Goal: Task Accomplishment & Management: Manage account settings

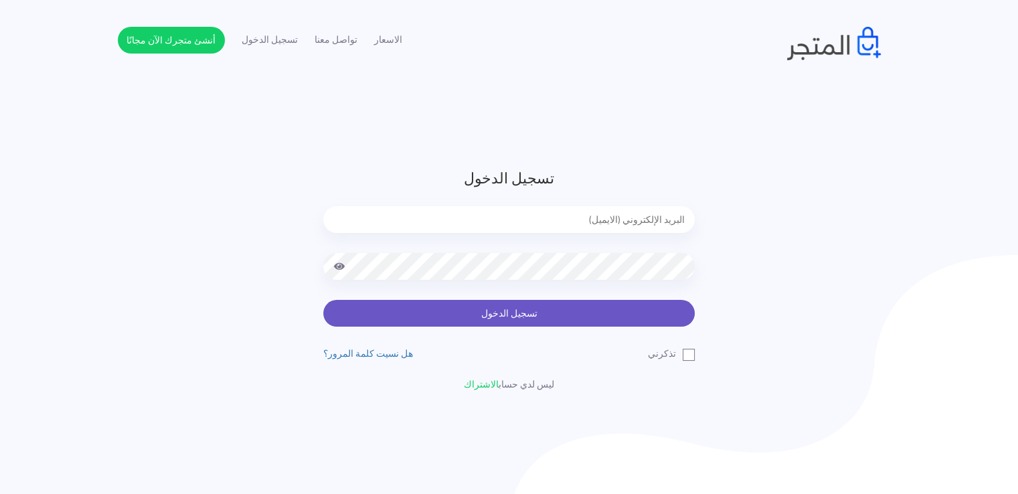
type input "noha_mae86@yahoo.com"
click at [634, 312] on button "تسجيل الدخول" at bounding box center [508, 313] width 371 height 27
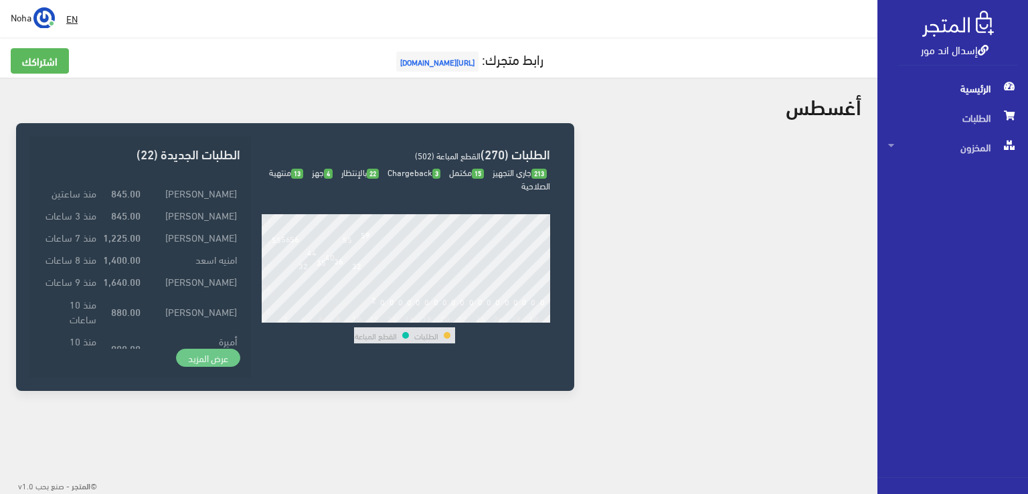
click at [214, 351] on link "عرض المزيد" at bounding box center [208, 358] width 64 height 19
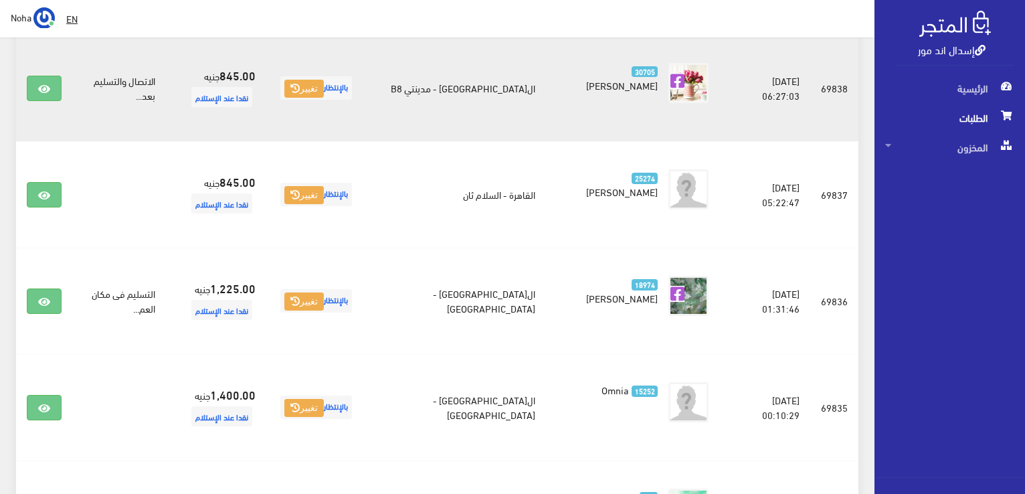
scroll to position [335, 0]
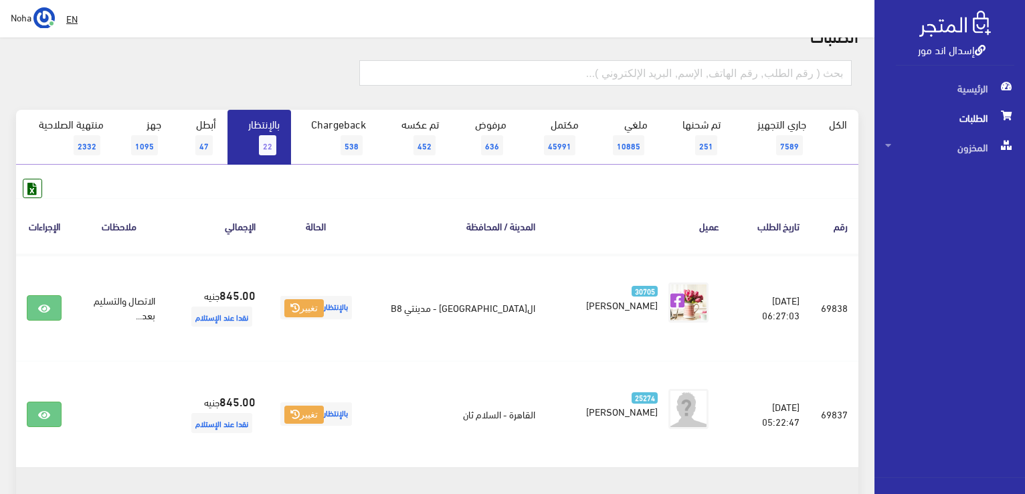
scroll to position [0, 0]
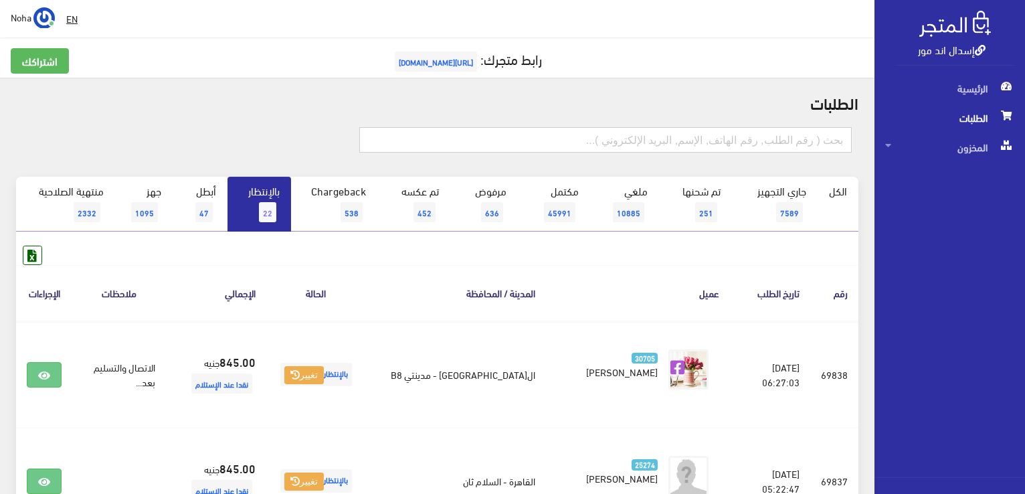
click at [827, 137] on input "text" at bounding box center [605, 139] width 492 height 25
type input "69823"
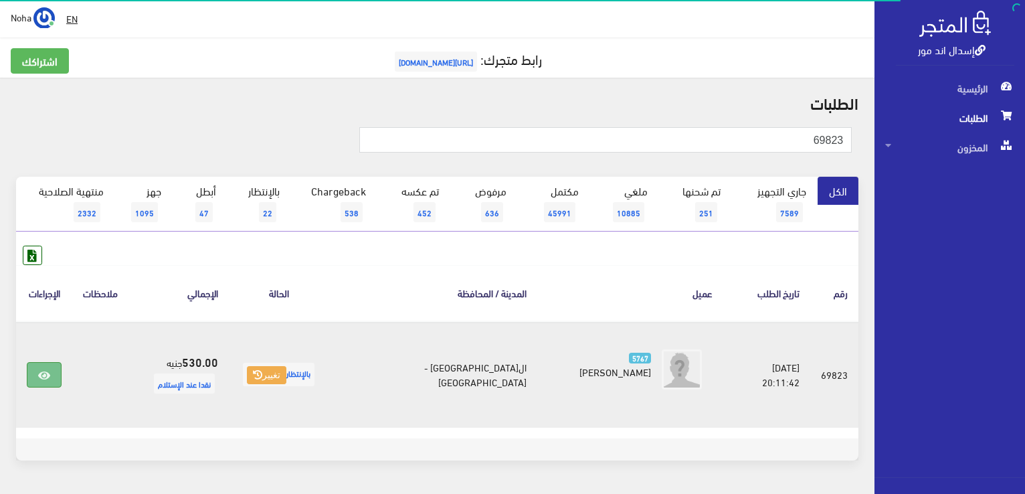
click at [56, 380] on link at bounding box center [44, 374] width 35 height 25
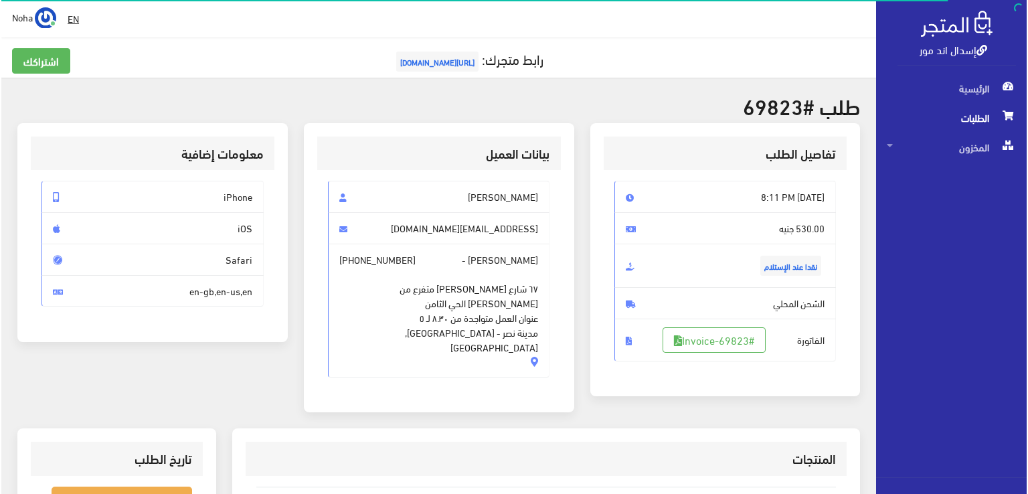
scroll to position [201, 0]
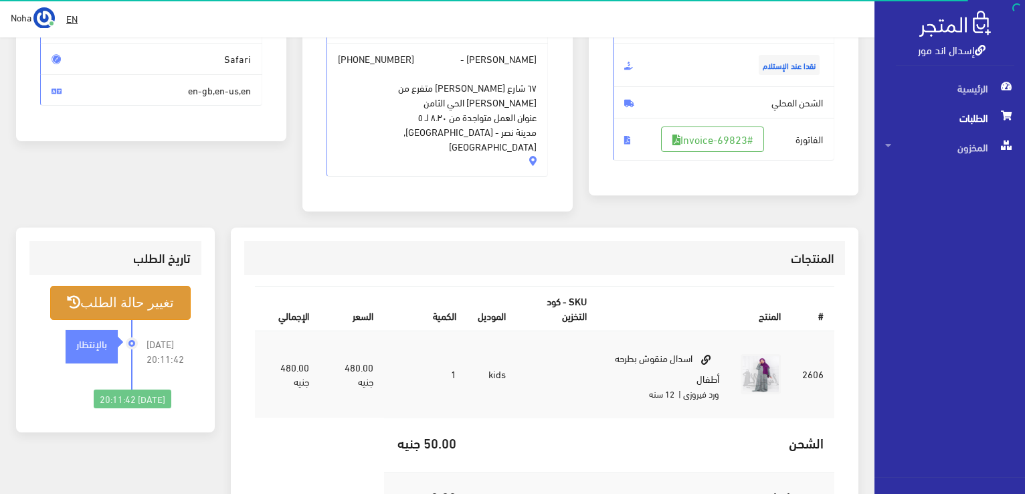
click at [122, 286] on button "تغيير حالة الطلب" at bounding box center [120, 303] width 140 height 34
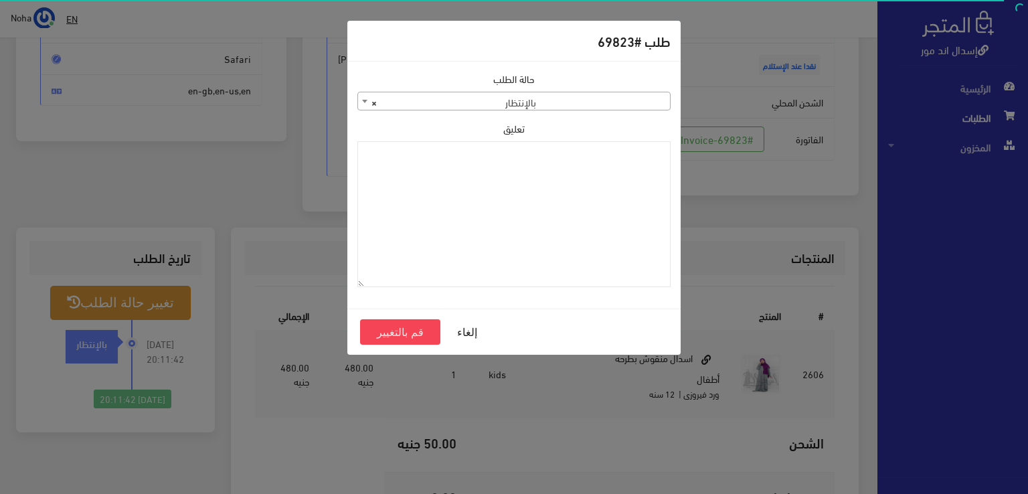
click at [506, 107] on span "× بالإنتظار" at bounding box center [514, 101] width 312 height 19
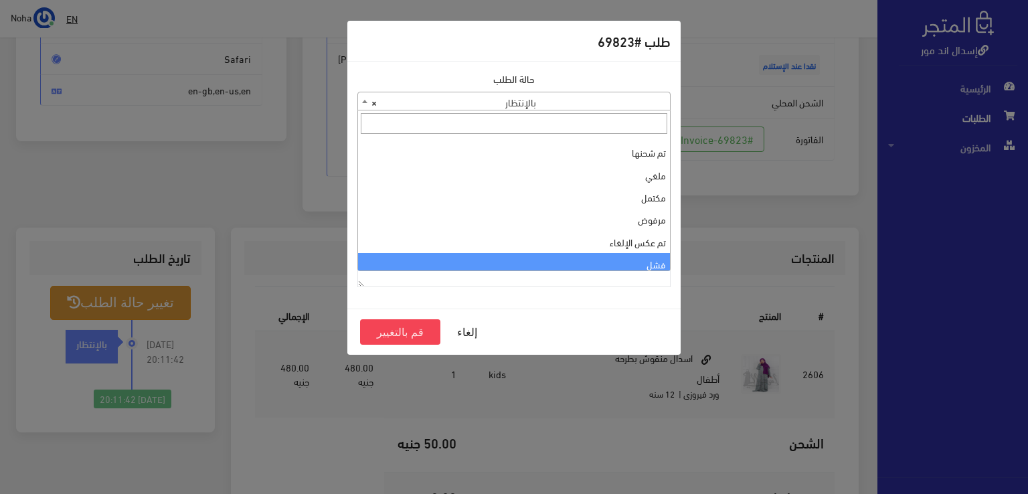
scroll to position [0, 0]
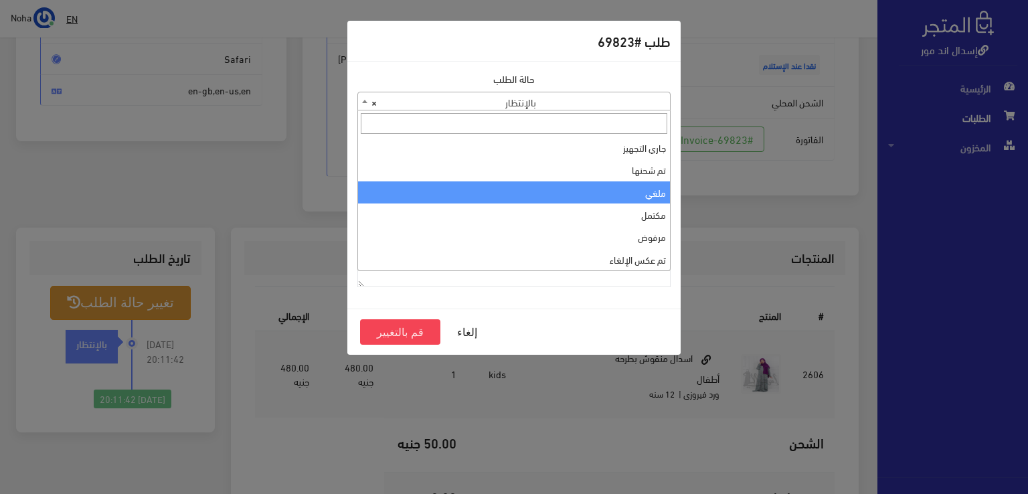
select select "3"
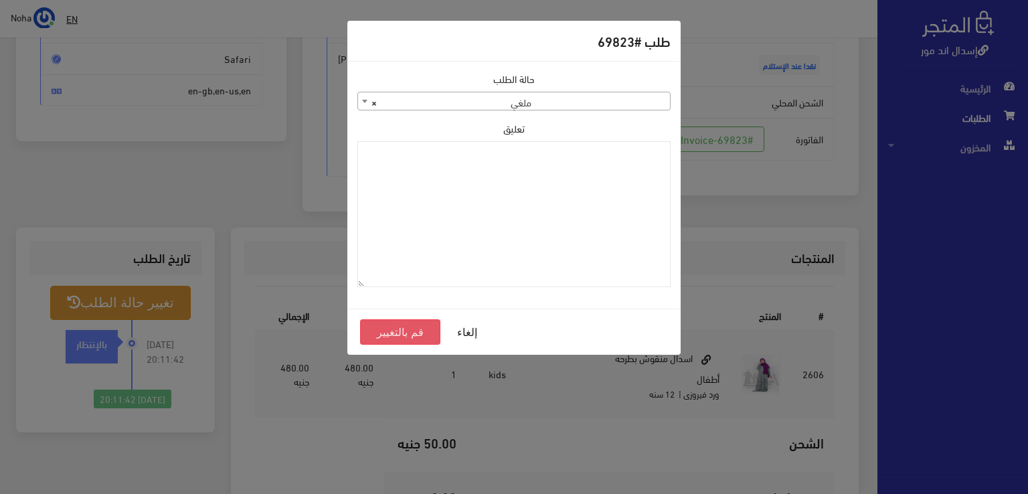
click at [407, 332] on button "قم بالتغيير" at bounding box center [400, 331] width 80 height 25
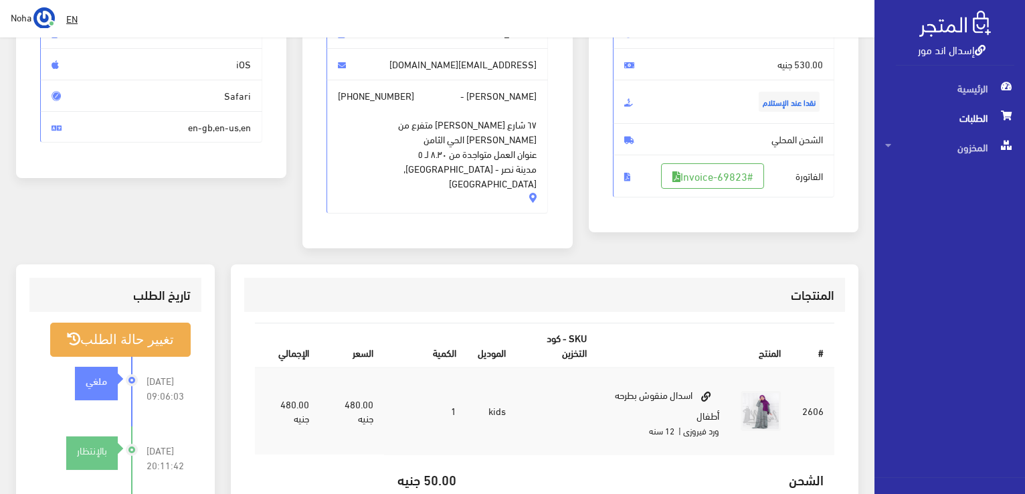
scroll to position [268, 0]
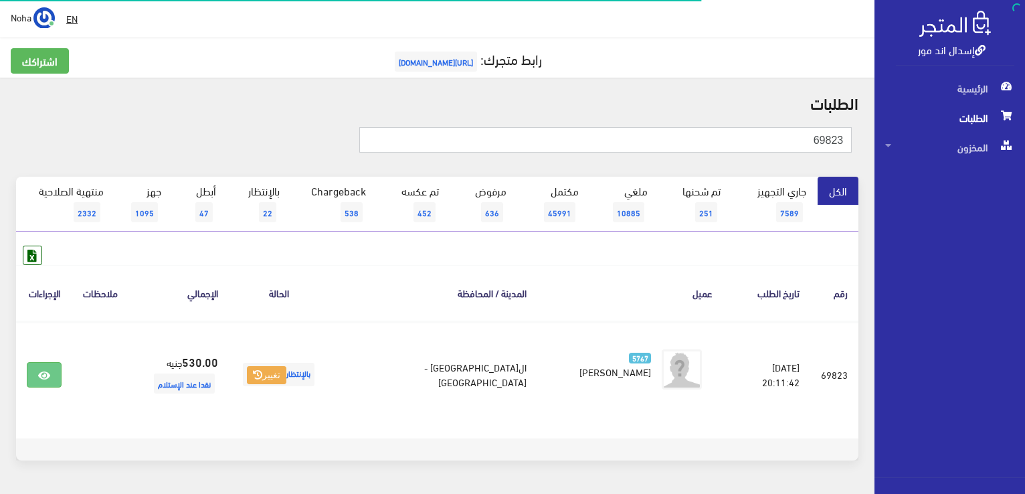
click at [578, 140] on input "69823" at bounding box center [605, 139] width 492 height 25
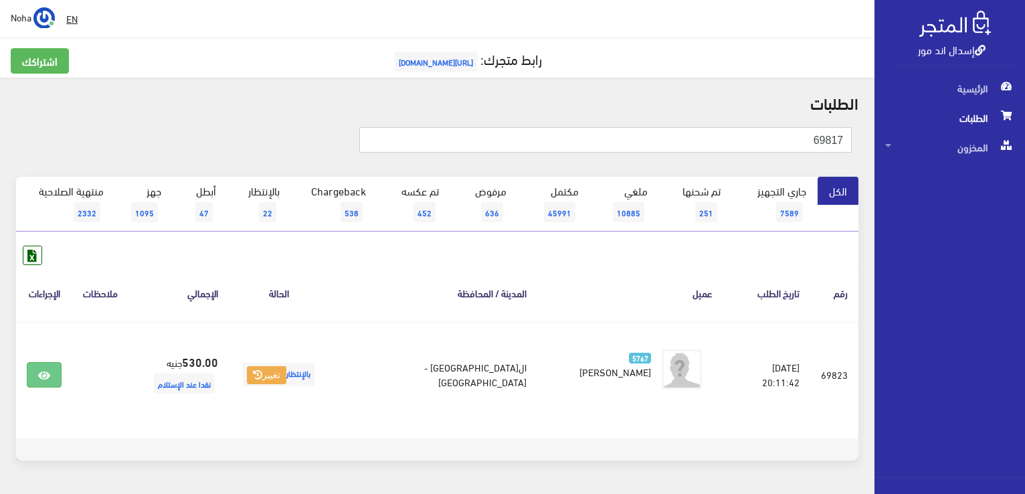
type input "69817"
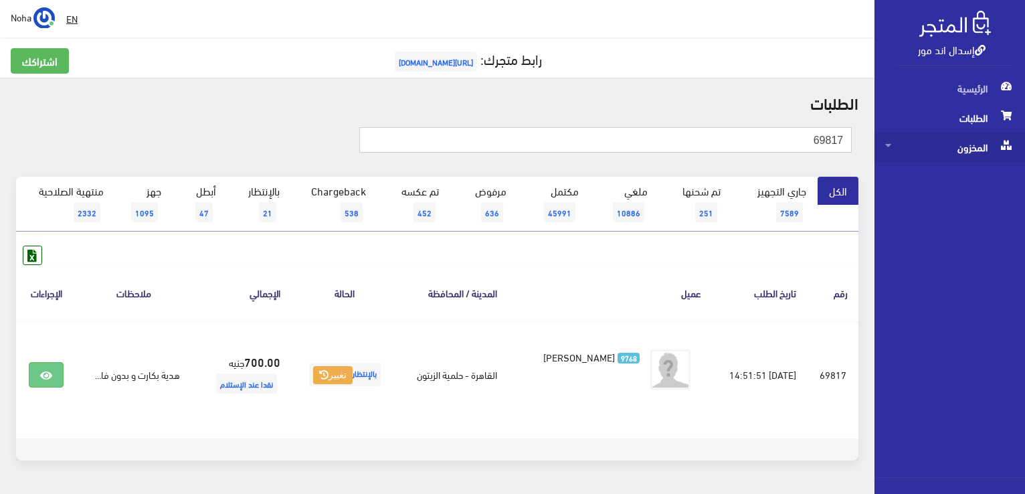
drag, startPoint x: 814, startPoint y: 144, endPoint x: 888, endPoint y: 143, distance: 74.9
click at [888, 143] on div "إسدال اند مور الرئيسية الطلبات المخزون" at bounding box center [512, 267] width 1025 height 535
type input "69822"
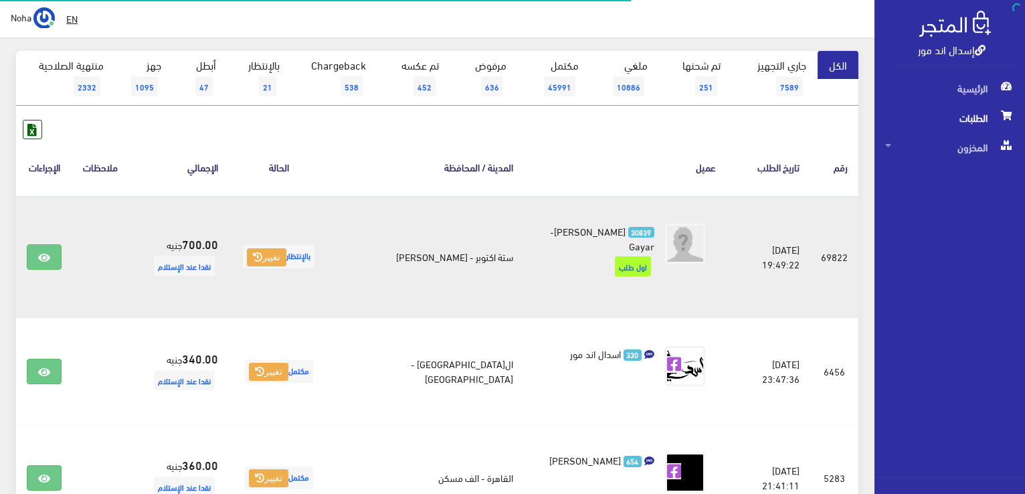
scroll to position [134, 0]
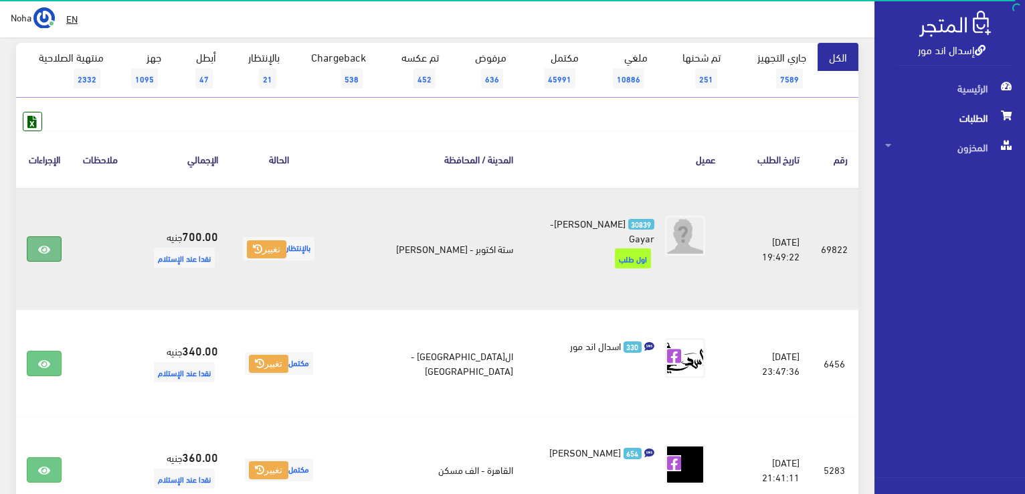
click at [42, 244] on icon at bounding box center [44, 249] width 12 height 11
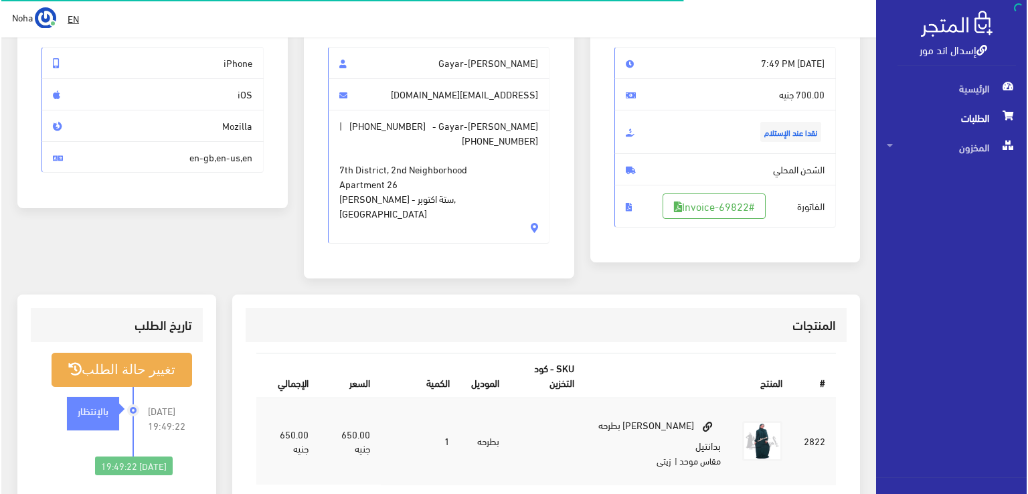
scroll to position [201, 0]
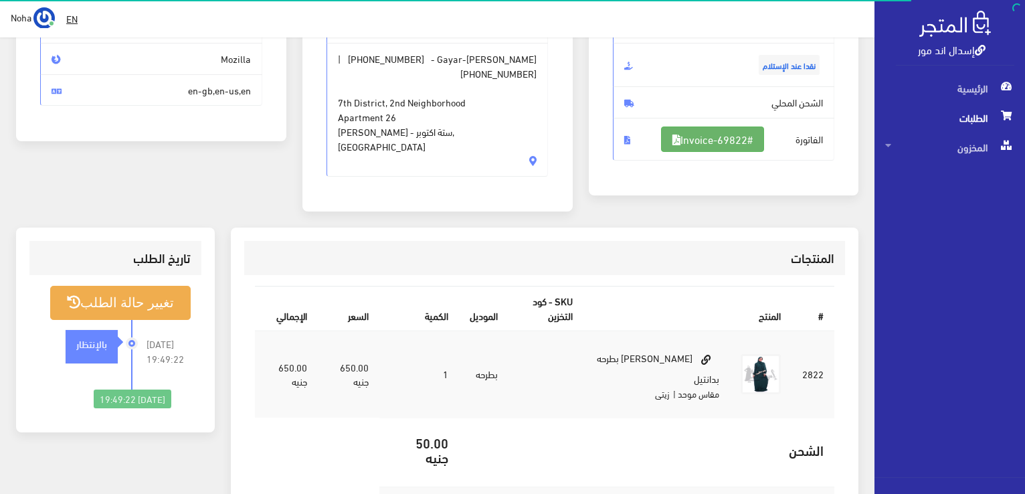
click at [688, 134] on link "#Invoice-69822" at bounding box center [712, 138] width 103 height 25
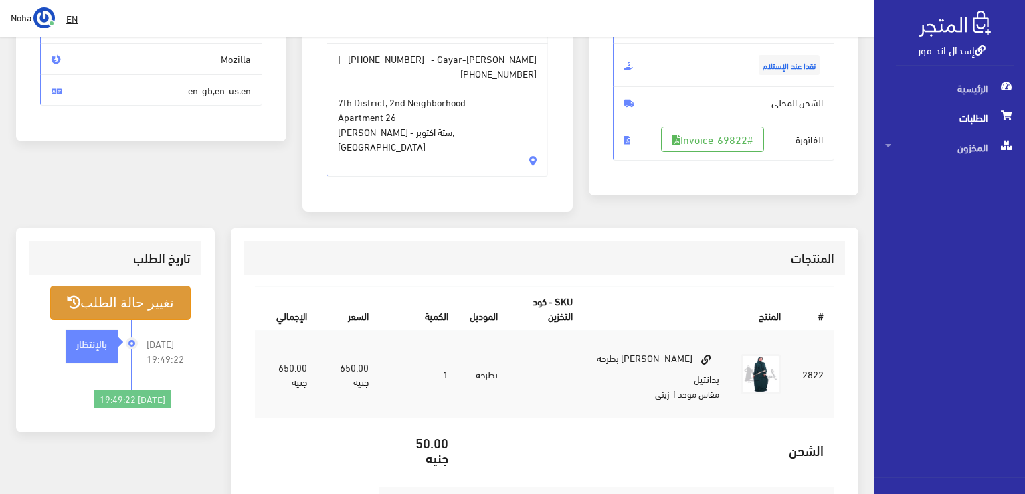
click at [134, 288] on button "تغيير حالة الطلب" at bounding box center [120, 303] width 140 height 34
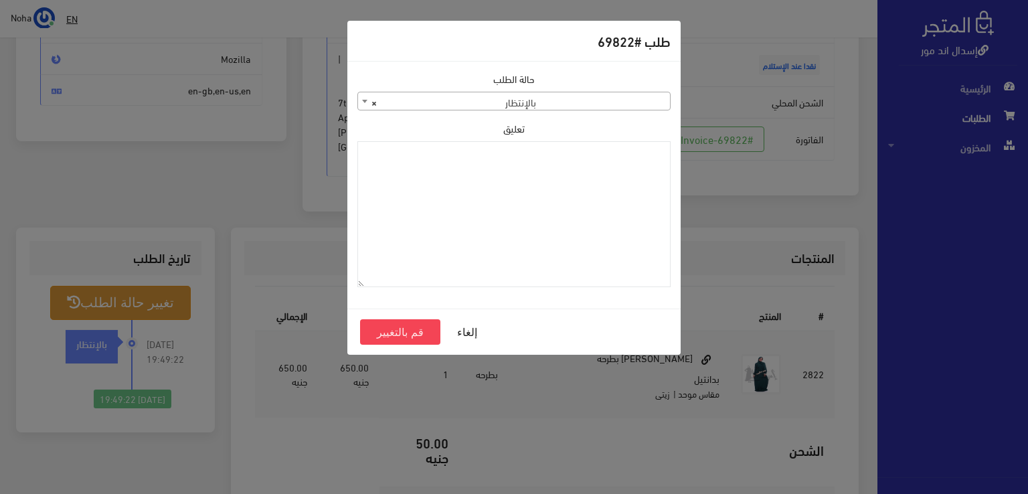
click at [624, 100] on span "× بالإنتظار" at bounding box center [514, 101] width 312 height 19
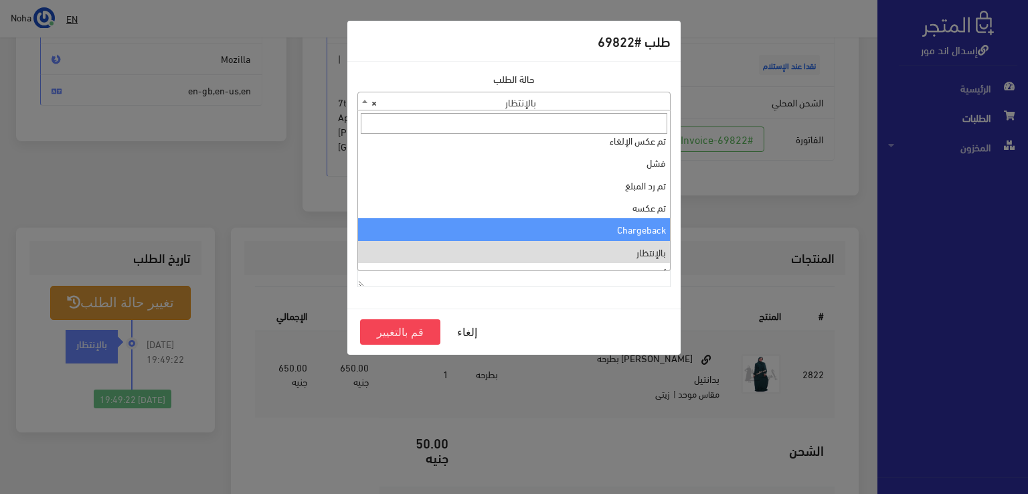
scroll to position [0, 0]
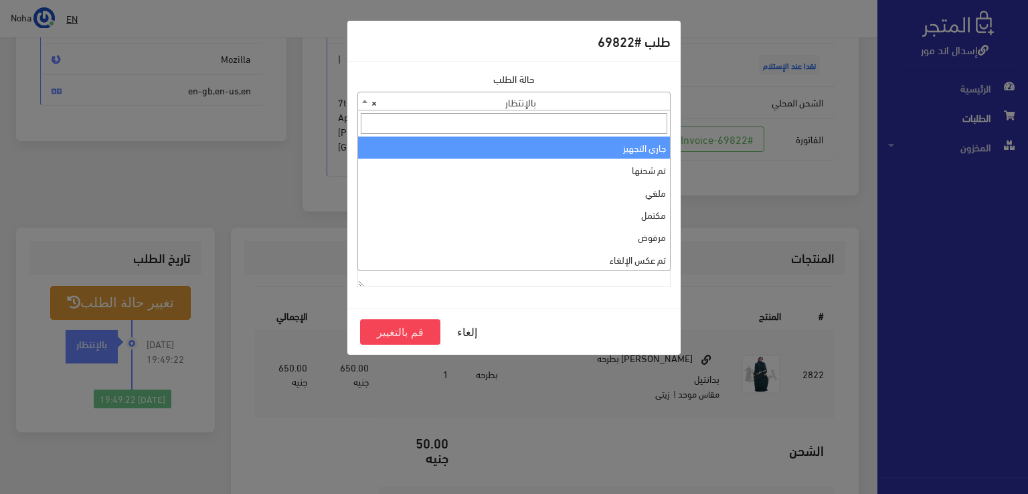
select select "1"
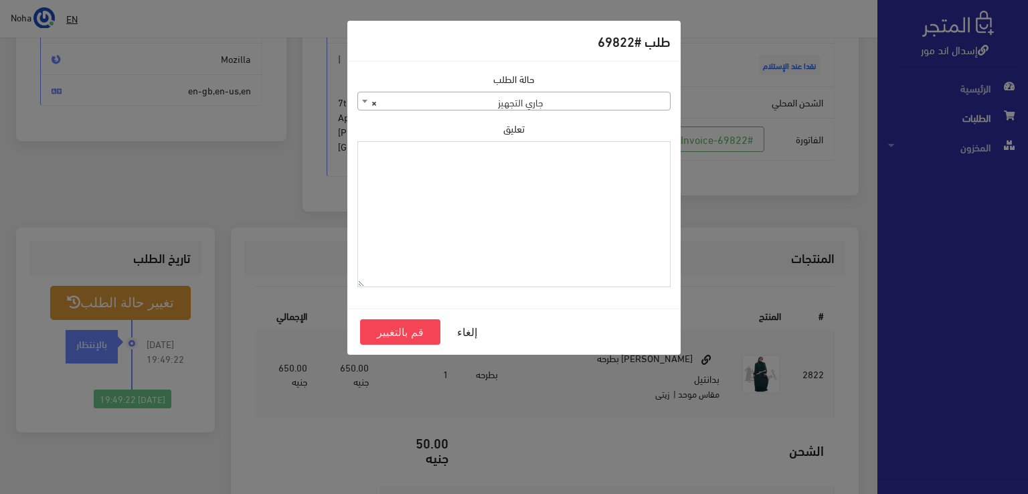
drag, startPoint x: 554, startPoint y: 190, endPoint x: 531, endPoint y: 225, distance: 42.1
click at [531, 225] on textarea "تعليق" at bounding box center [513, 214] width 313 height 147
click at [664, 156] on textarea "1109616" at bounding box center [513, 214] width 313 height 147
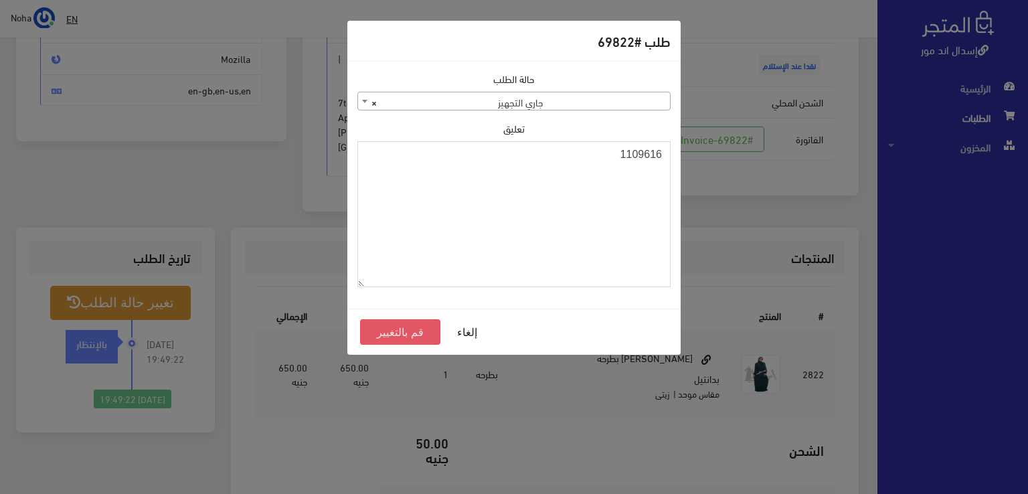
type textarea "1109616"
click at [397, 330] on button "قم بالتغيير" at bounding box center [400, 331] width 80 height 25
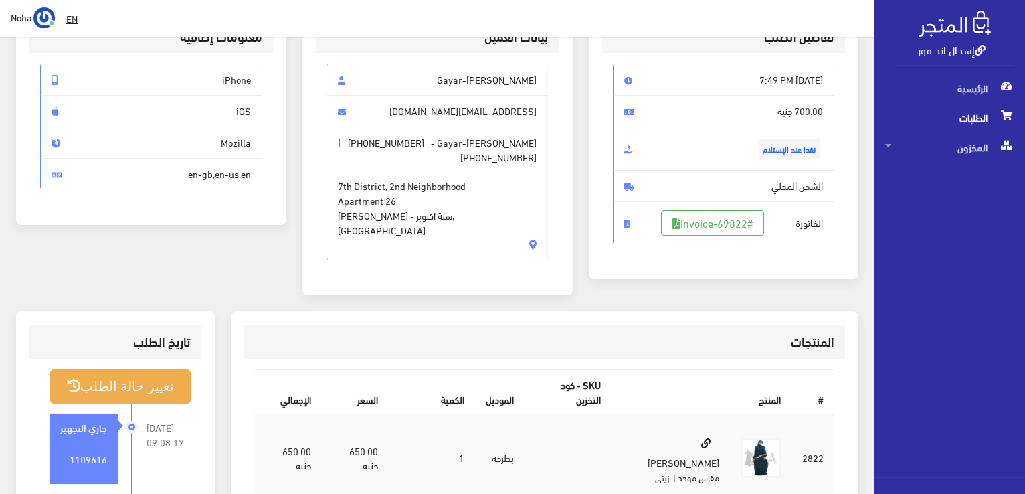
scroll to position [134, 0]
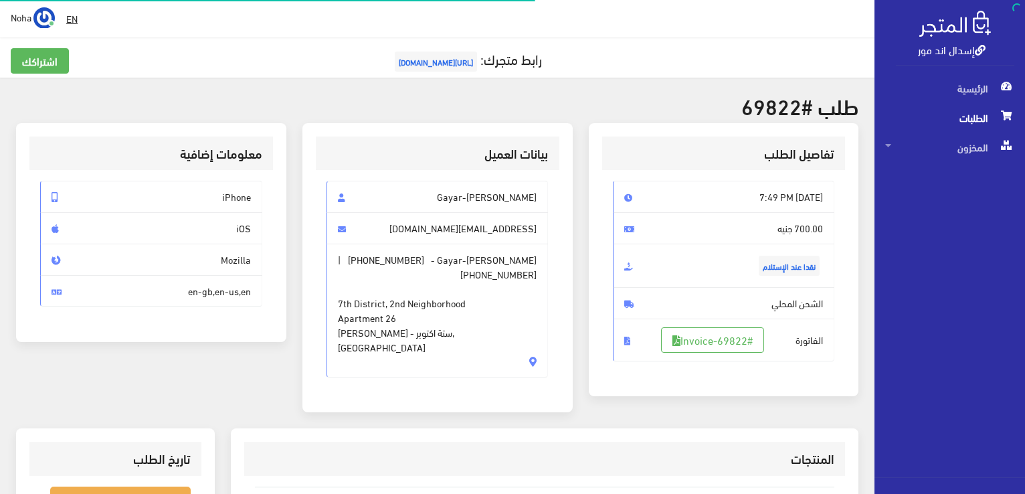
scroll to position [192, 0]
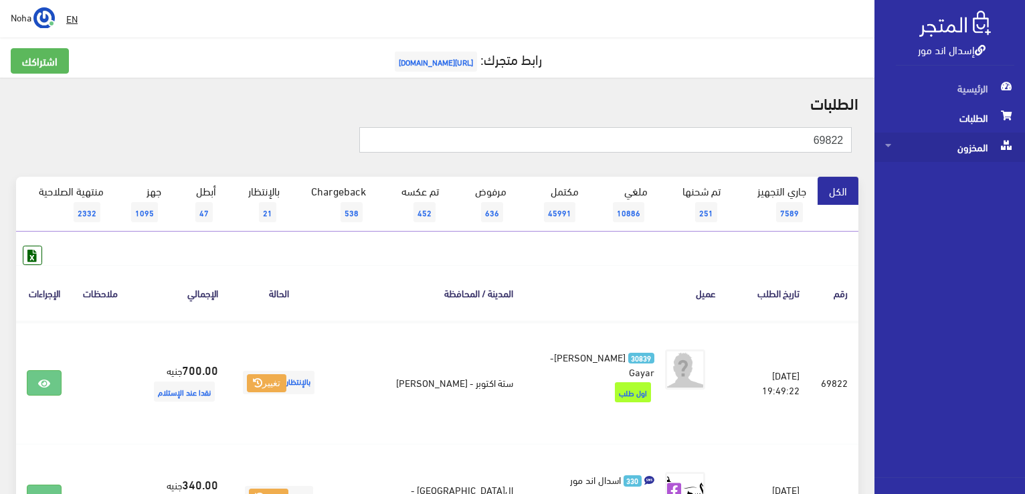
drag, startPoint x: 795, startPoint y: 146, endPoint x: 932, endPoint y: 148, distance: 137.2
click at [932, 148] on div "إسدال اند مور الرئيسية الطلبات المخزون" at bounding box center [512, 382] width 1025 height 764
type input "69821"
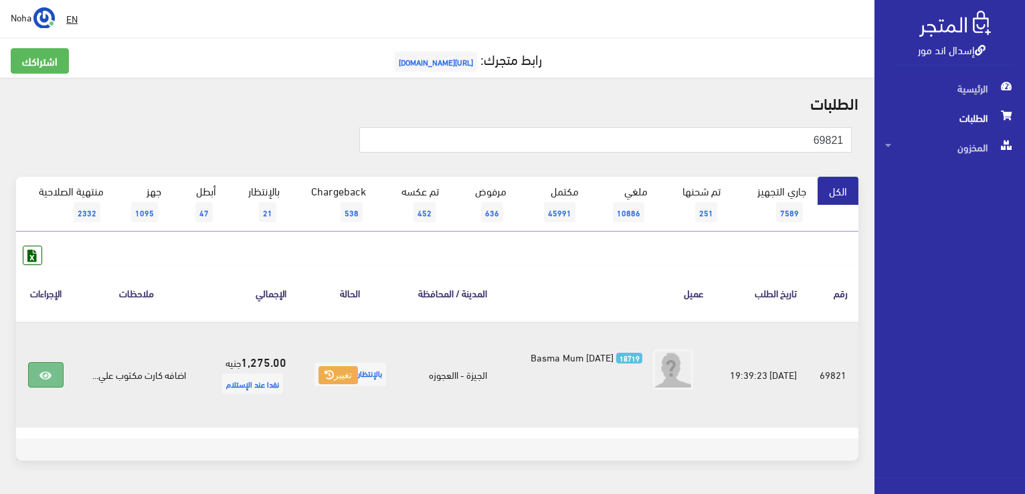
click at [55, 370] on link at bounding box center [45, 374] width 35 height 25
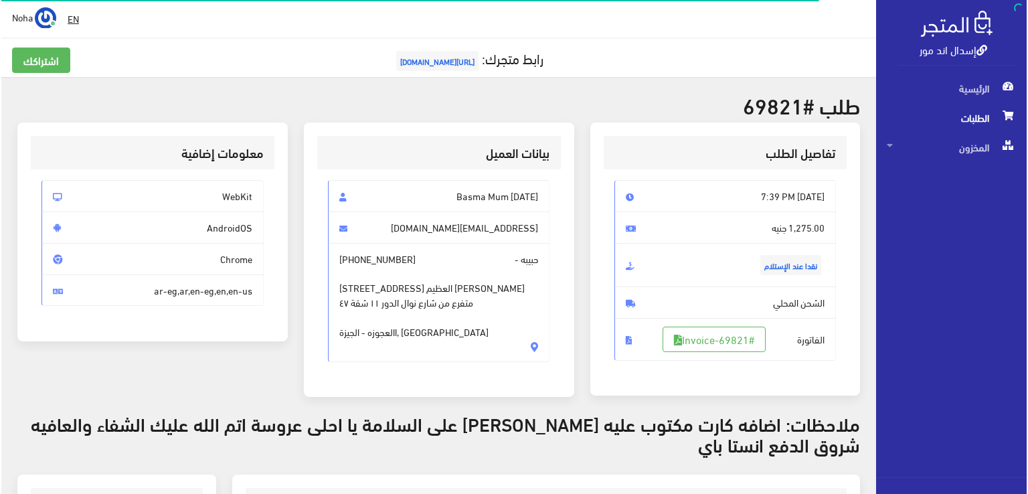
scroll to position [201, 0]
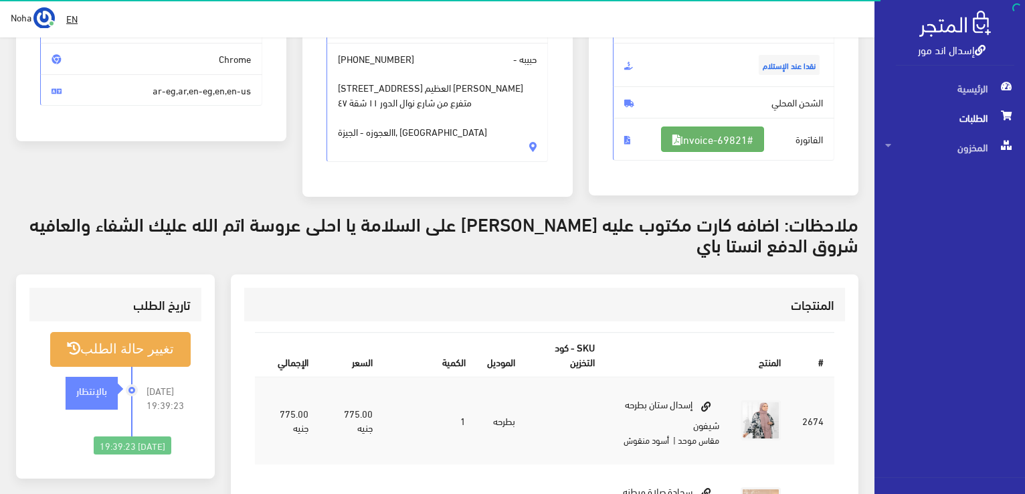
click at [705, 135] on link "#Invoice-69821" at bounding box center [712, 138] width 103 height 25
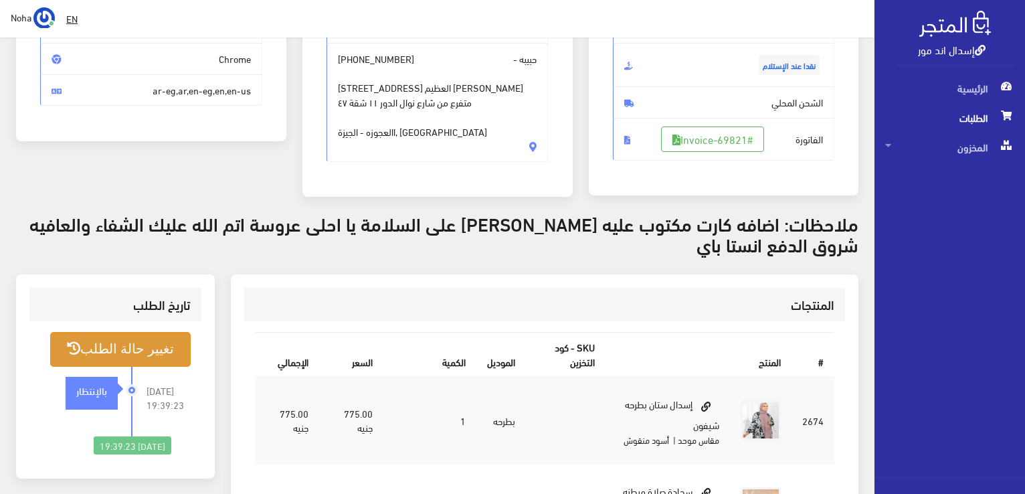
click at [134, 347] on button "تغيير حالة الطلب" at bounding box center [120, 349] width 140 height 34
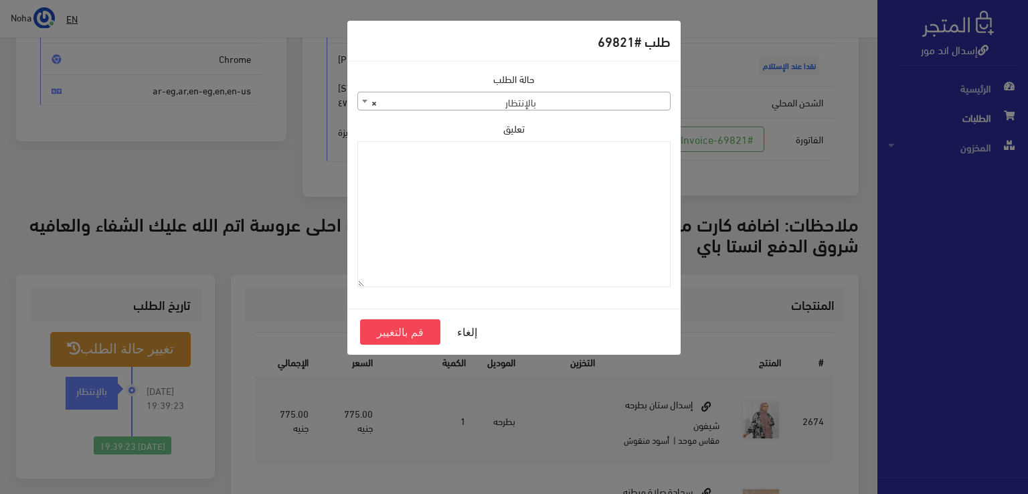
click at [589, 102] on span "× بالإنتظار" at bounding box center [514, 101] width 312 height 19
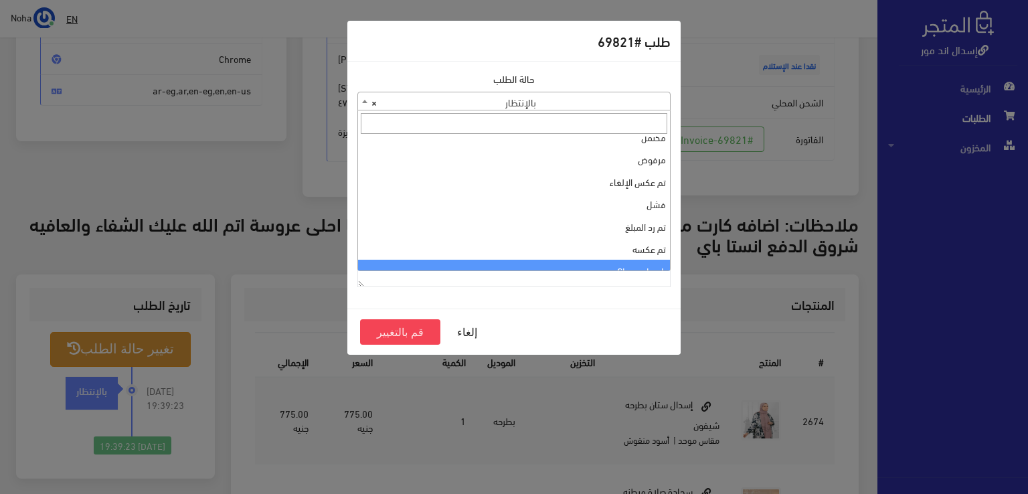
scroll to position [0, 0]
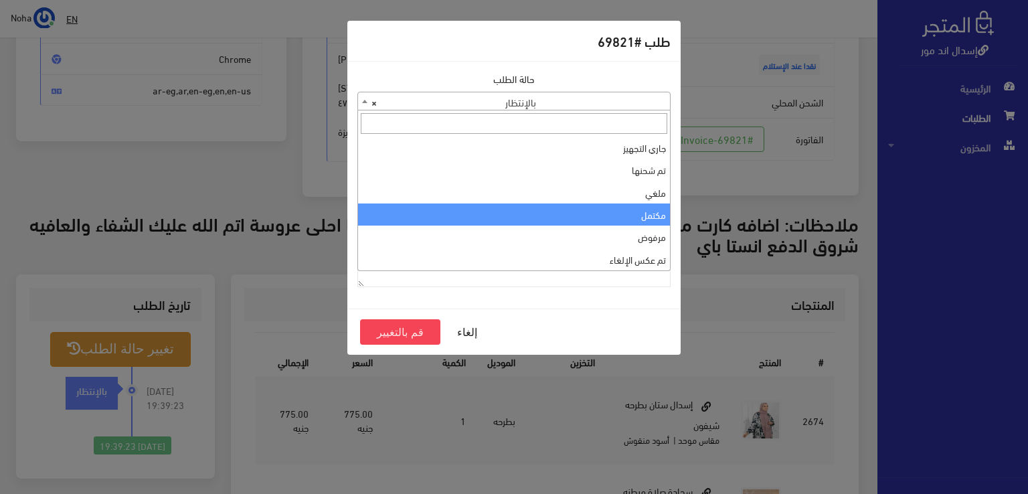
select select "4"
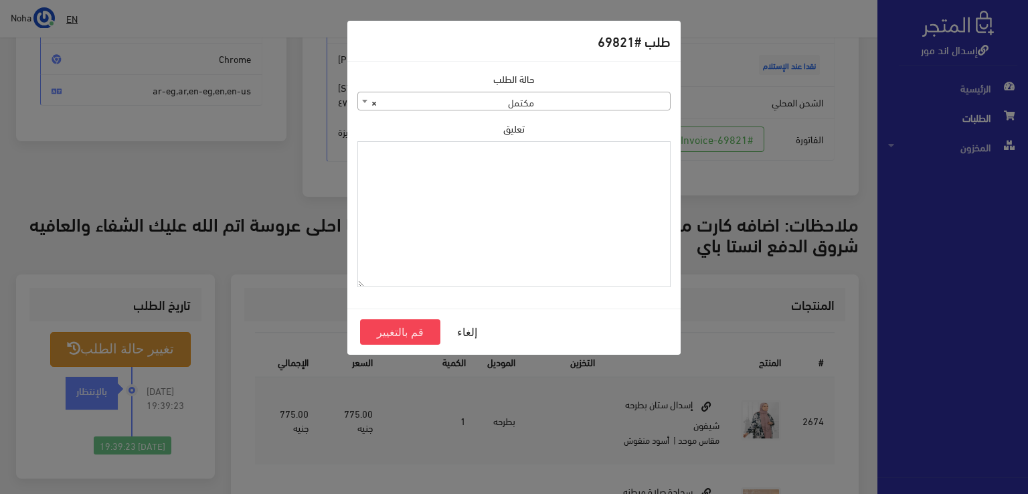
paste textarea "1109616"
type textarea "1109616"
click at [392, 333] on button "قم بالتغيير" at bounding box center [400, 331] width 80 height 25
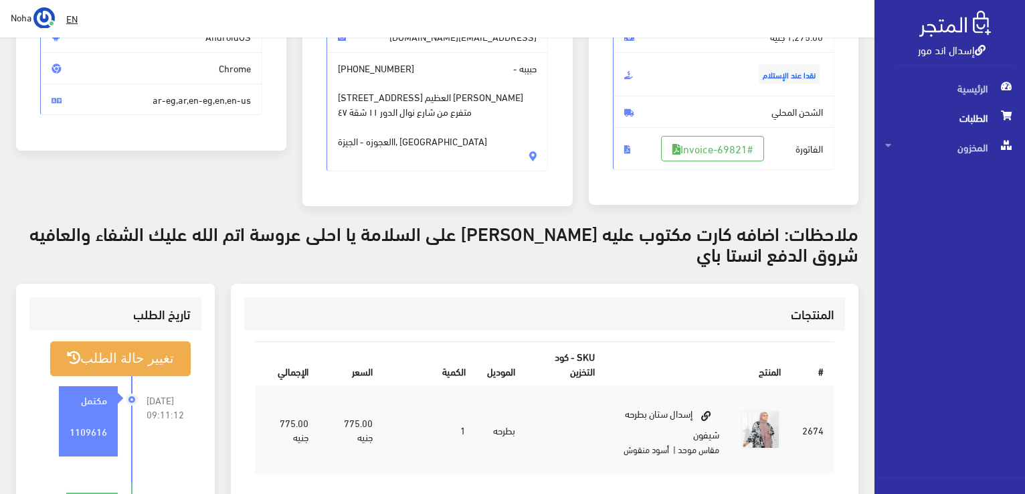
scroll to position [201, 0]
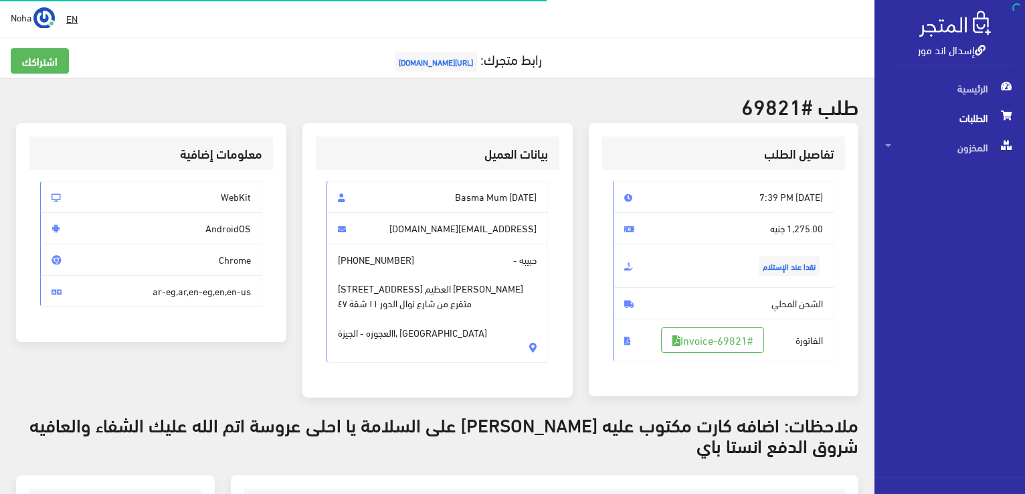
scroll to position [192, 0]
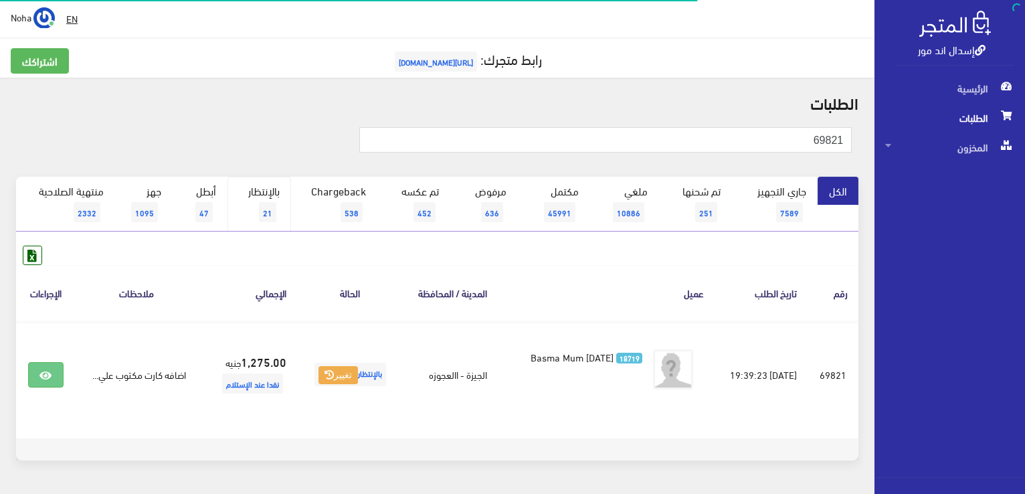
click at [288, 205] on link "بالإنتظار 21" at bounding box center [259, 204] width 64 height 55
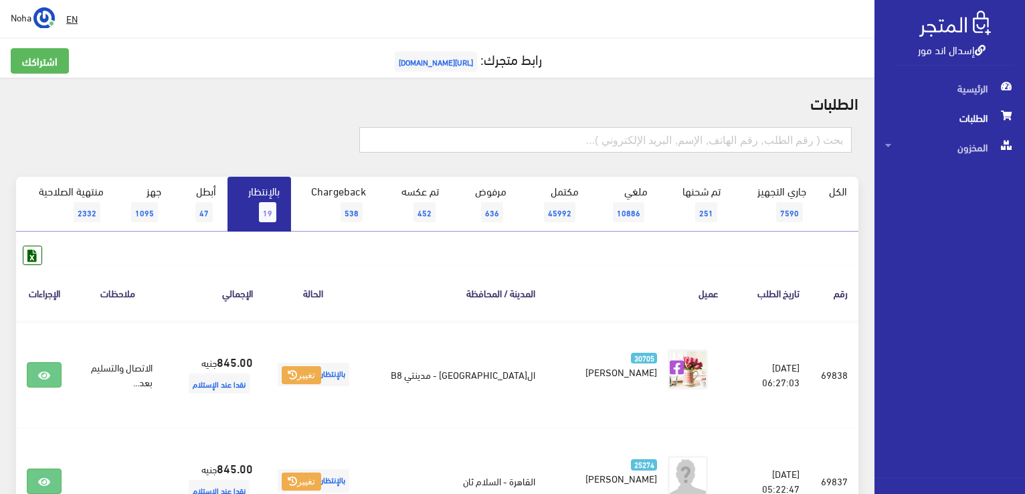
click at [480, 130] on input "text" at bounding box center [605, 139] width 492 height 25
type input "69817"
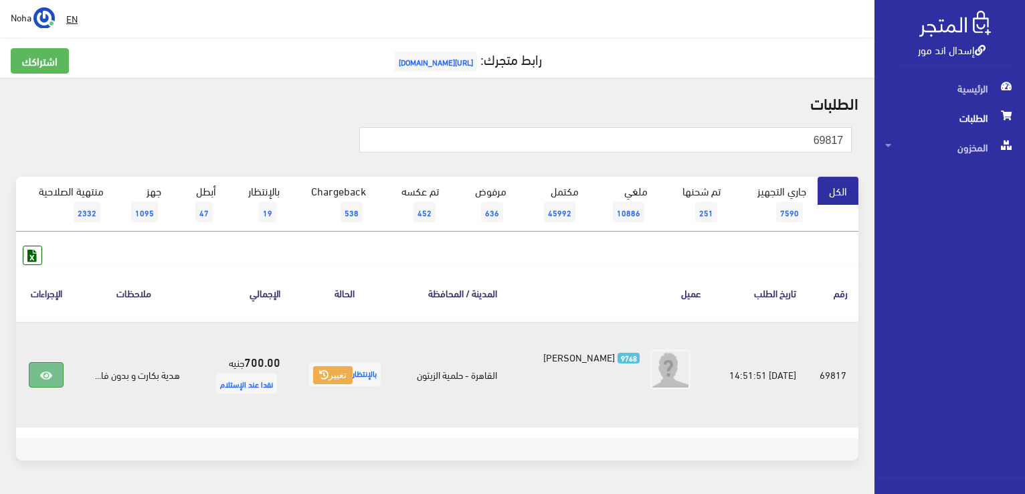
click at [35, 373] on link at bounding box center [46, 374] width 35 height 25
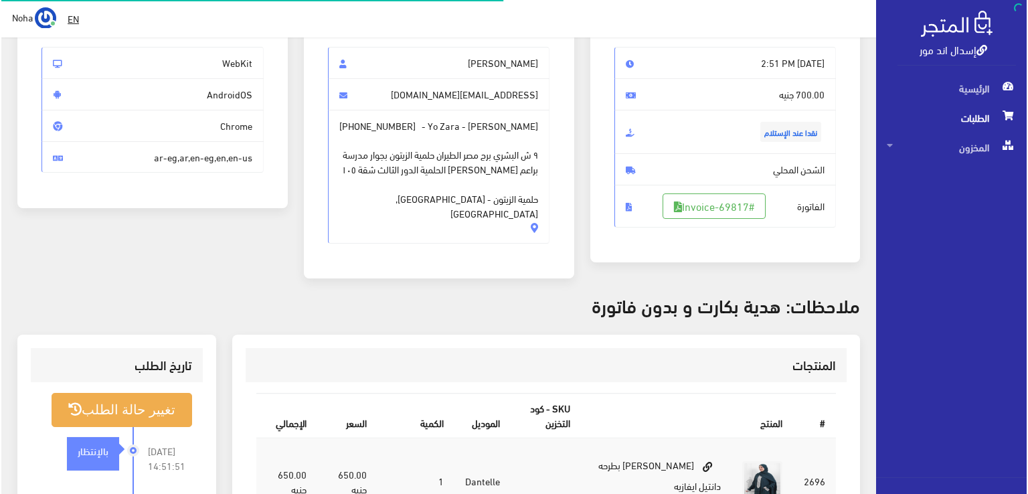
scroll to position [134, 0]
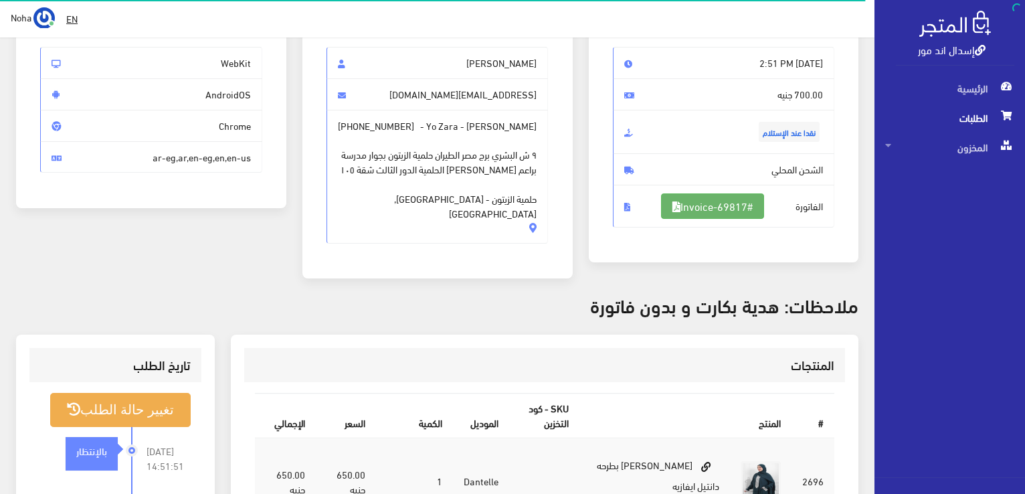
click at [727, 207] on link "#Invoice-69817" at bounding box center [712, 205] width 103 height 25
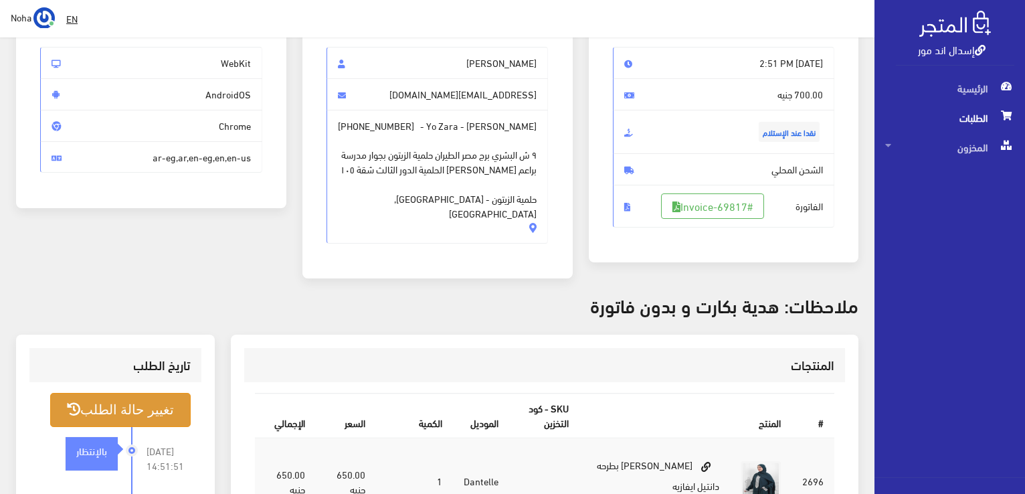
click at [136, 407] on button "تغيير حالة الطلب" at bounding box center [120, 410] width 140 height 34
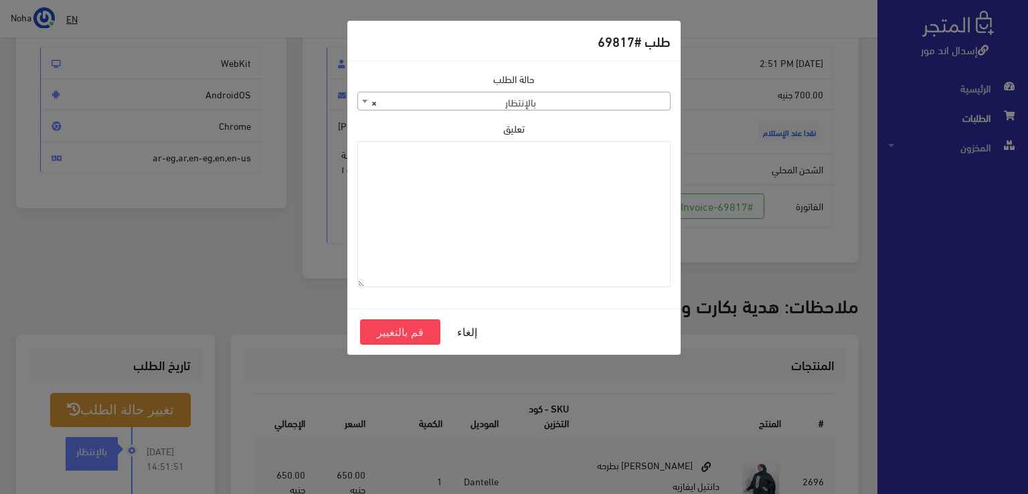
click at [448, 110] on body "إسدال اند مور الرئيسية الطلبات EN" at bounding box center [514, 346] width 1028 height 960
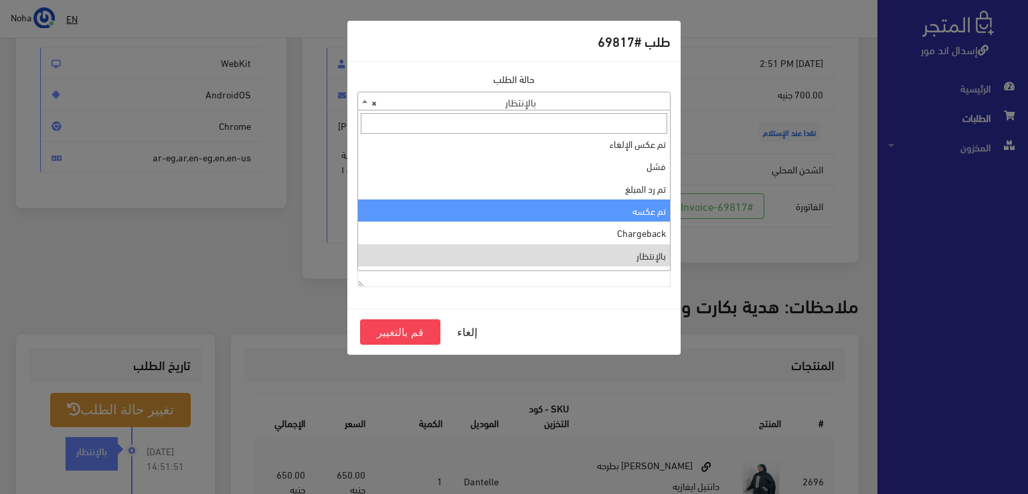
scroll to position [0, 0]
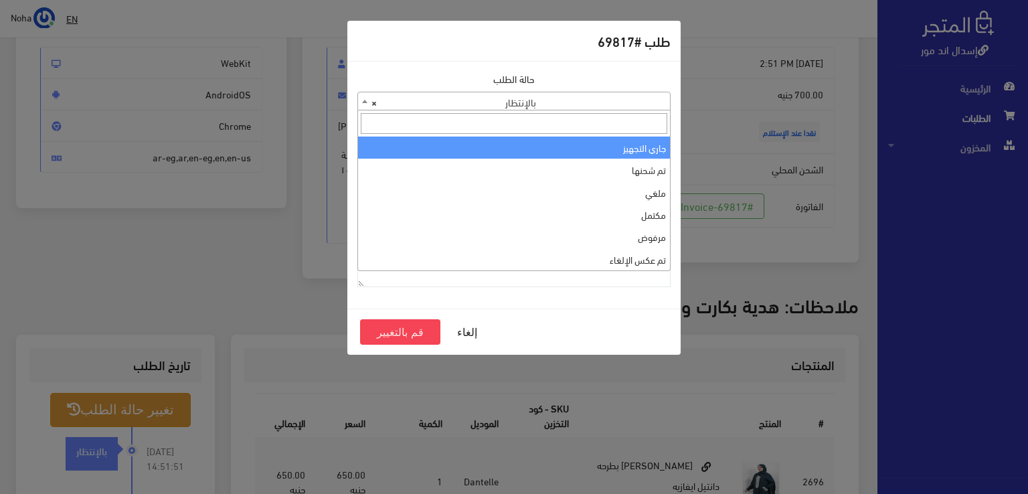
select select "1"
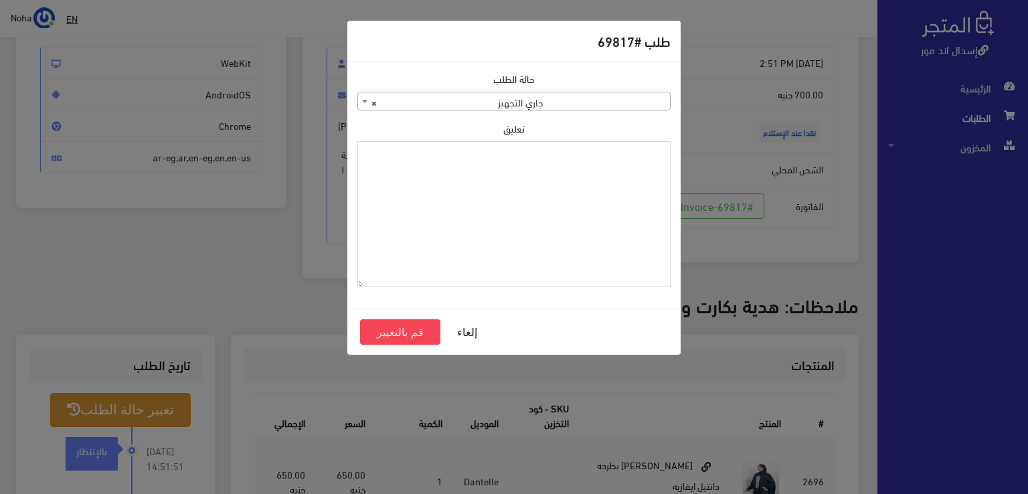
paste textarea "1109616"
type textarea "1109616"
click at [413, 335] on button "قم بالتغيير" at bounding box center [400, 331] width 80 height 25
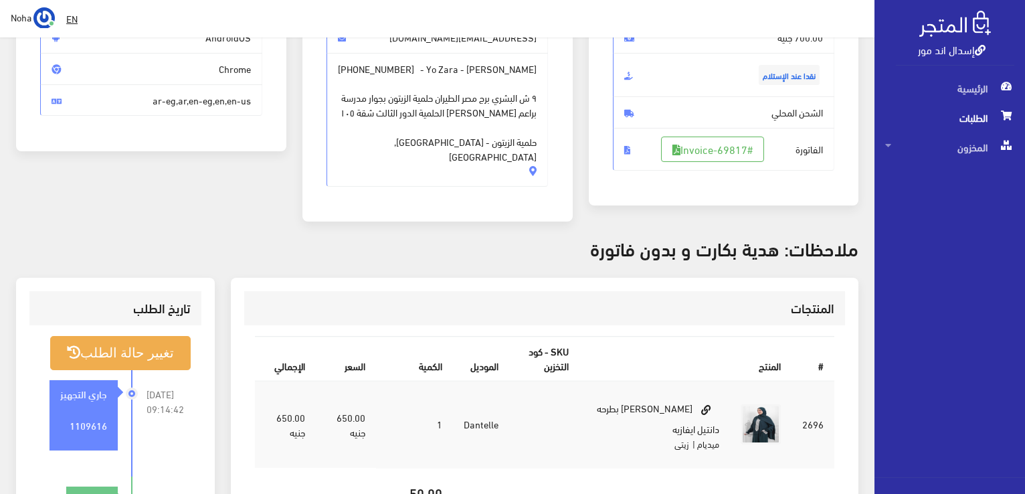
scroll to position [201, 0]
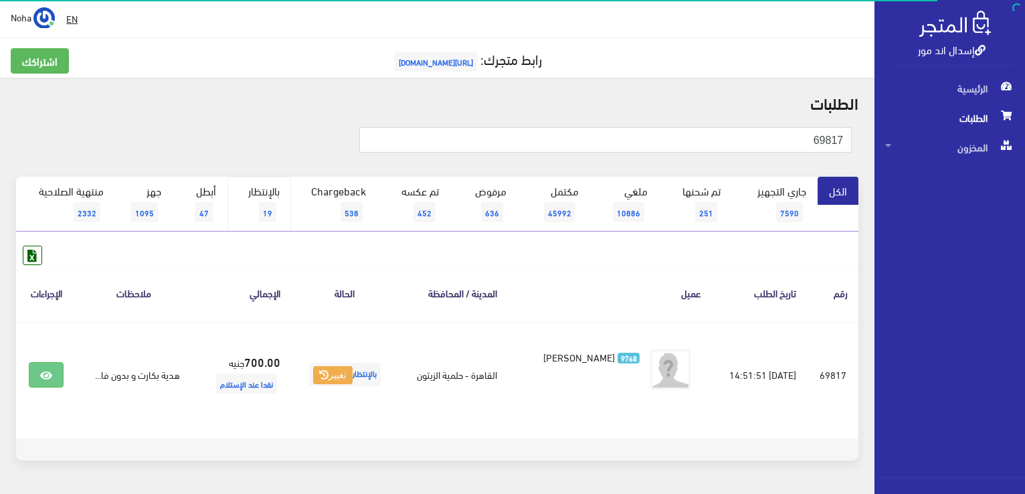
click at [275, 211] on span "19" at bounding box center [267, 212] width 17 height 20
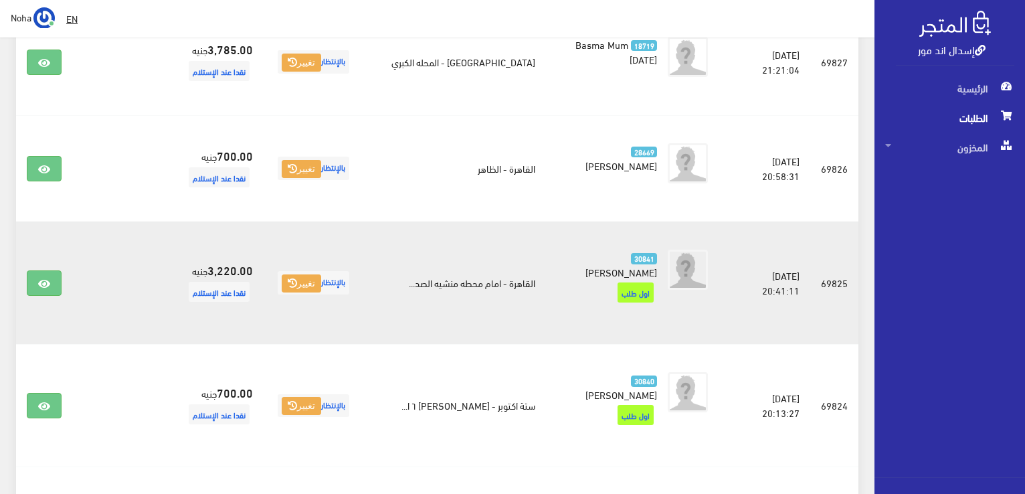
scroll to position [1453, 0]
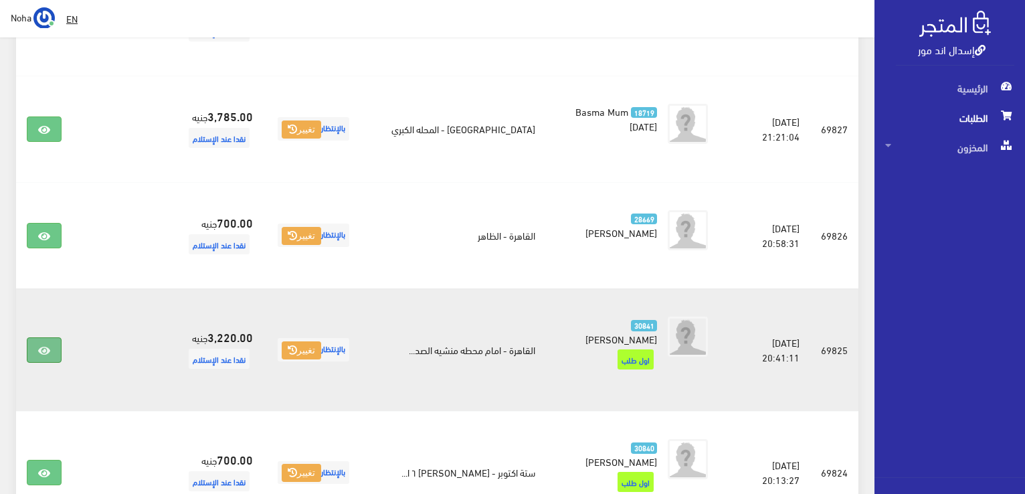
click at [41, 345] on icon at bounding box center [44, 350] width 12 height 11
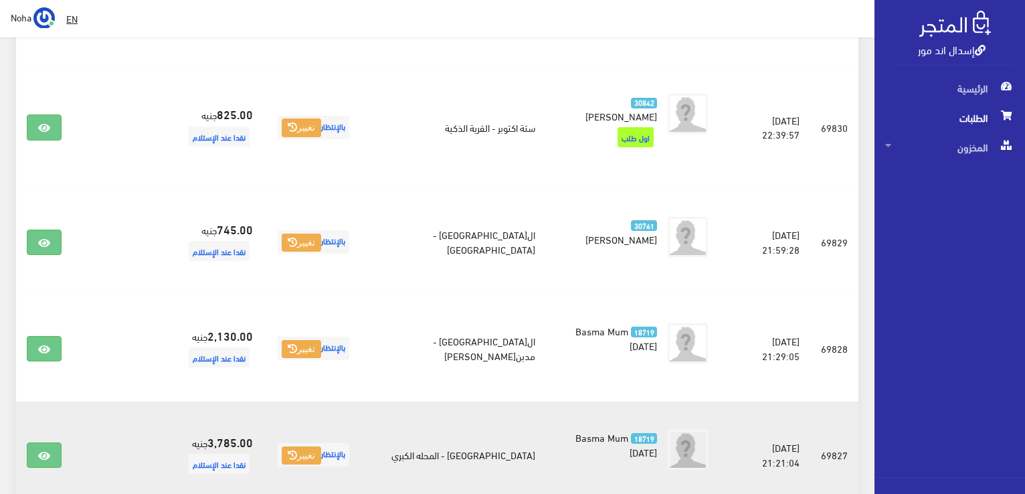
scroll to position [1118, 0]
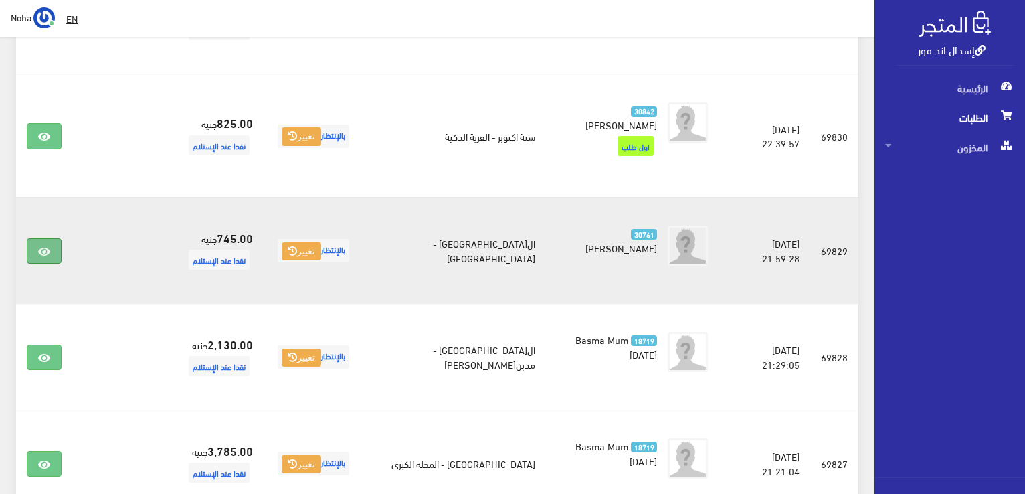
click at [39, 246] on icon at bounding box center [44, 251] width 12 height 11
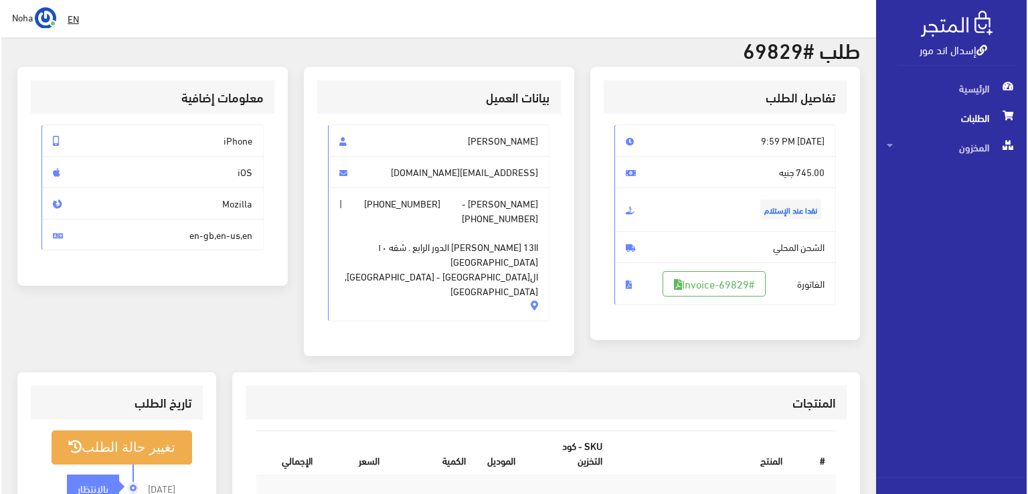
scroll to position [134, 0]
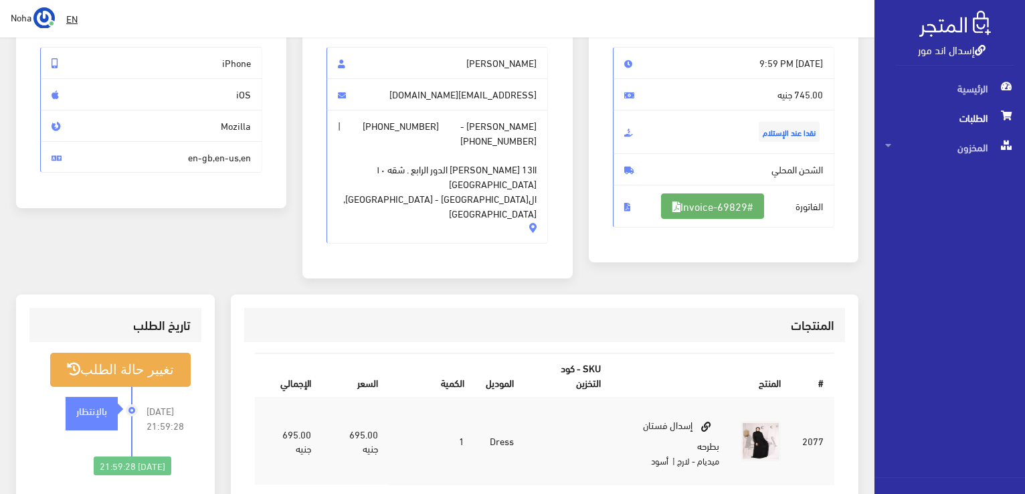
click at [722, 202] on link "#Invoice-69829" at bounding box center [712, 205] width 103 height 25
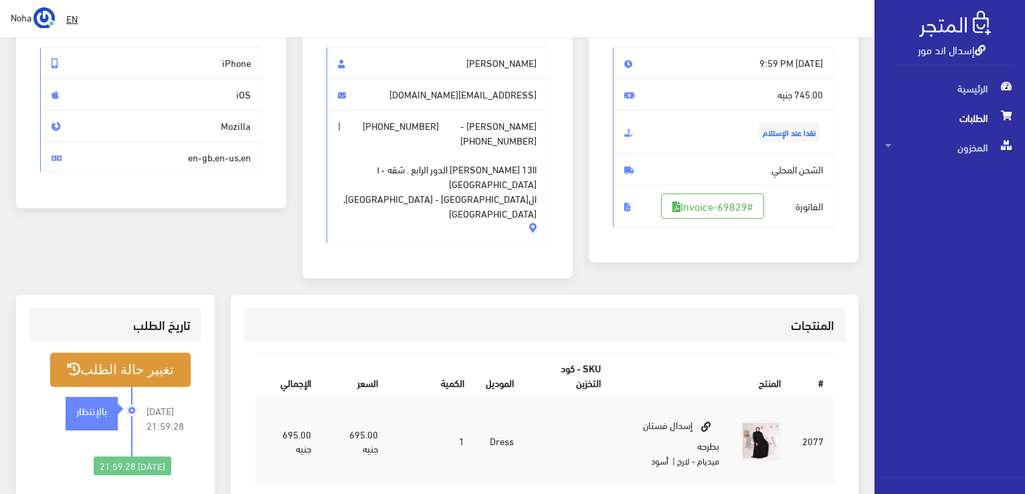
click at [128, 363] on button "تغيير حالة الطلب" at bounding box center [120, 370] width 140 height 34
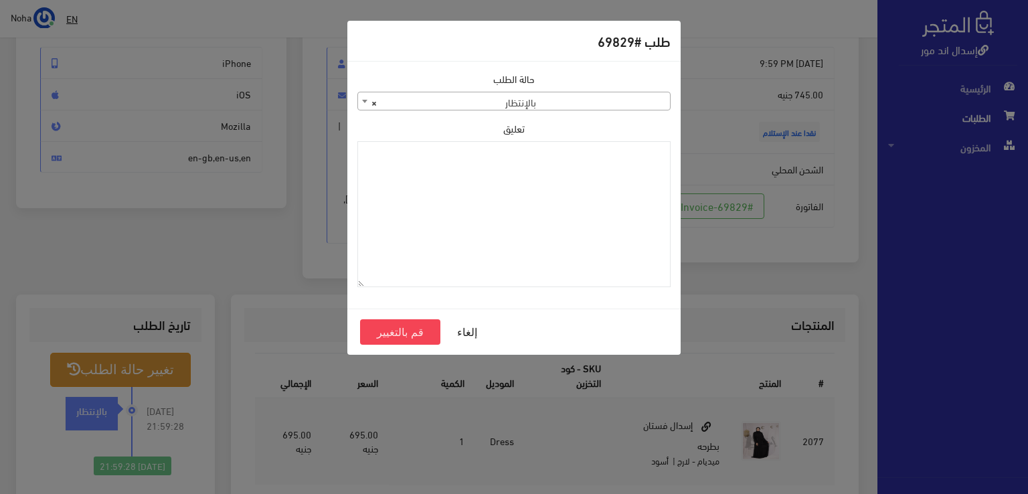
click at [446, 102] on span "× بالإنتظار" at bounding box center [514, 101] width 312 height 19
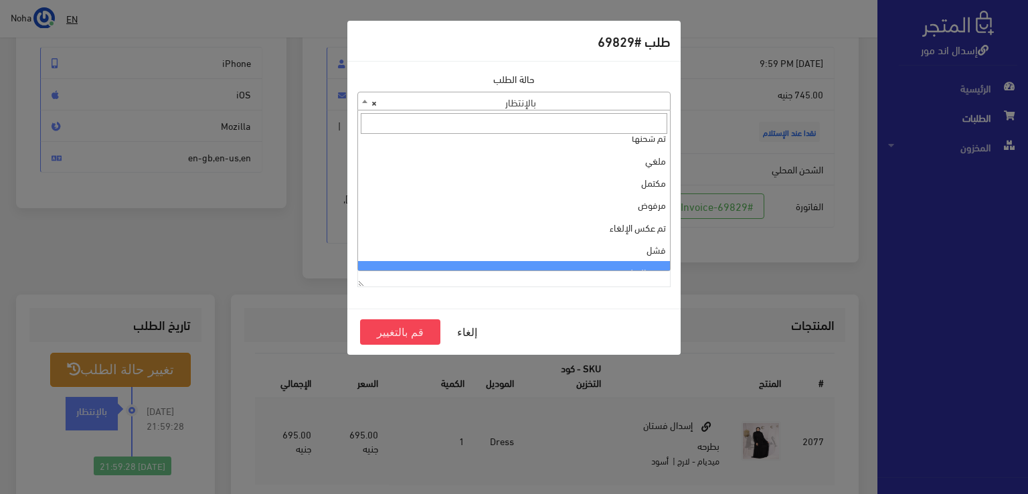
scroll to position [0, 0]
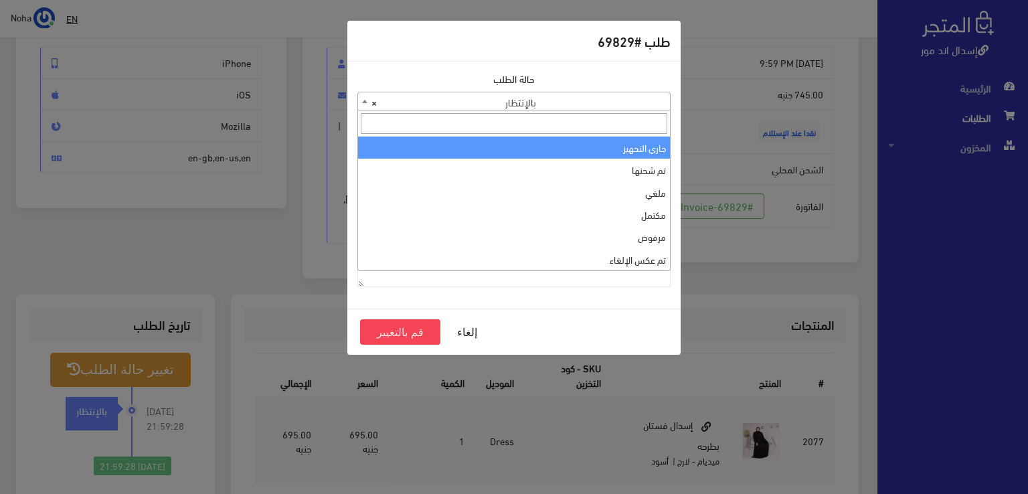
select select "1"
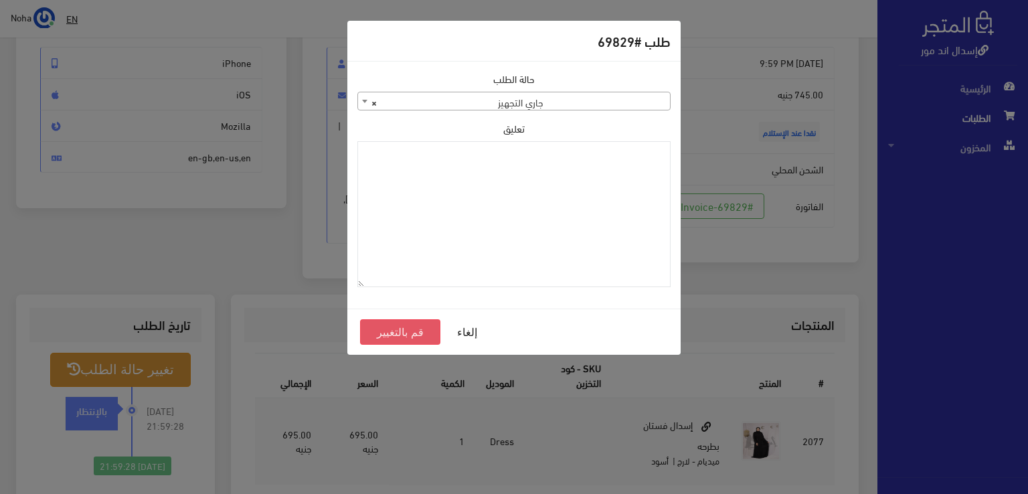
drag, startPoint x: 484, startPoint y: 179, endPoint x: 404, endPoint y: 330, distance: 170.3
click at [404, 330] on button "قم بالتغيير" at bounding box center [400, 331] width 80 height 25
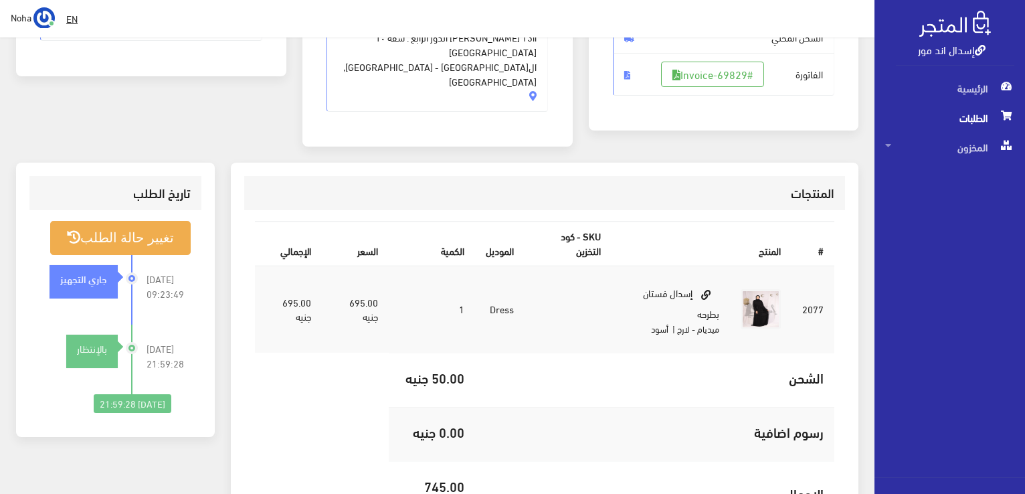
scroll to position [268, 0]
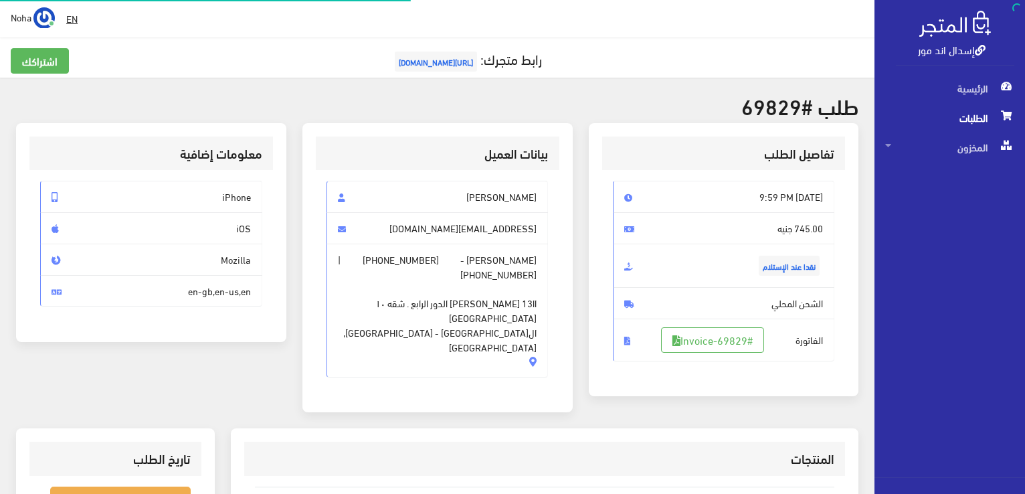
scroll to position [134, 0]
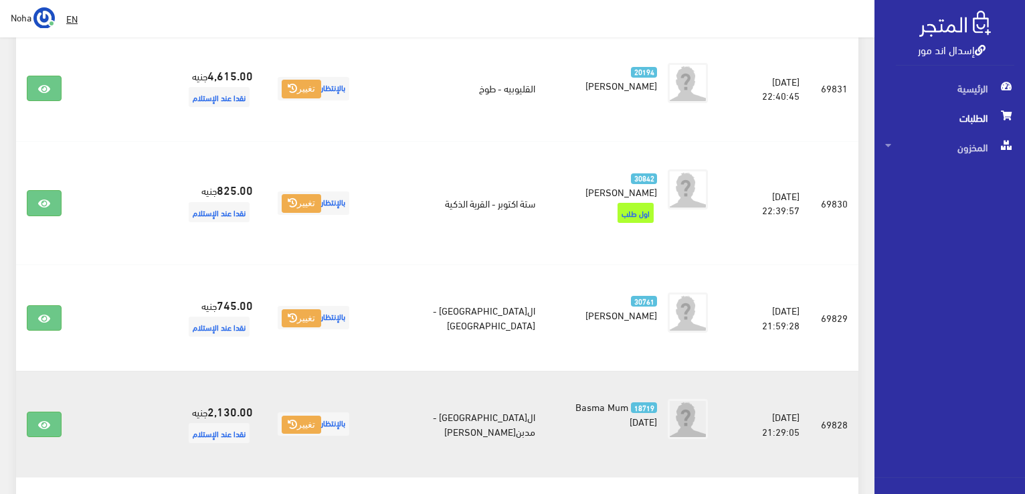
scroll to position [1185, 0]
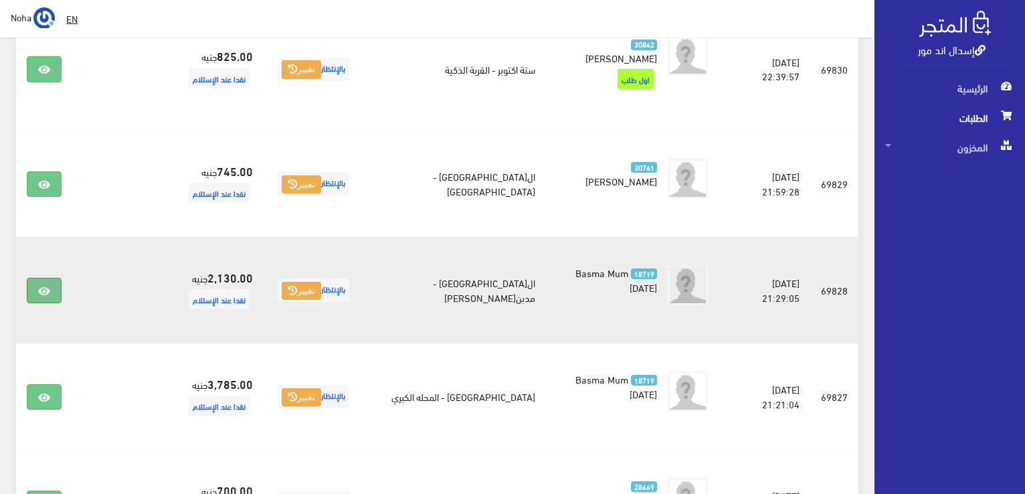
click at [40, 286] on icon at bounding box center [44, 291] width 12 height 11
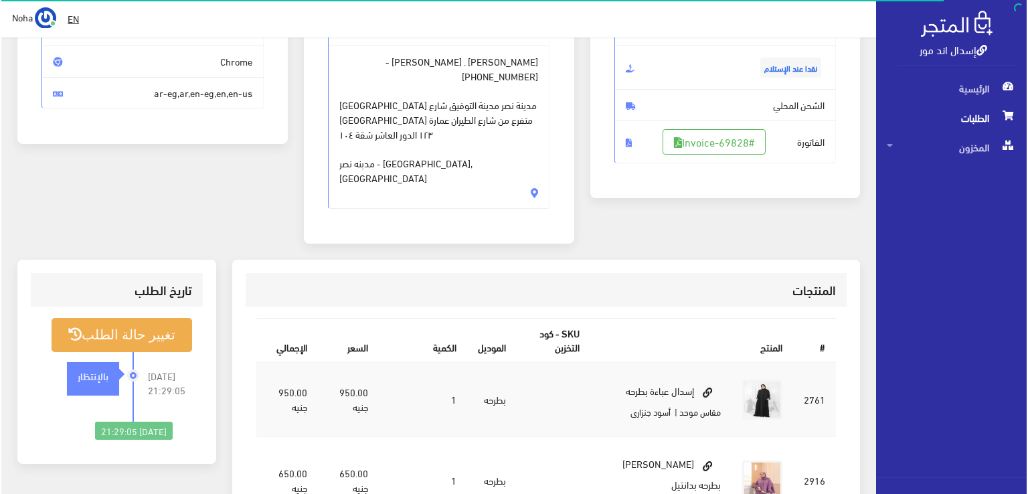
scroll to position [134, 0]
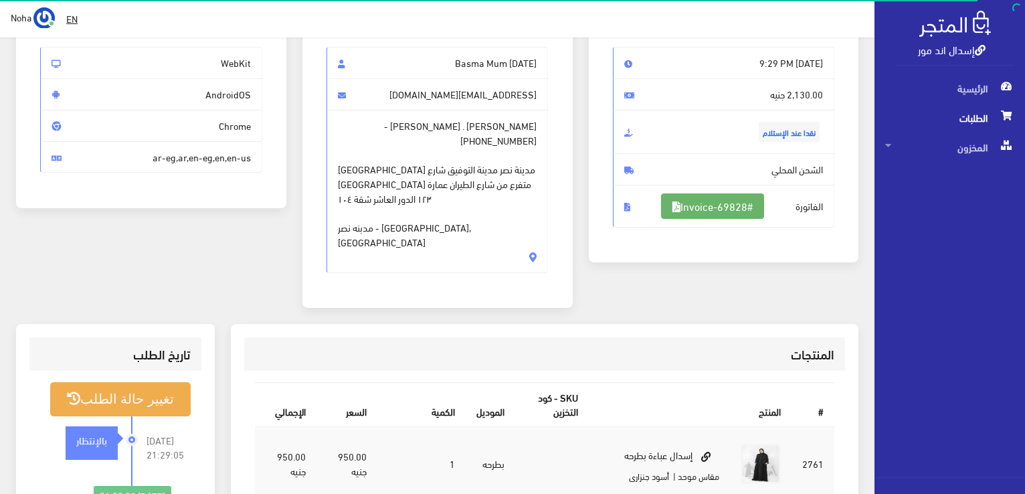
click at [718, 200] on link "#Invoice-69828" at bounding box center [712, 205] width 103 height 25
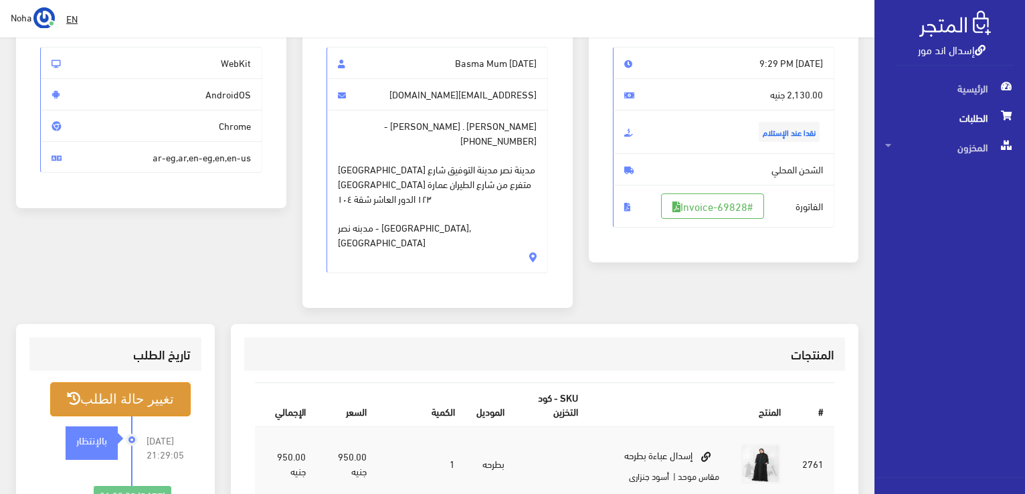
click at [138, 382] on button "تغيير حالة الطلب" at bounding box center [120, 399] width 140 height 34
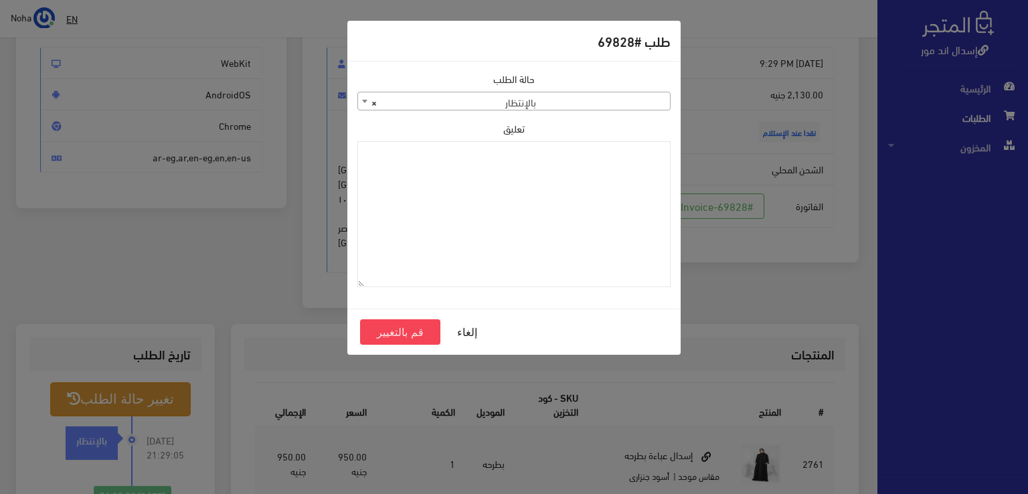
click at [594, 108] on span "× بالإنتظار" at bounding box center [514, 101] width 312 height 19
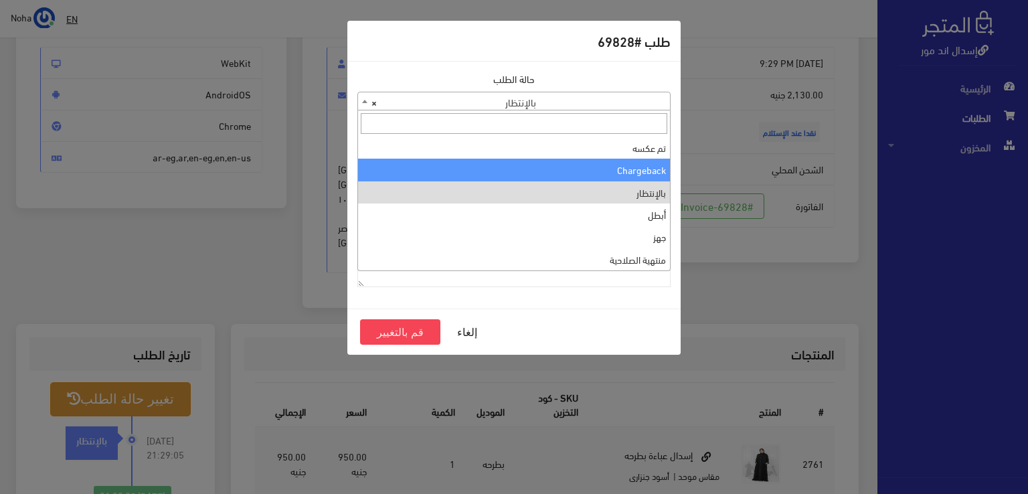
scroll to position [0, 0]
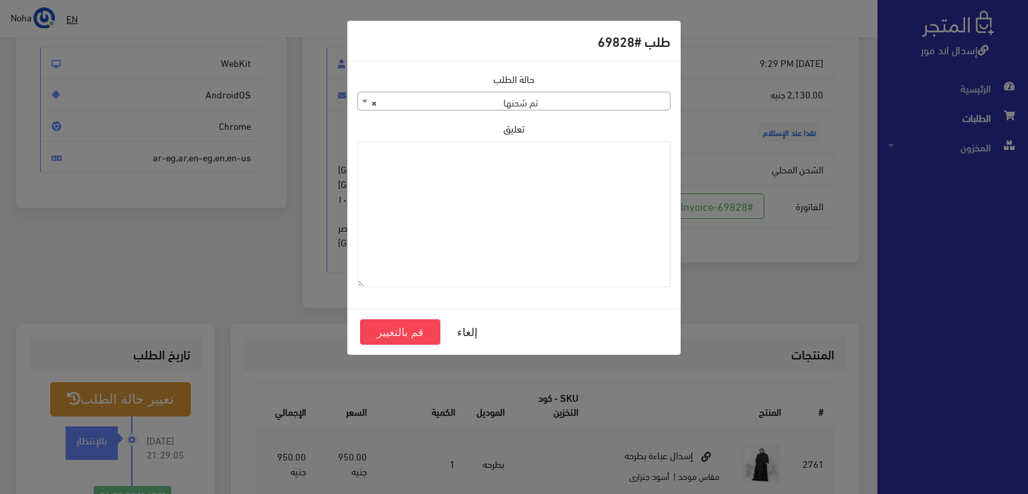
click at [630, 102] on span "× تم شحنها" at bounding box center [514, 101] width 312 height 19
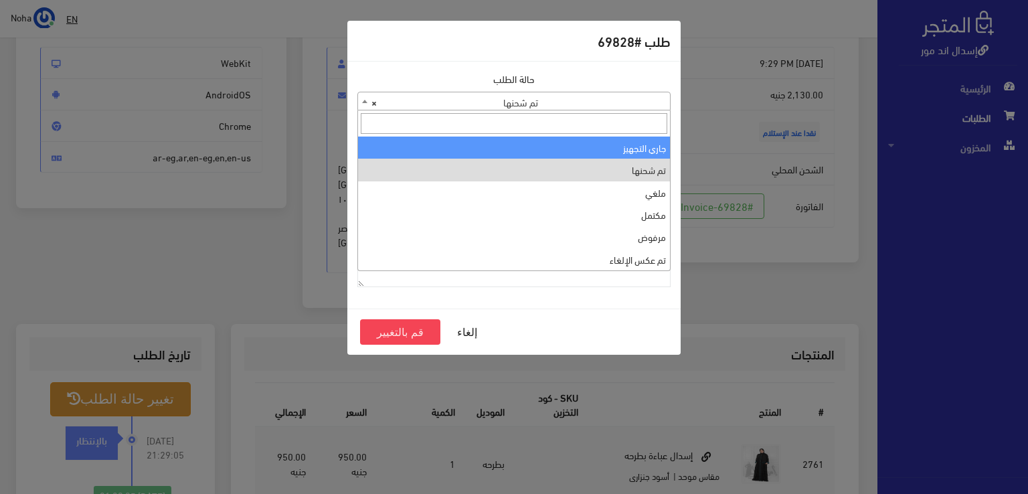
select select "1"
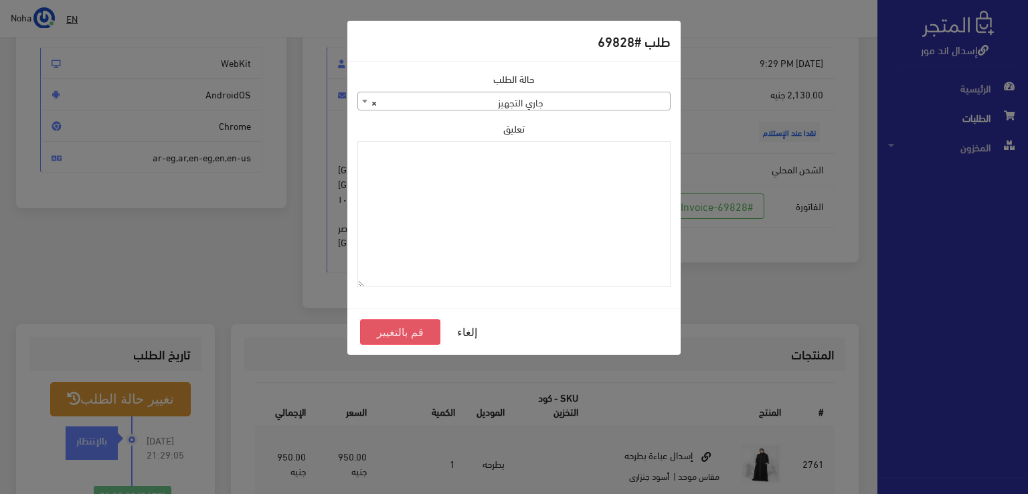
click at [379, 333] on button "قم بالتغيير" at bounding box center [400, 331] width 80 height 25
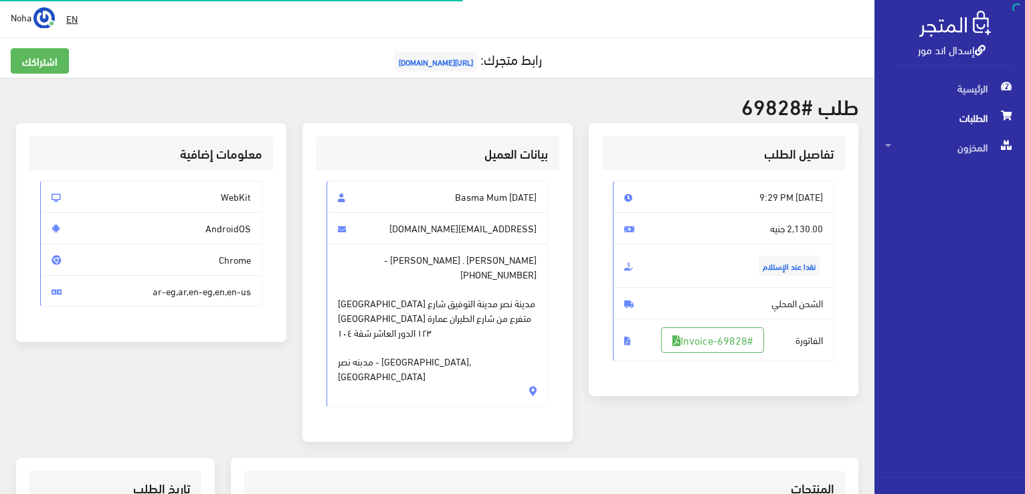
scroll to position [134, 0]
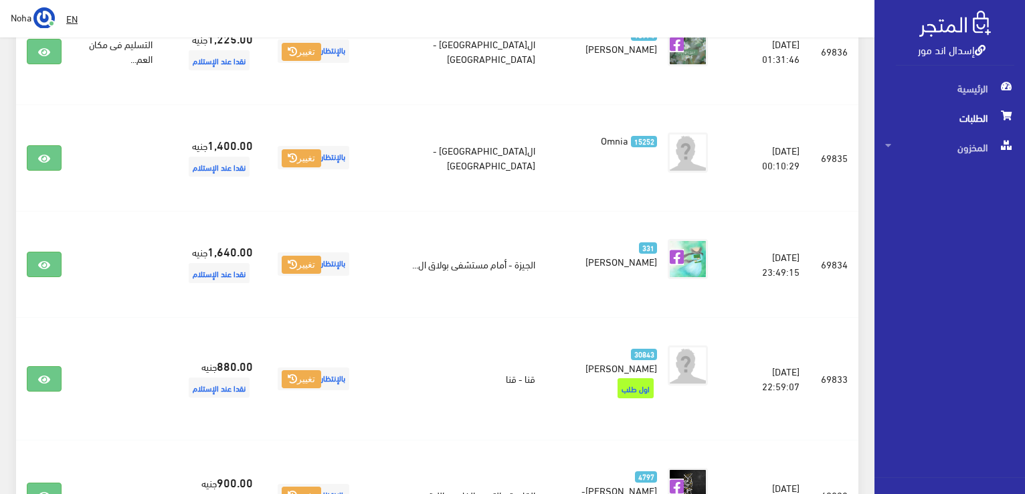
scroll to position [516, 0]
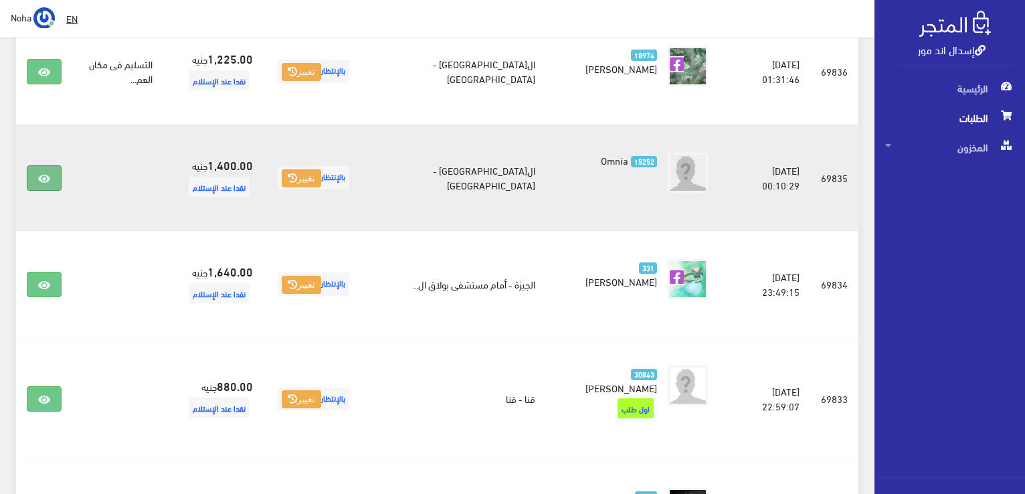
click at [37, 175] on link at bounding box center [44, 177] width 35 height 25
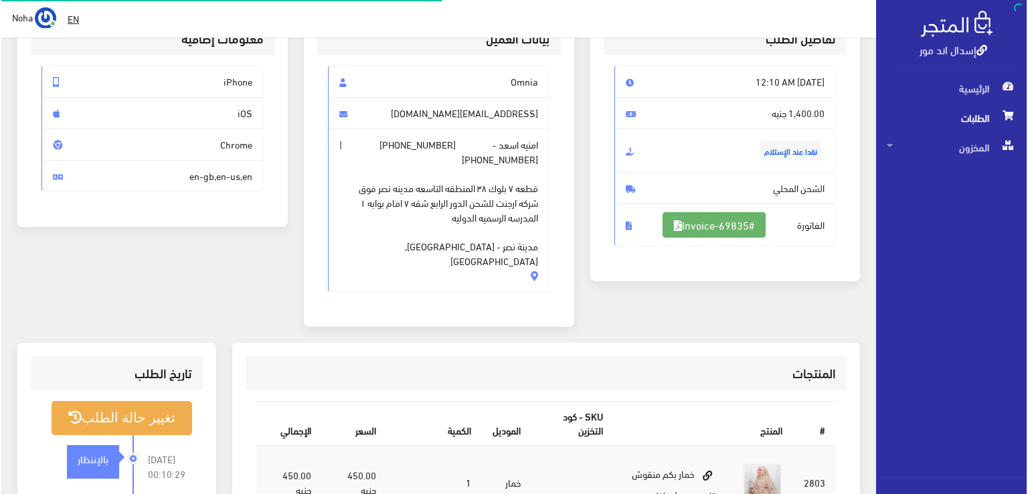
scroll to position [134, 0]
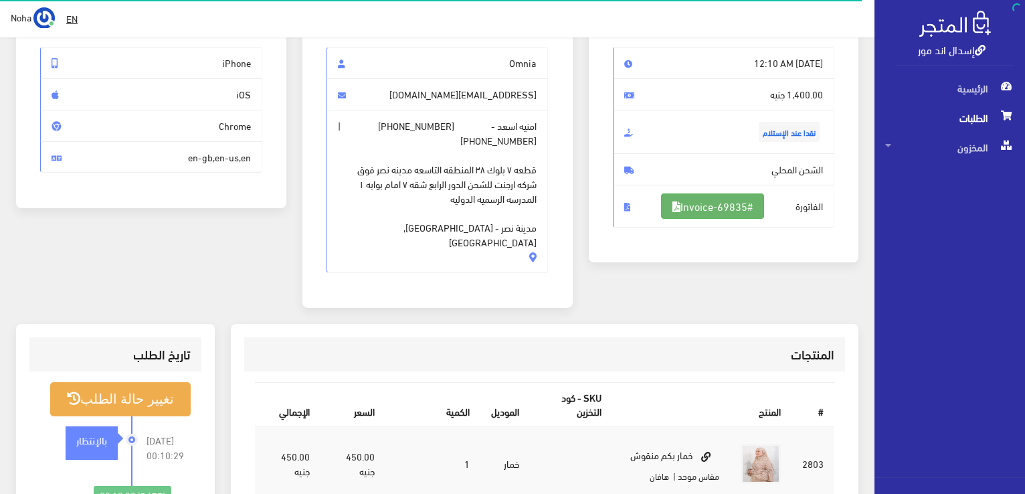
click at [733, 204] on link "#Invoice-69835" at bounding box center [712, 205] width 103 height 25
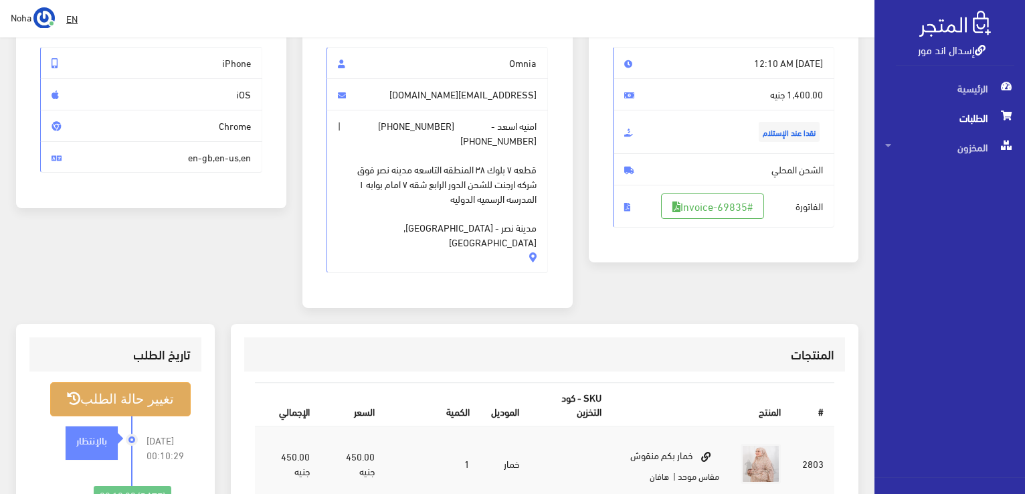
drag, startPoint x: 126, startPoint y: 376, endPoint x: 127, endPoint y: 387, distance: 10.8
click at [127, 387] on ul "تغيير حالة الطلب [DATE] 00:10:29 بالإنتظار" at bounding box center [115, 443] width 151 height 122
click at [86, 382] on button "تغيير حالة الطلب" at bounding box center [120, 399] width 140 height 34
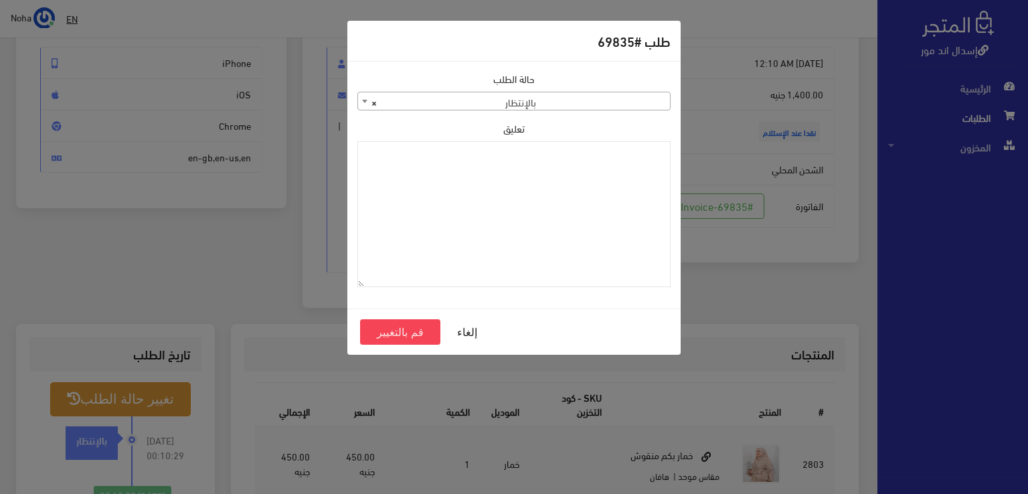
click at [595, 102] on span "× بالإنتظار" at bounding box center [514, 101] width 312 height 19
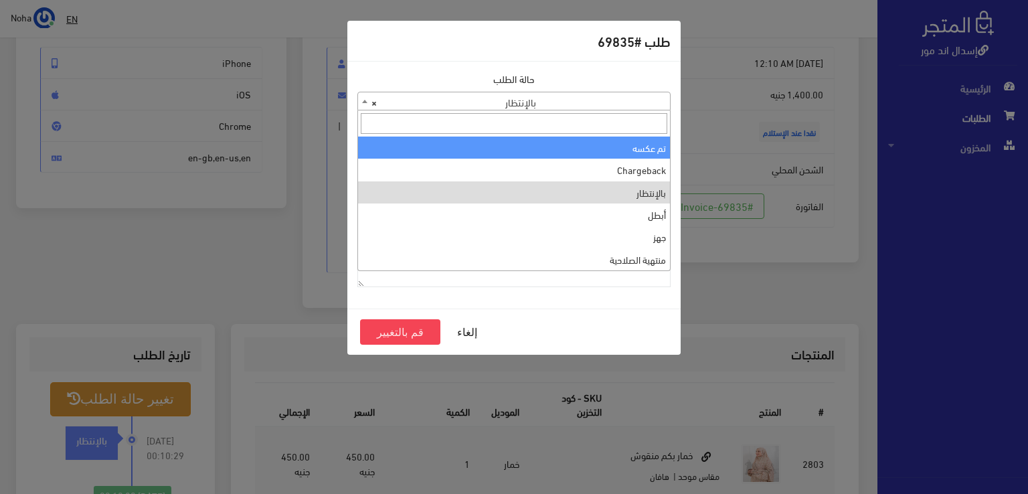
scroll to position [0, 0]
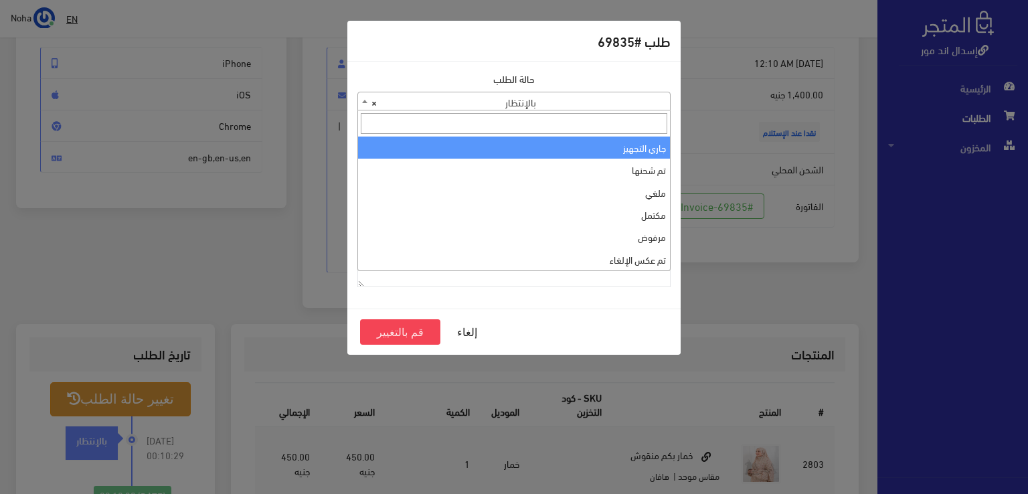
select select "1"
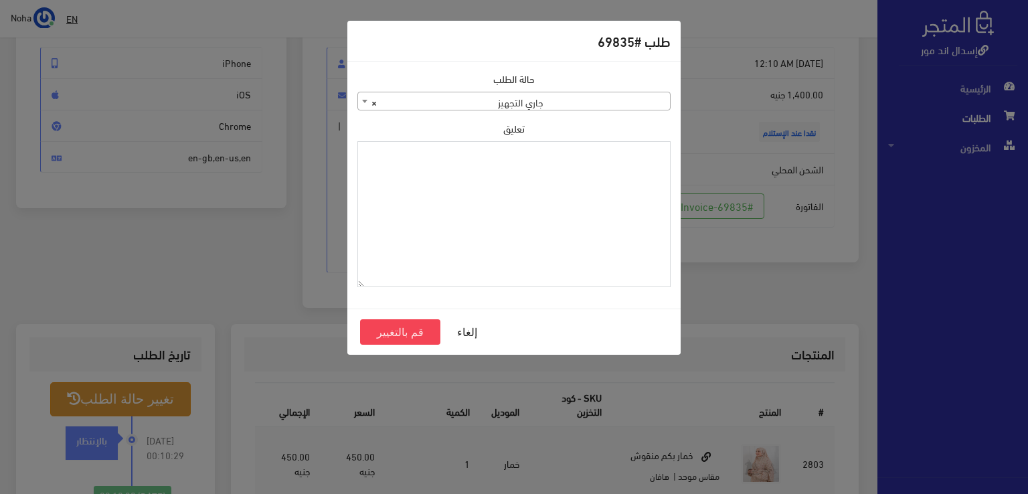
paste textarea "1109616"
type textarea "1109616"
click at [407, 335] on button "قم بالتغيير" at bounding box center [400, 331] width 80 height 25
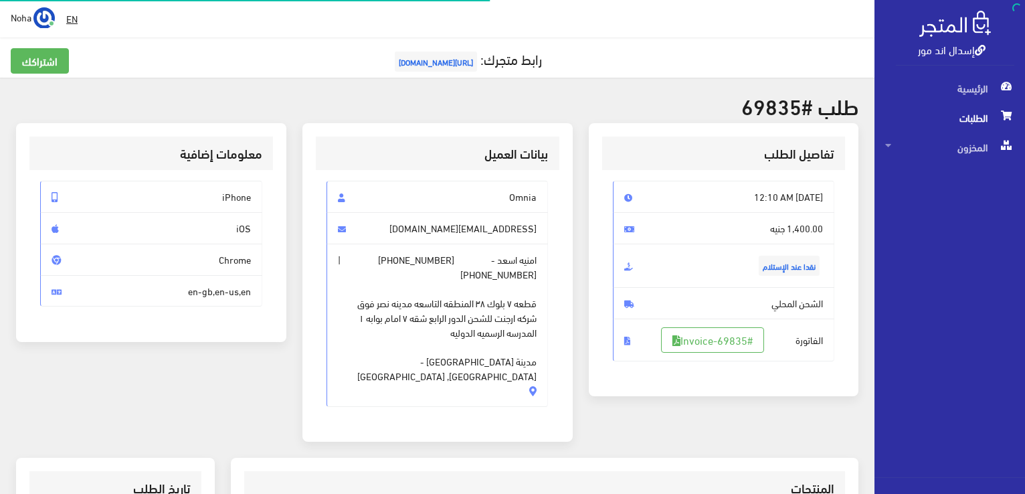
scroll to position [134, 0]
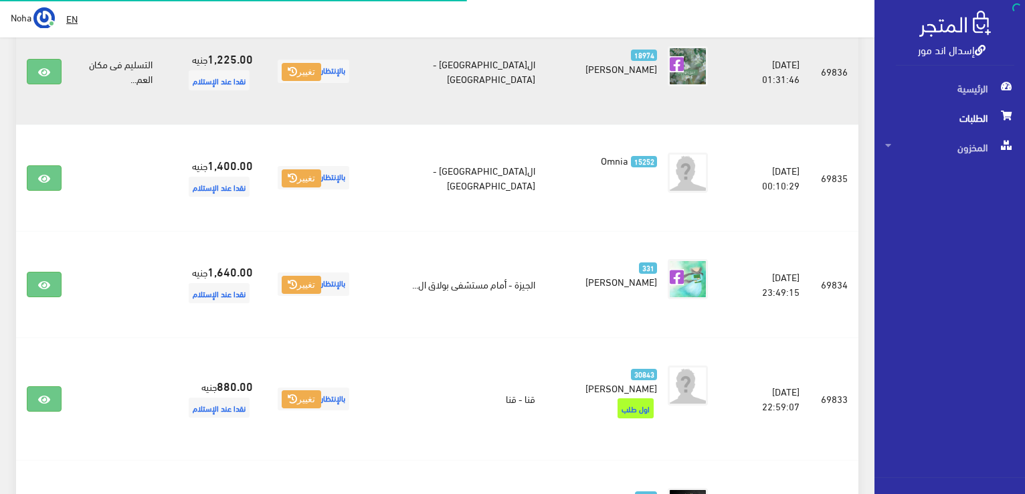
scroll to position [449, 0]
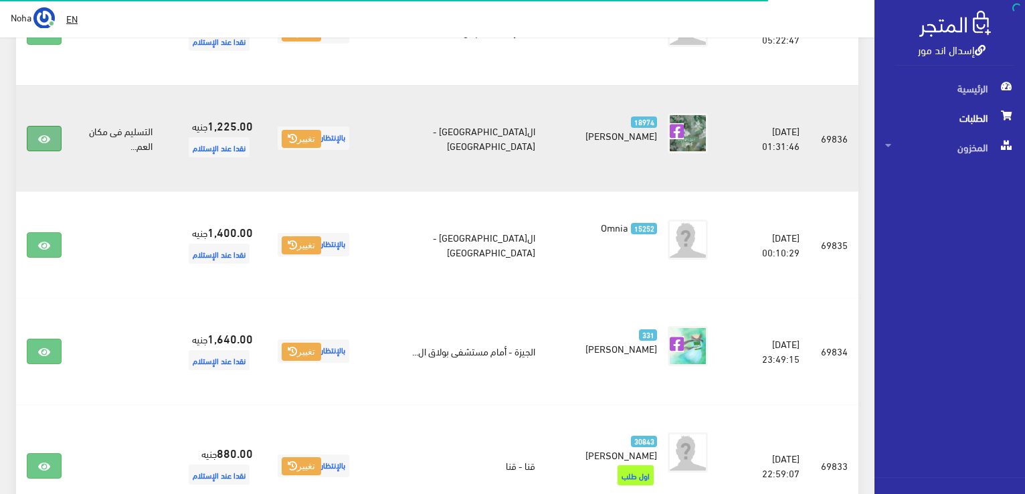
click at [41, 134] on icon at bounding box center [44, 139] width 12 height 11
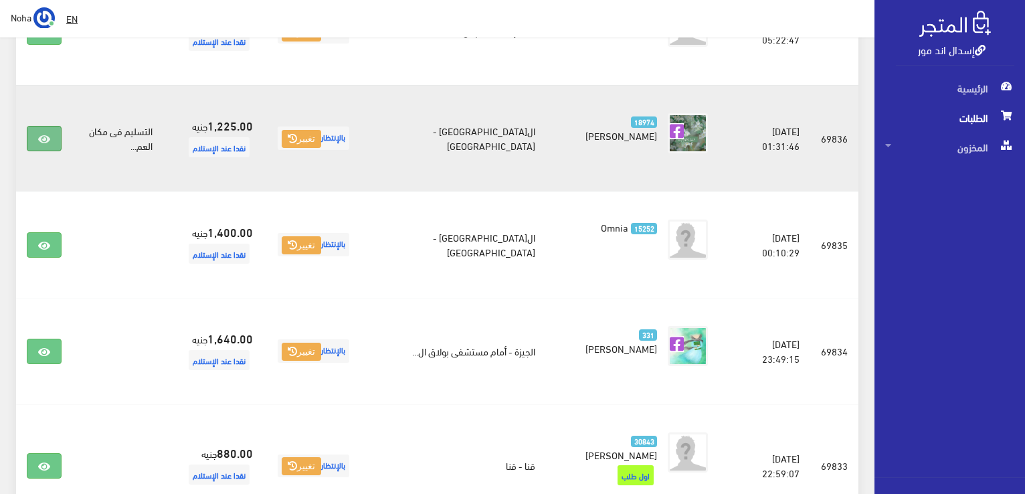
scroll to position [389, 0]
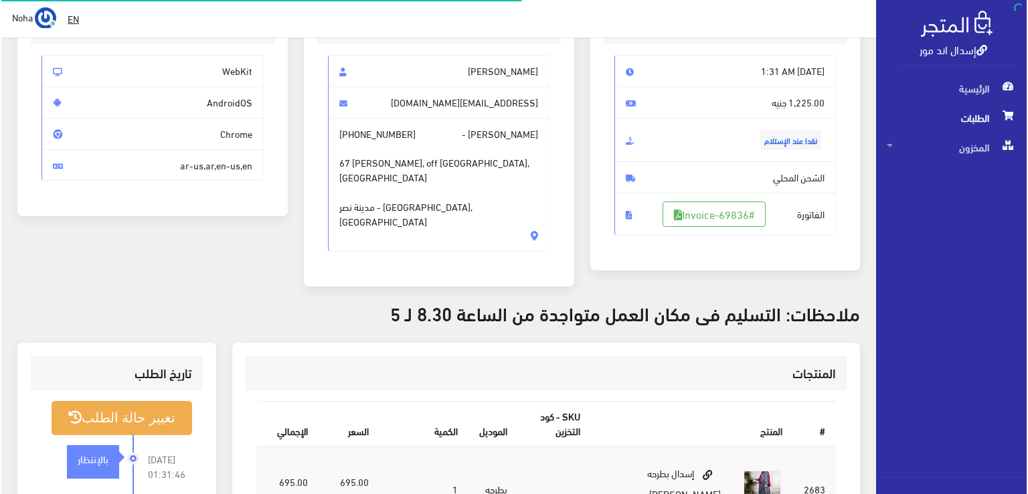
scroll to position [134, 0]
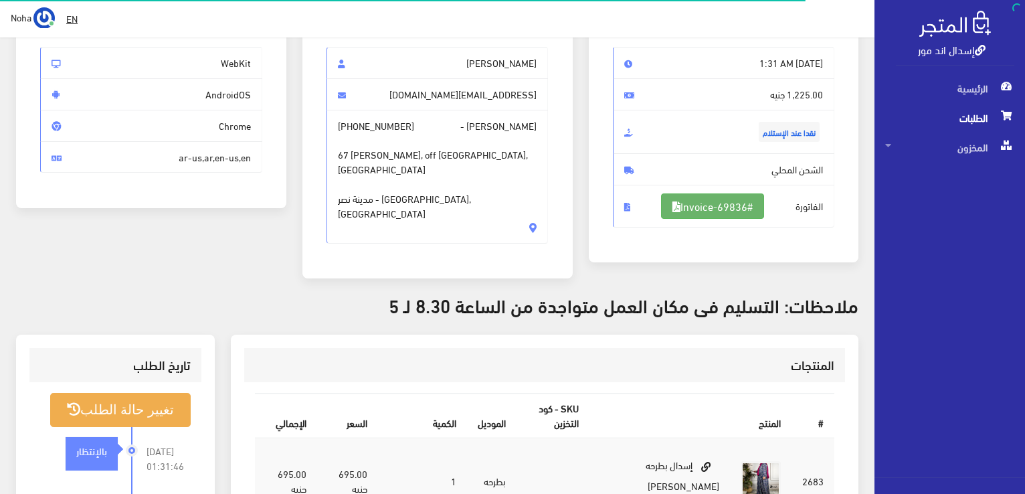
click at [733, 207] on link "#Invoice-69836" at bounding box center [712, 205] width 103 height 25
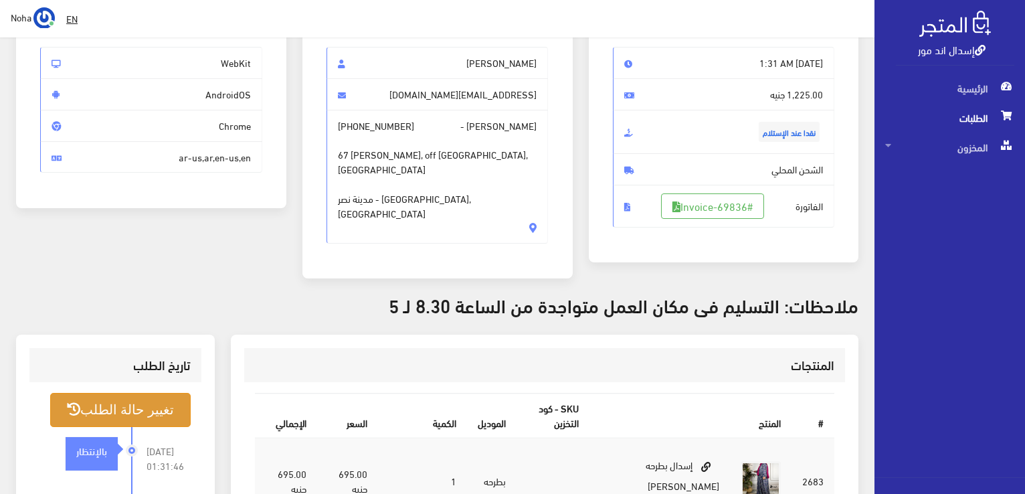
click at [167, 404] on button "تغيير حالة الطلب" at bounding box center [120, 410] width 140 height 34
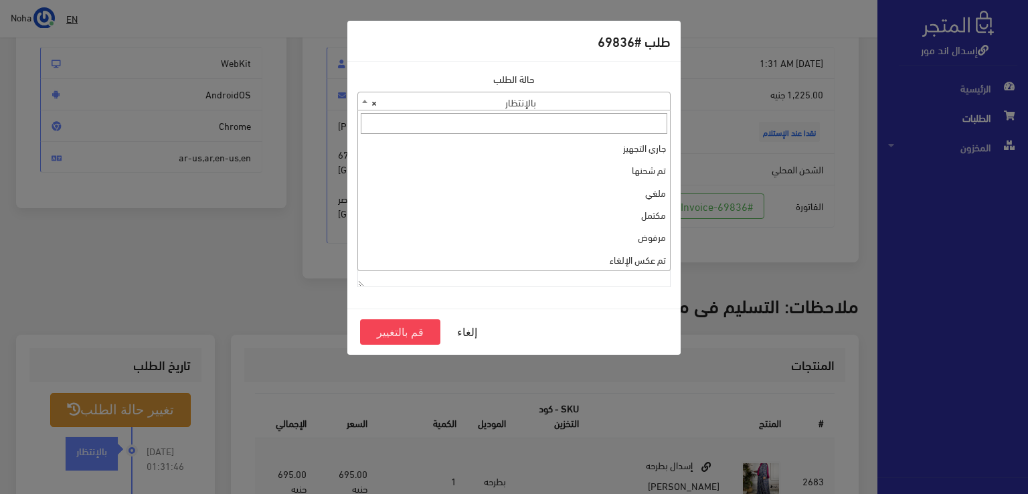
click at [593, 100] on span "× بالإنتظار" at bounding box center [514, 101] width 312 height 19
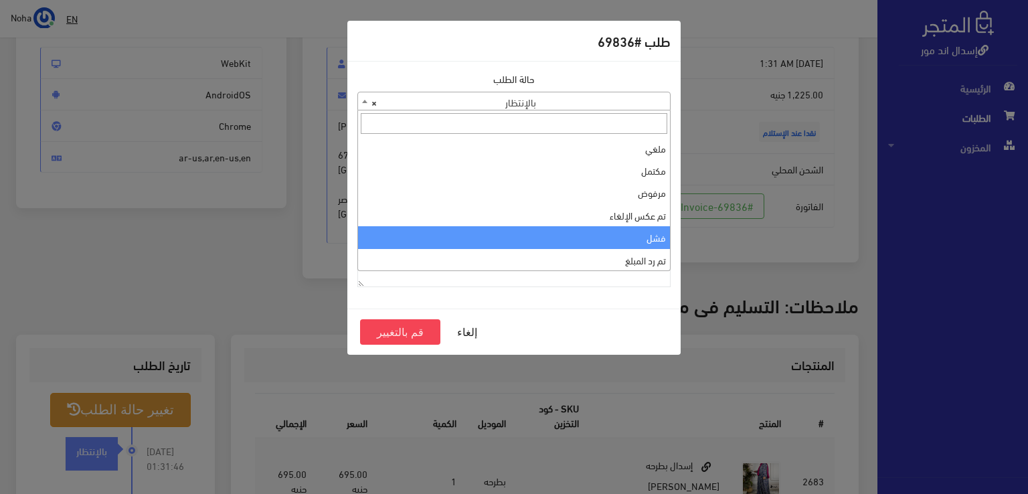
scroll to position [0, 0]
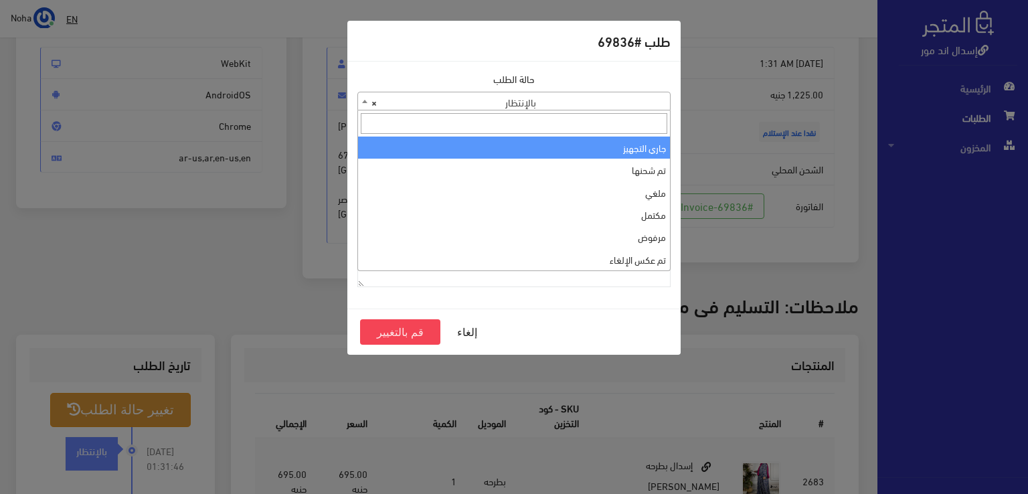
select select "1"
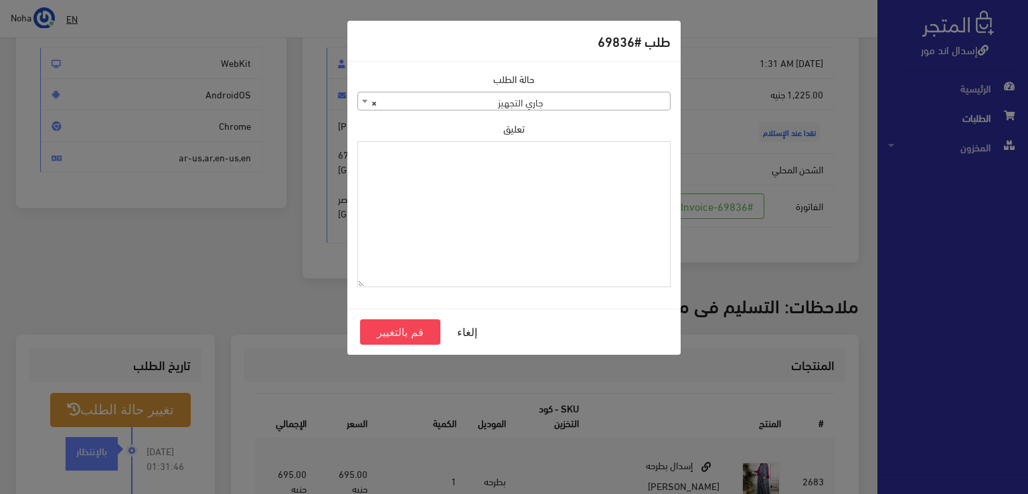
paste textarea "1109616"
type textarea "1109616"
click at [410, 328] on button "قم بالتغيير" at bounding box center [400, 331] width 80 height 25
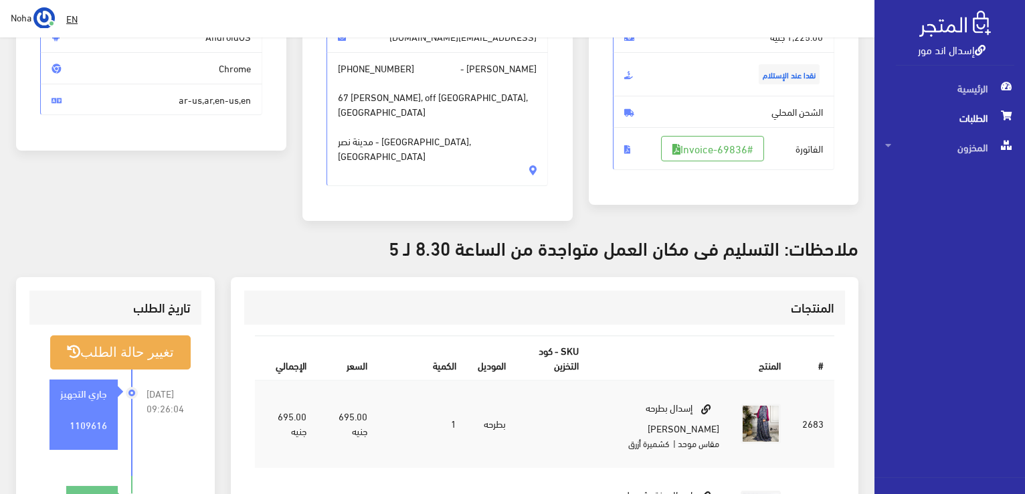
scroll to position [201, 0]
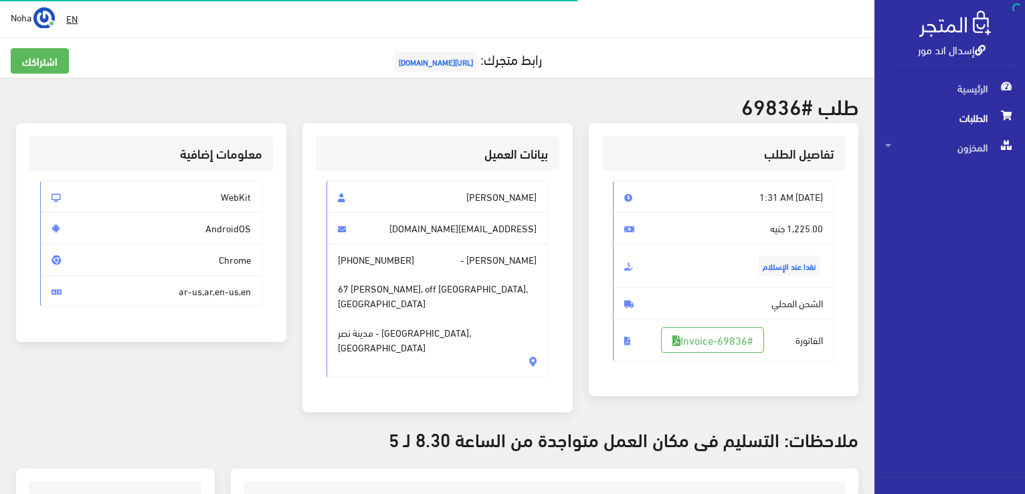
scroll to position [134, 0]
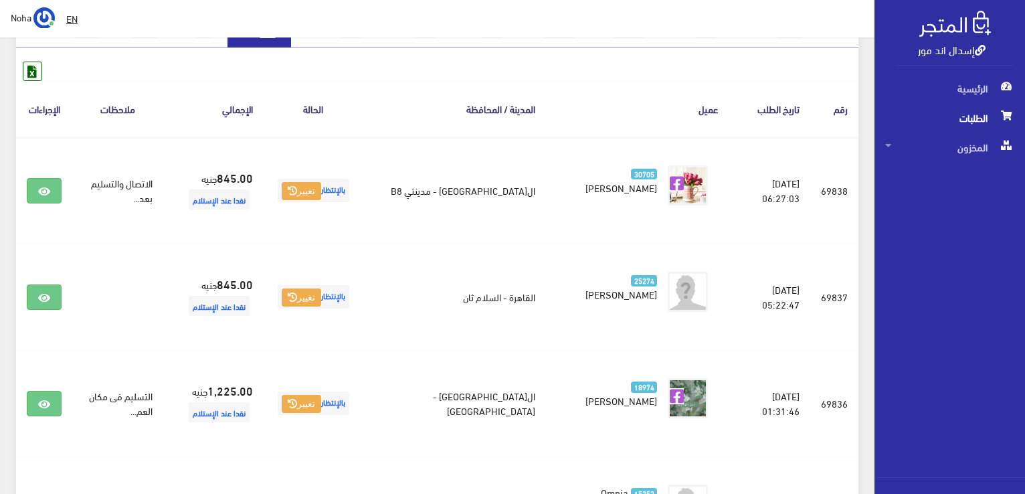
scroll to position [50, 0]
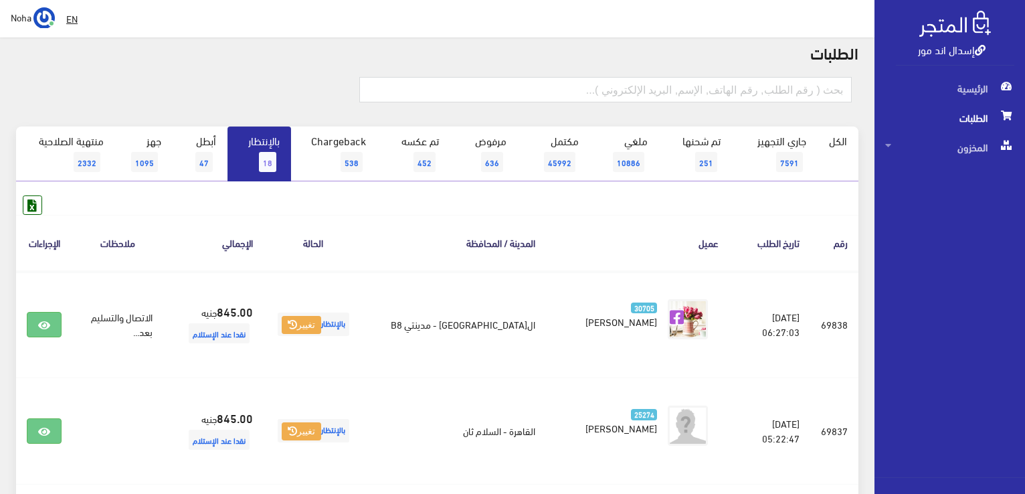
click at [266, 153] on span "18" at bounding box center [267, 162] width 17 height 20
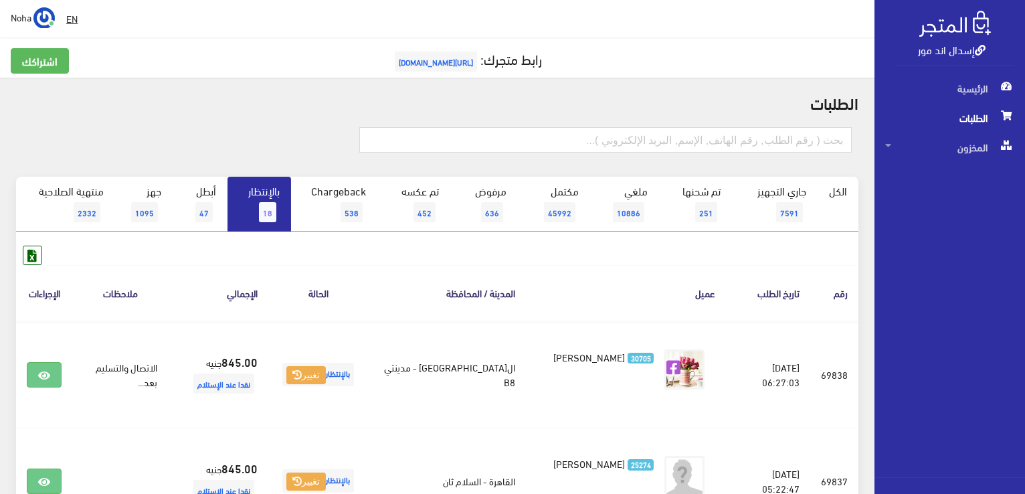
click at [260, 190] on link "بالإنتظار 18" at bounding box center [259, 204] width 64 height 55
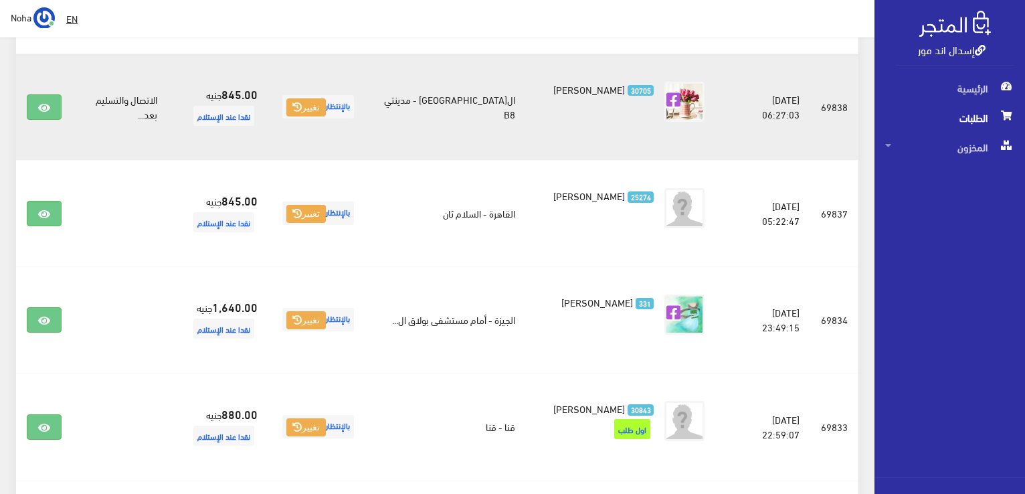
scroll to position [401, 0]
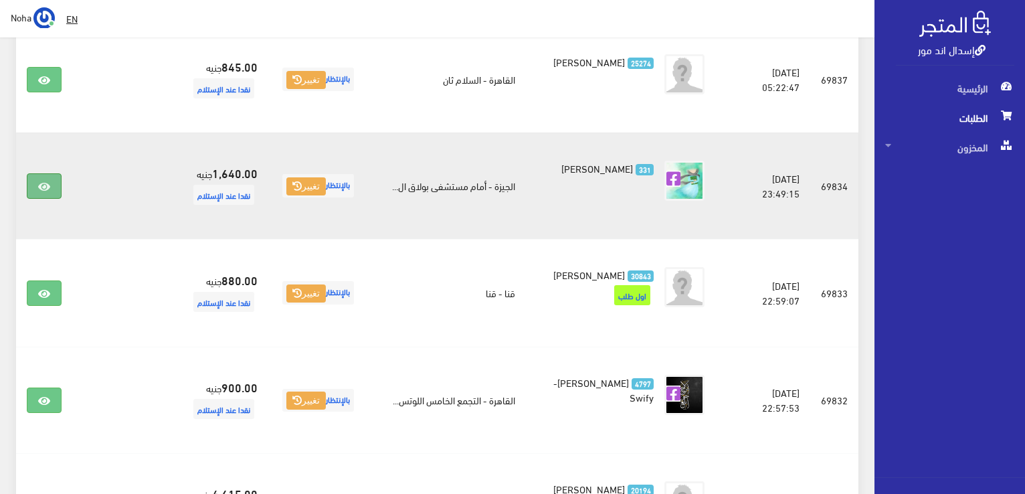
click at [43, 181] on icon at bounding box center [44, 186] width 12 height 11
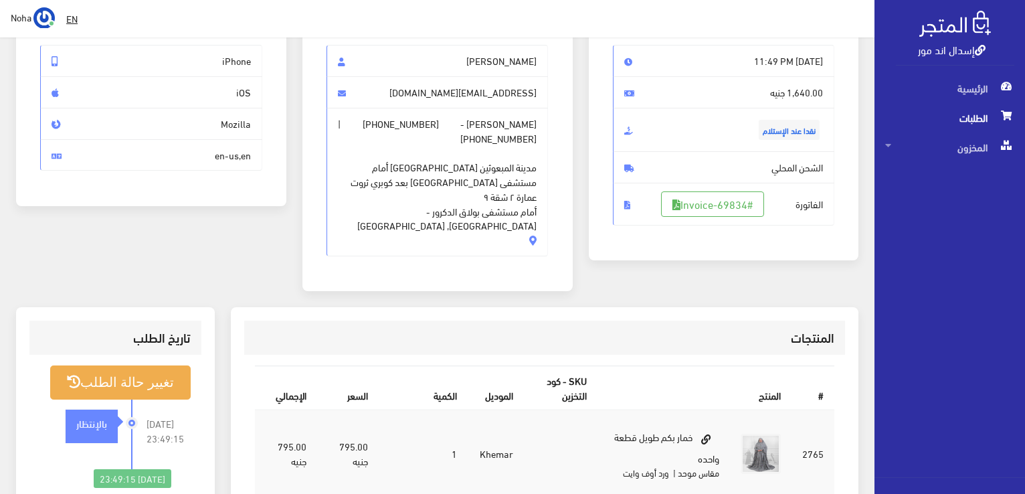
scroll to position [134, 0]
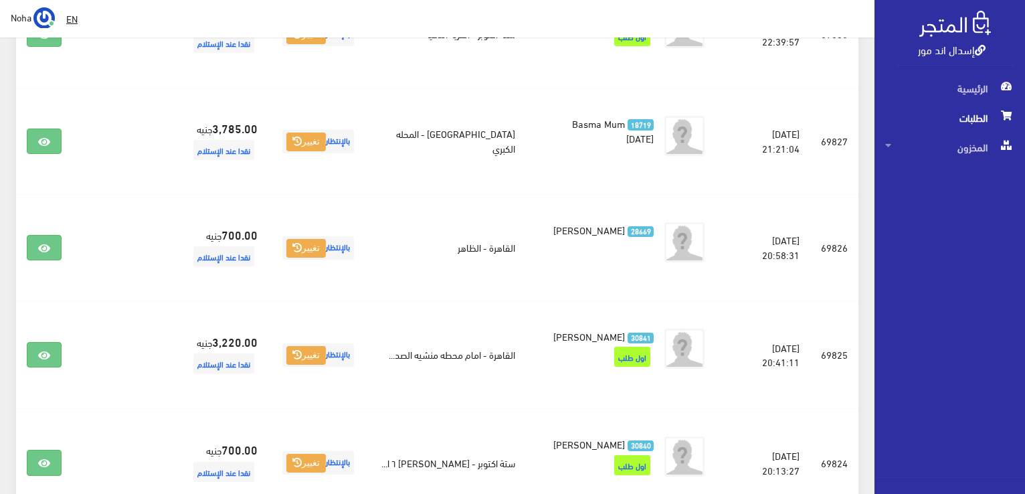
scroll to position [1004, 0]
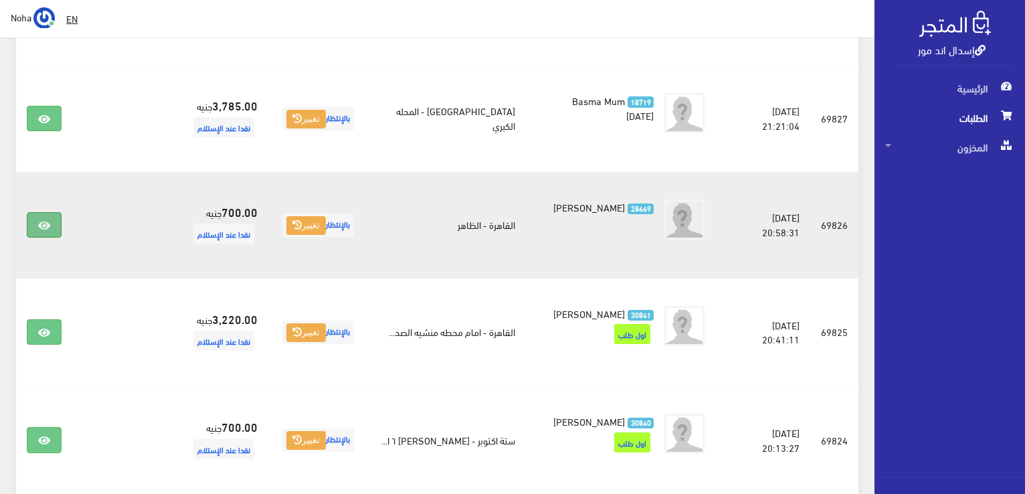
click at [57, 223] on link at bounding box center [44, 224] width 35 height 25
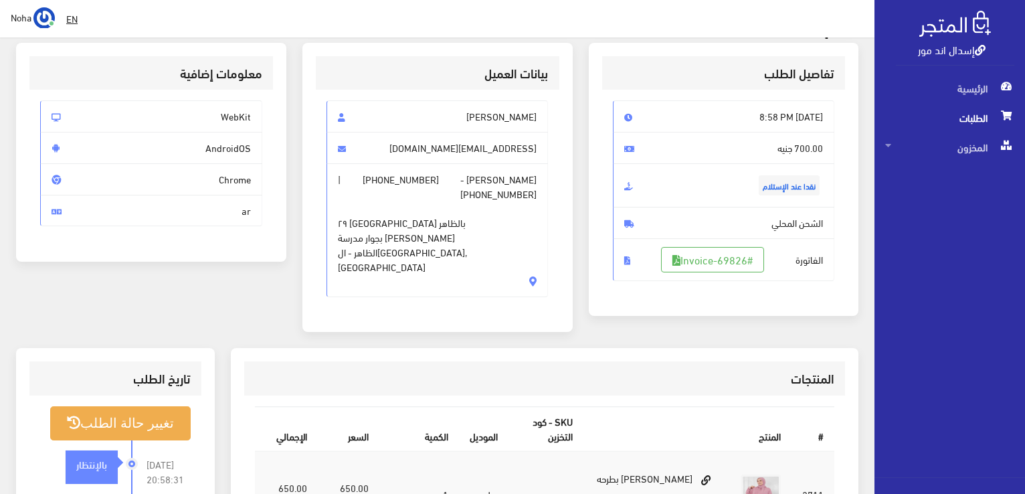
scroll to position [268, 0]
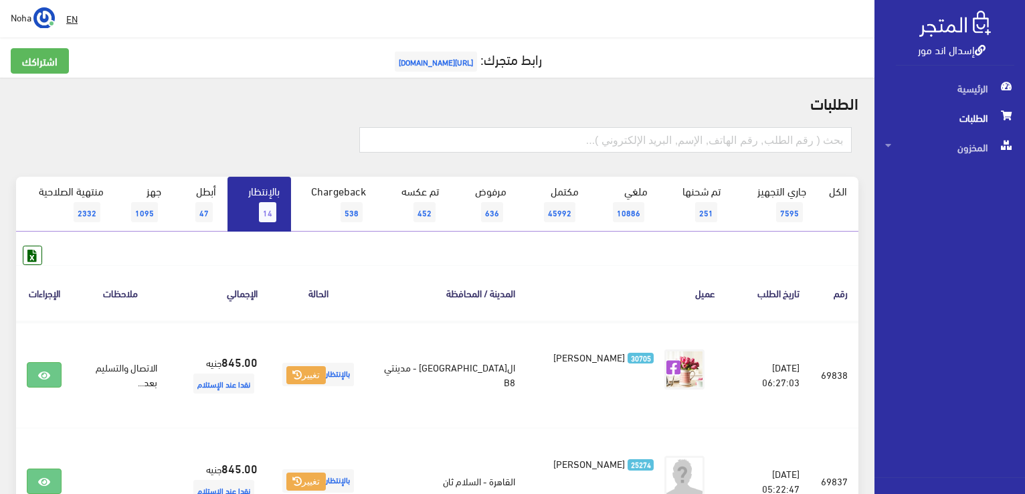
click at [260, 202] on link "بالإنتظار 14" at bounding box center [259, 204] width 64 height 55
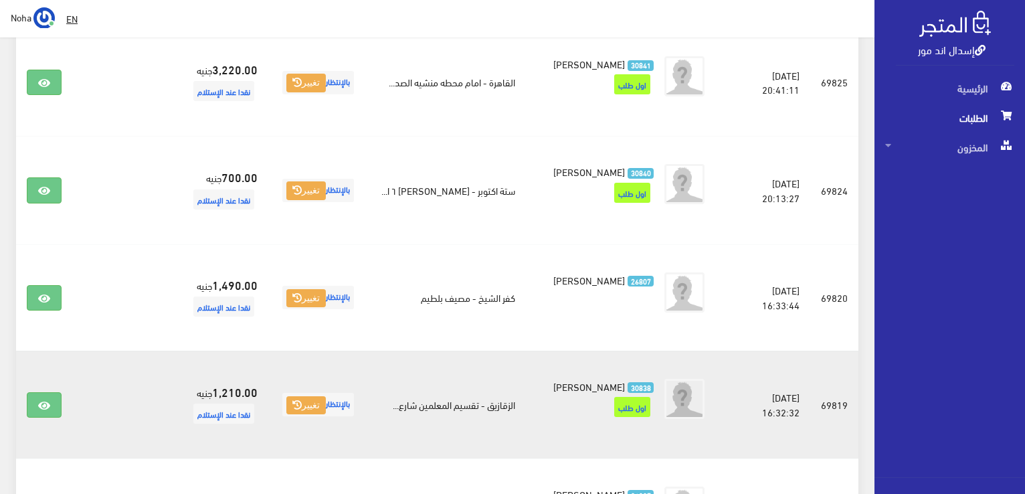
scroll to position [1429, 0]
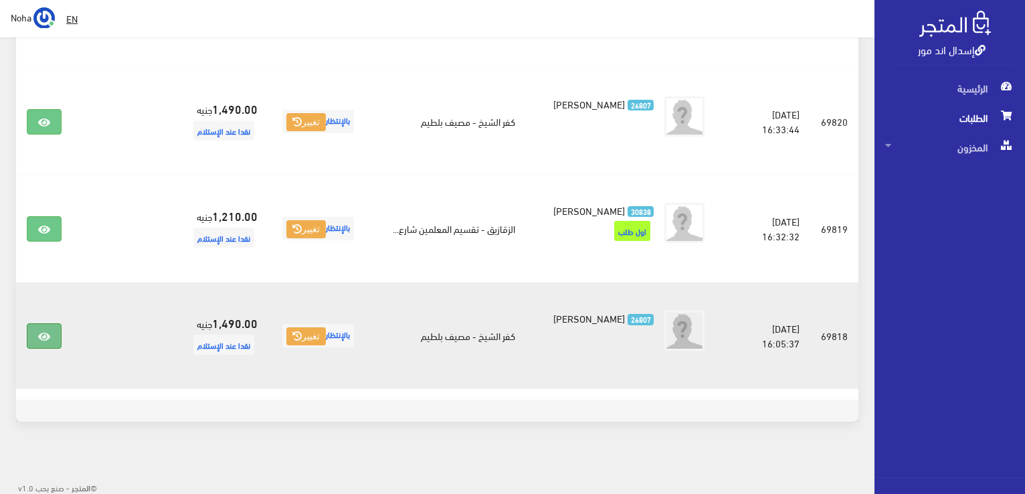
click at [35, 333] on link at bounding box center [44, 335] width 35 height 25
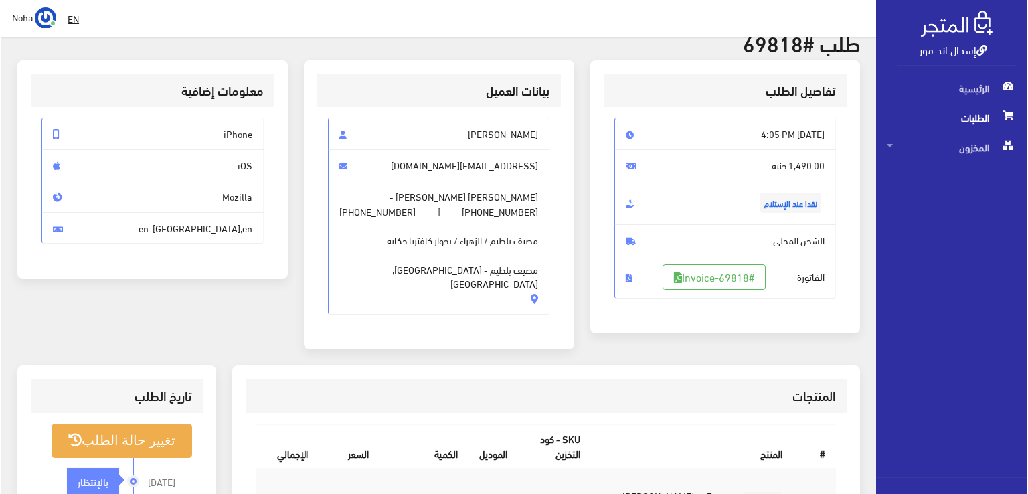
scroll to position [134, 0]
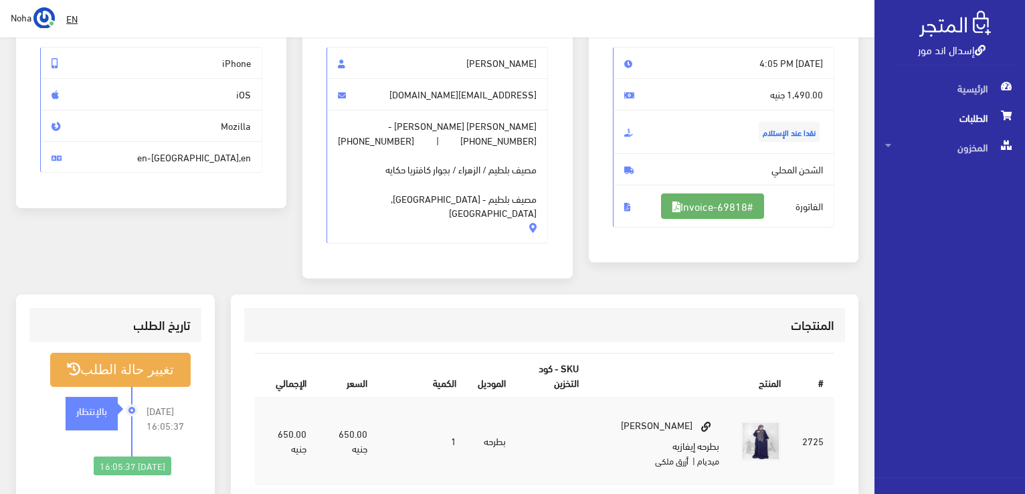
click at [717, 207] on link "#Invoice-69818" at bounding box center [712, 205] width 103 height 25
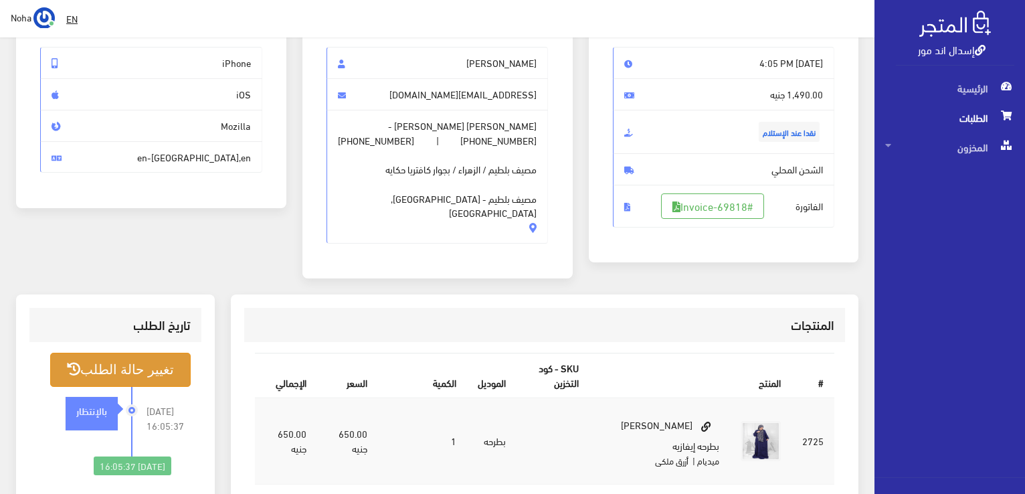
click at [72, 353] on button "تغيير حالة الطلب" at bounding box center [120, 370] width 140 height 34
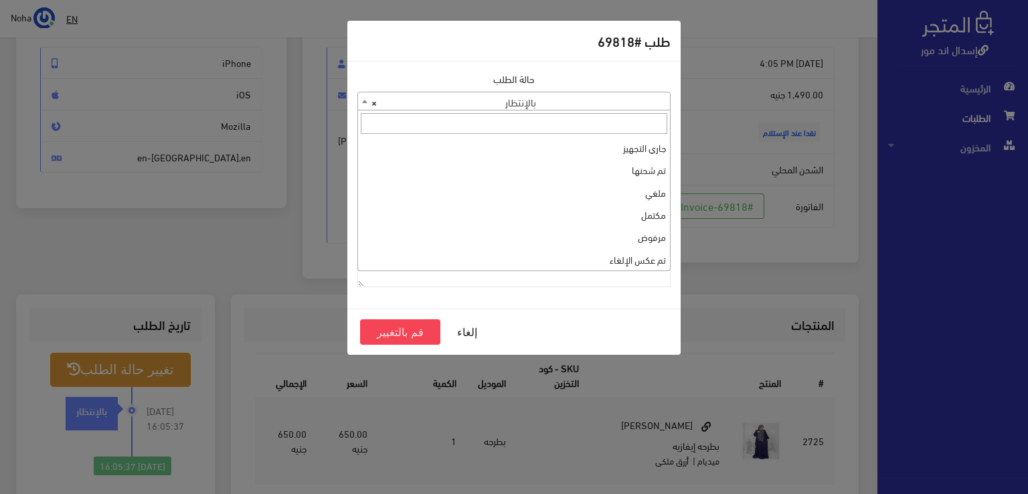
click at [464, 101] on span "× بالإنتظار" at bounding box center [514, 101] width 312 height 19
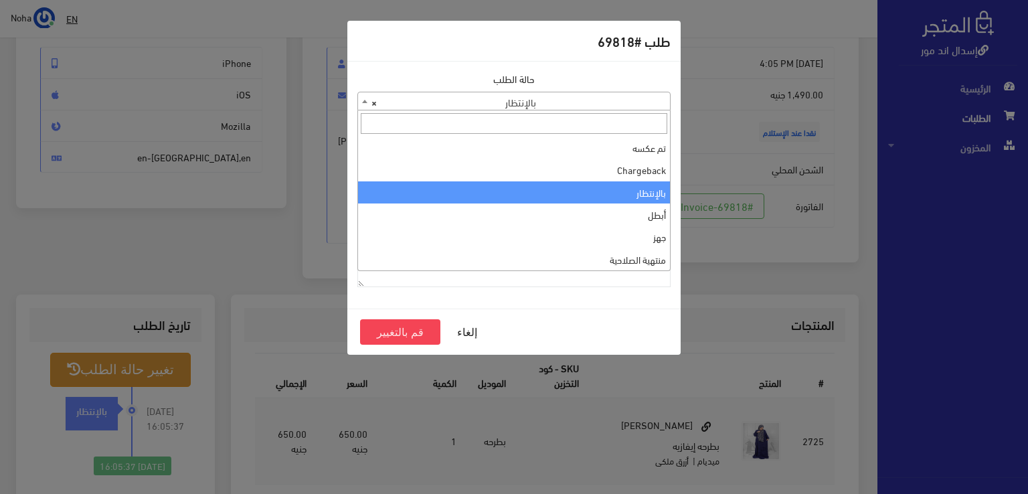
scroll to position [0, 0]
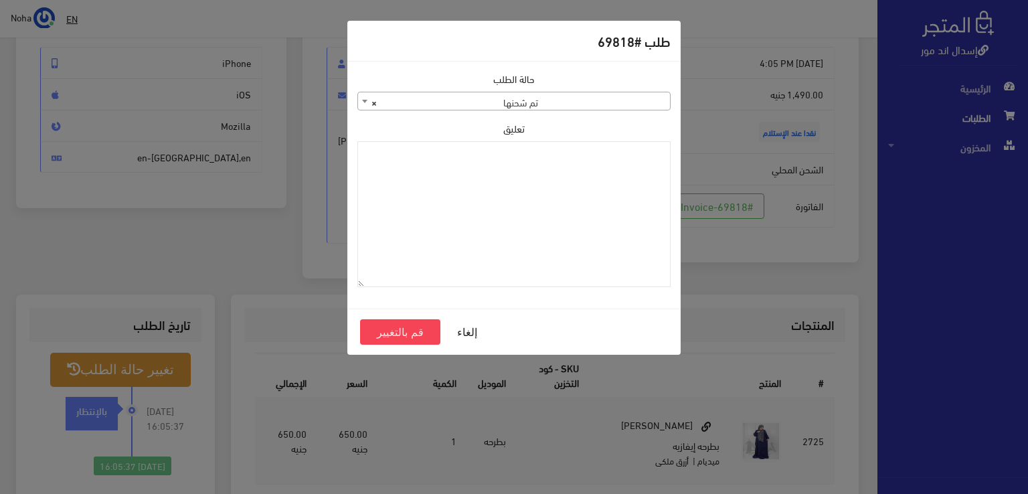
click at [484, 102] on span "× تم شحنها" at bounding box center [514, 101] width 312 height 19
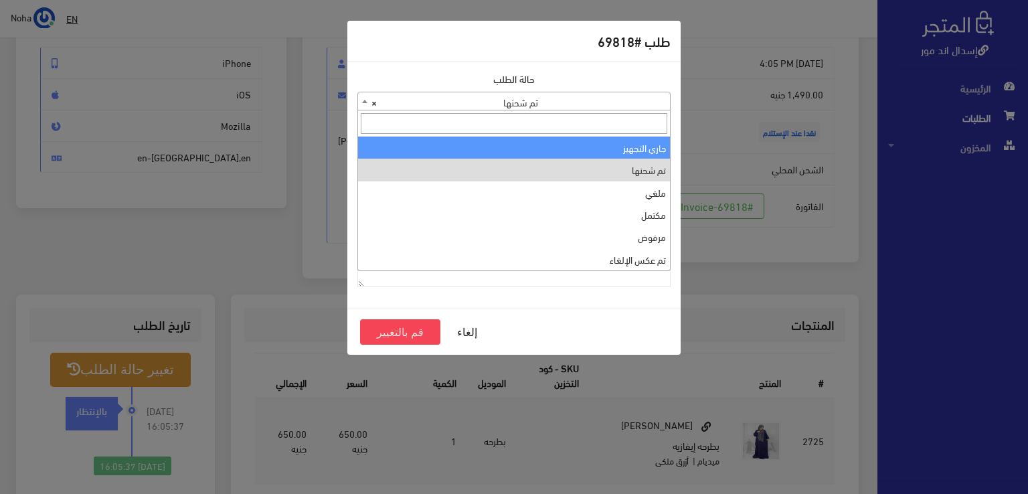
select select "1"
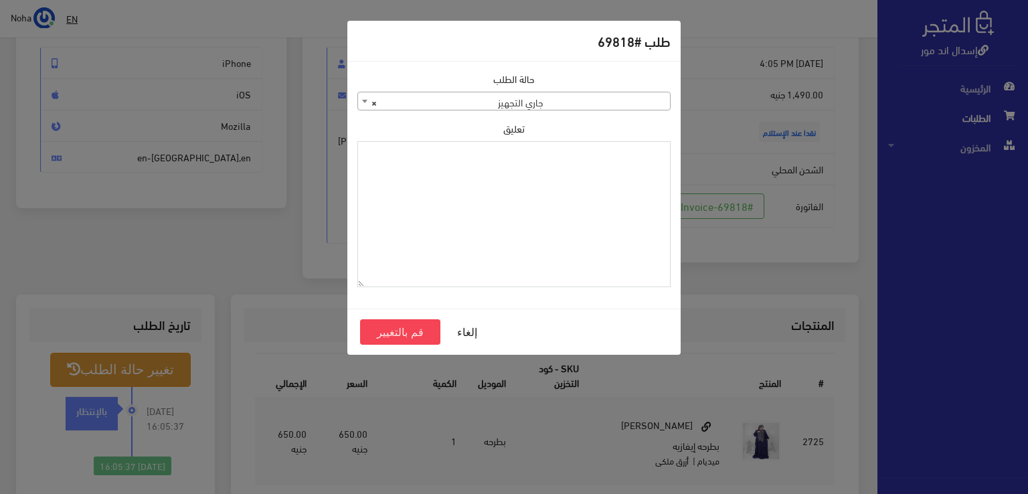
paste textarea "1109616"
type textarea "1109616"
click at [393, 335] on button "قم بالتغيير" at bounding box center [400, 331] width 80 height 25
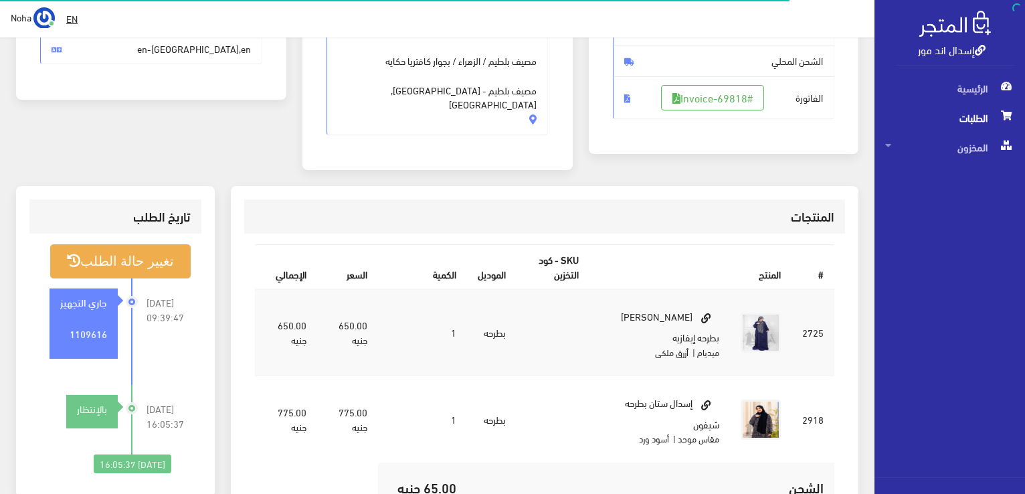
scroll to position [268, 0]
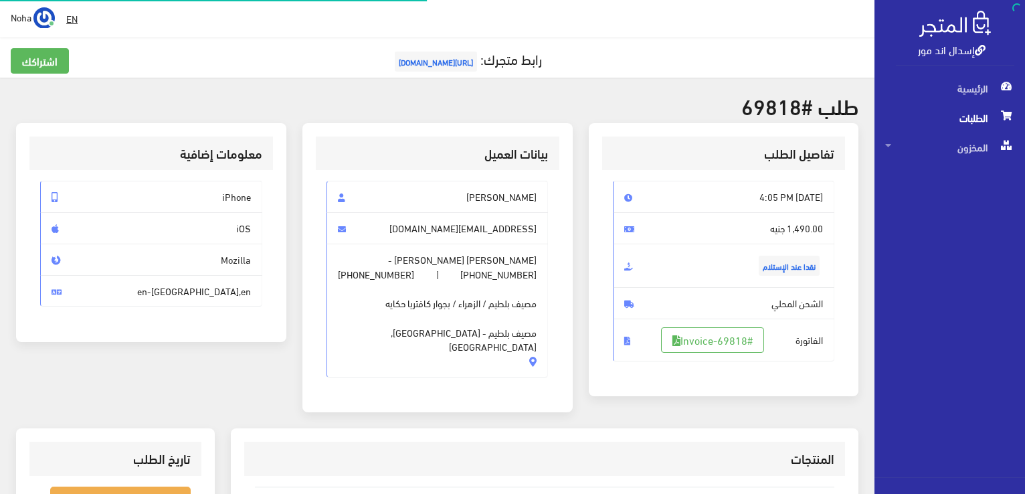
scroll to position [134, 0]
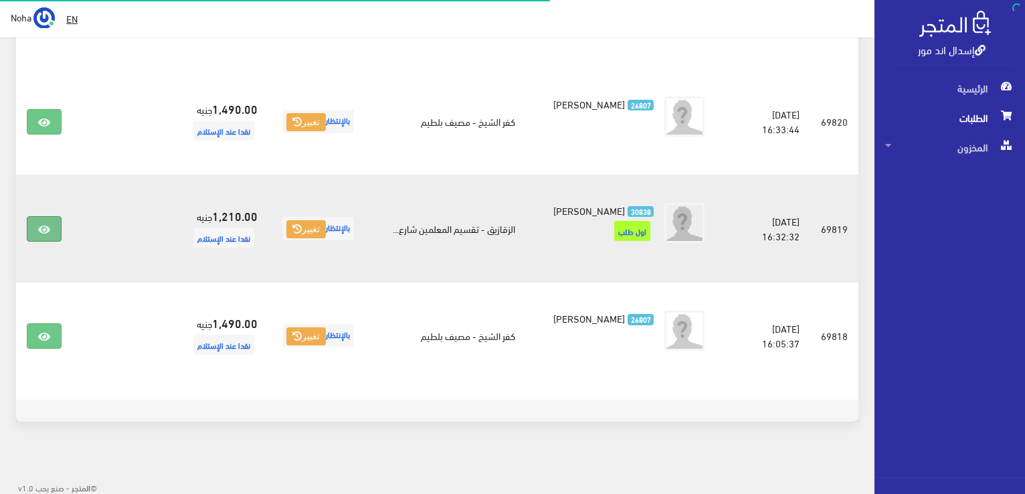
scroll to position [1429, 0]
click at [56, 224] on link at bounding box center [44, 228] width 35 height 25
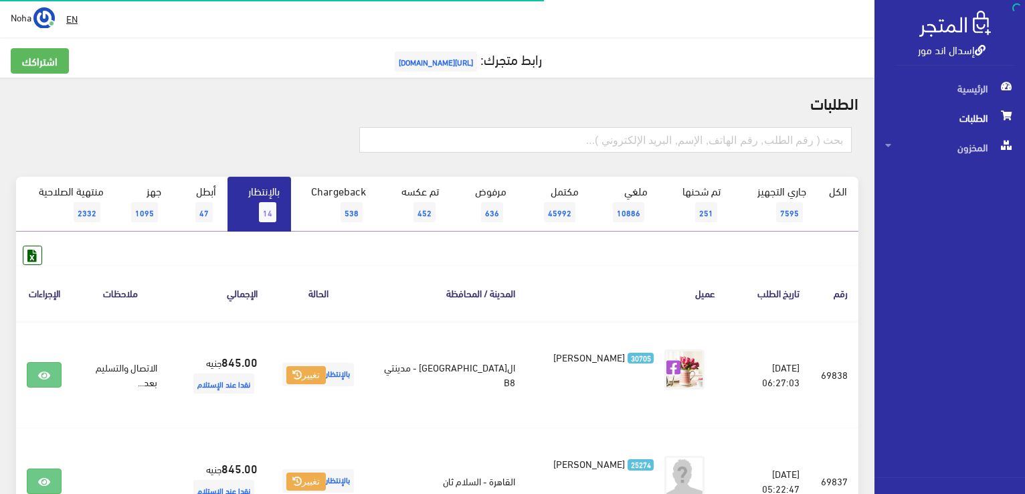
scroll to position [1429, 0]
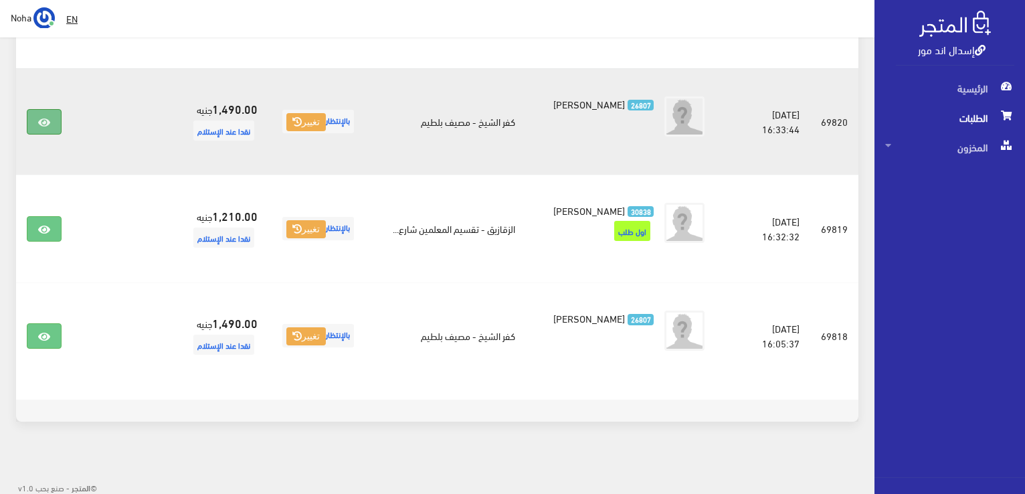
click at [50, 112] on link at bounding box center [44, 121] width 35 height 25
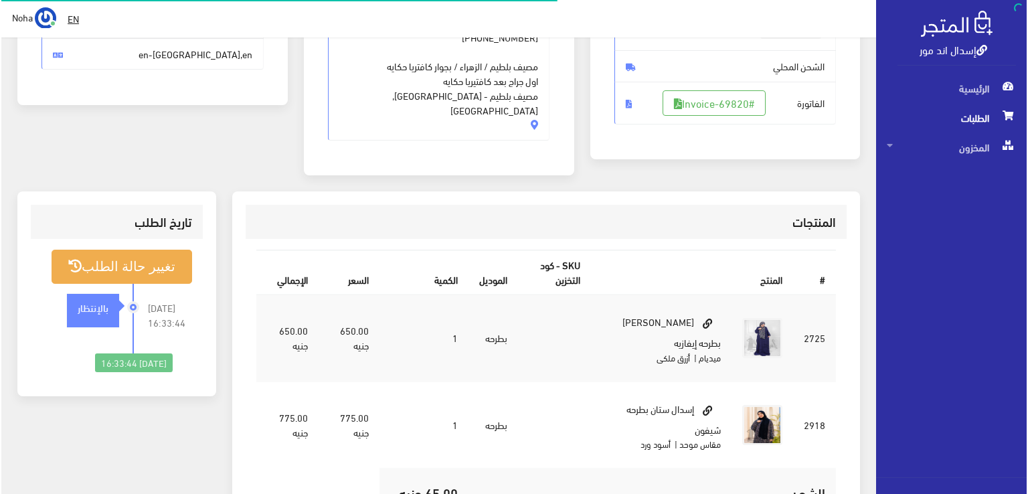
scroll to position [268, 0]
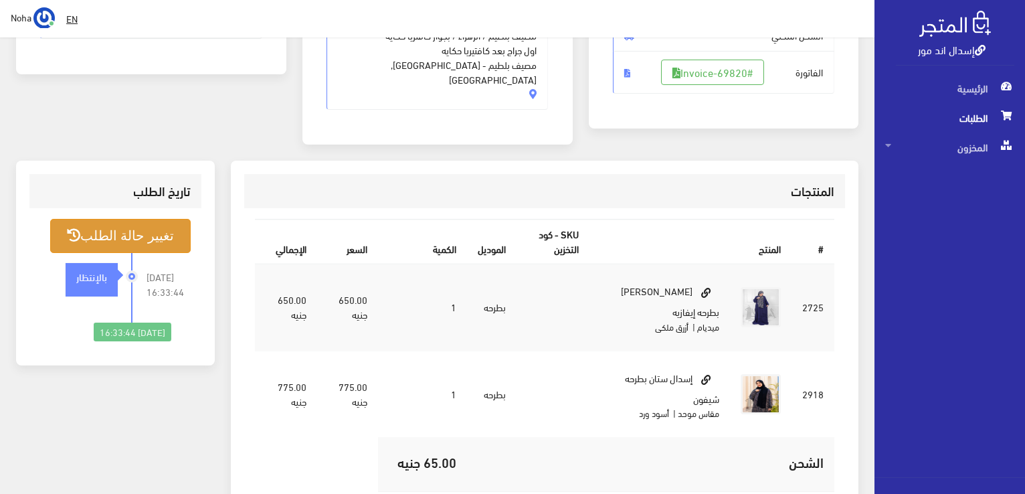
click button "تغيير حالة الطلب"
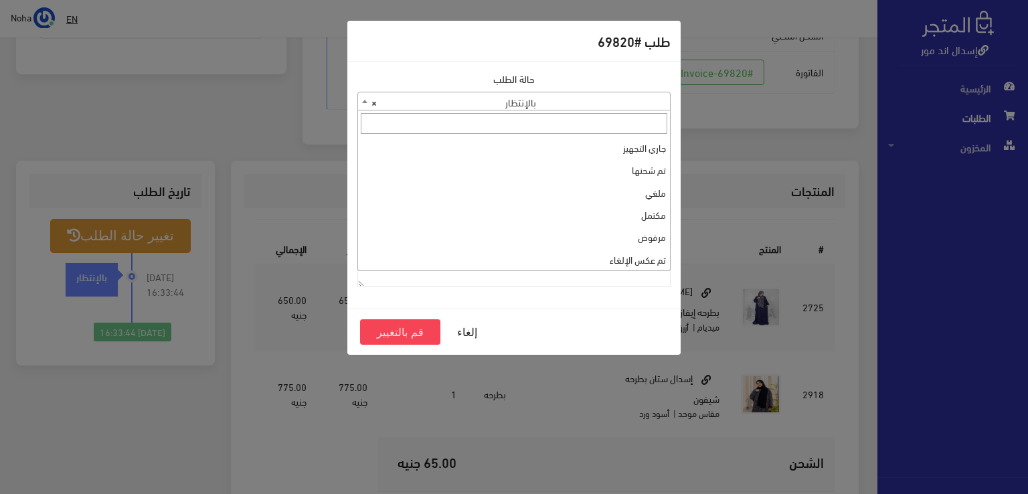
click span "× بالإنتظار"
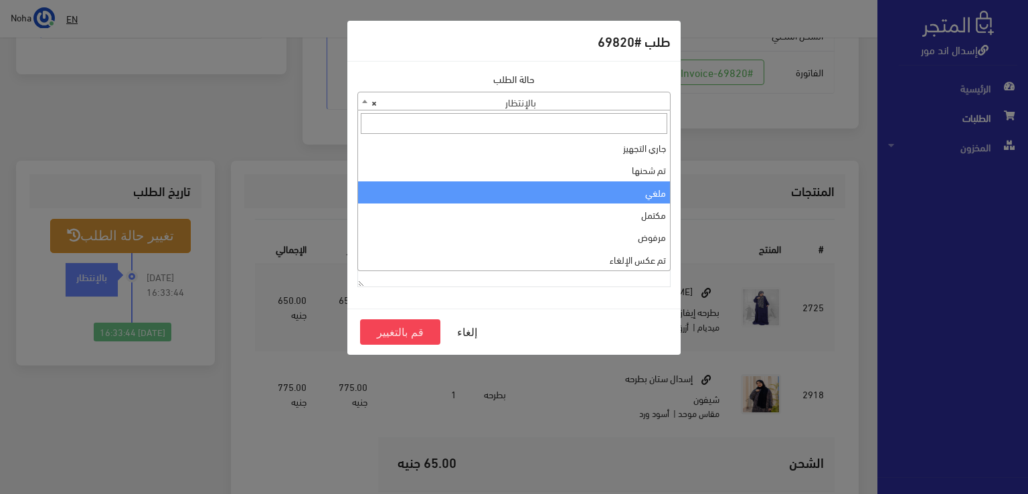
select select "3"
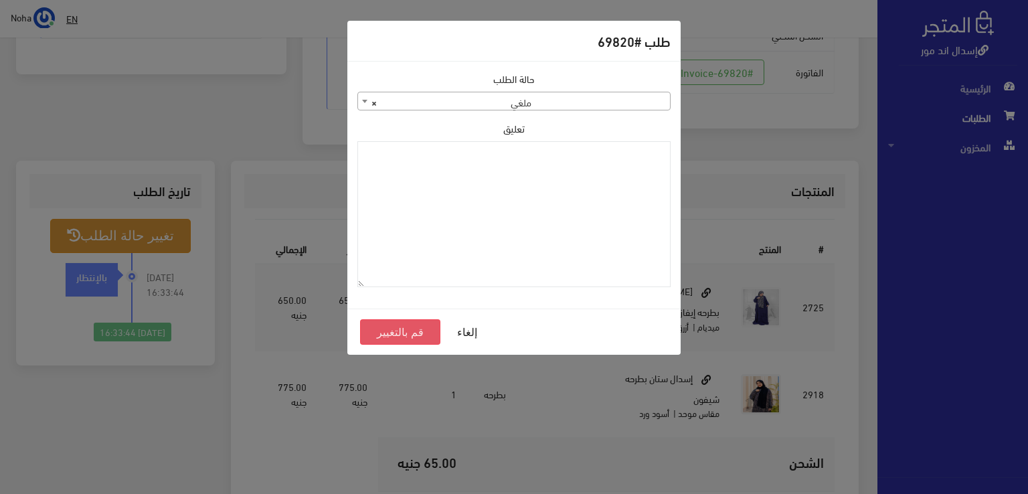
click button "قم بالتغيير"
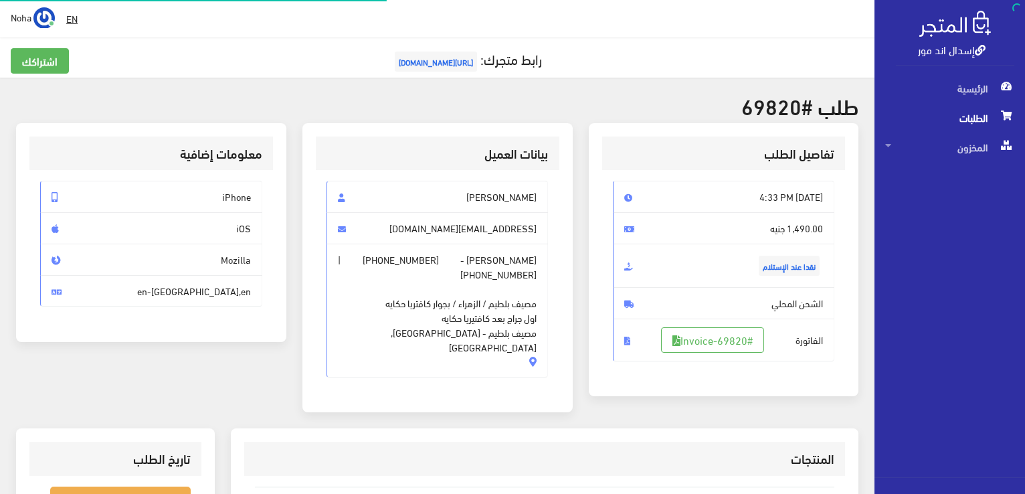
scroll to position [263, 0]
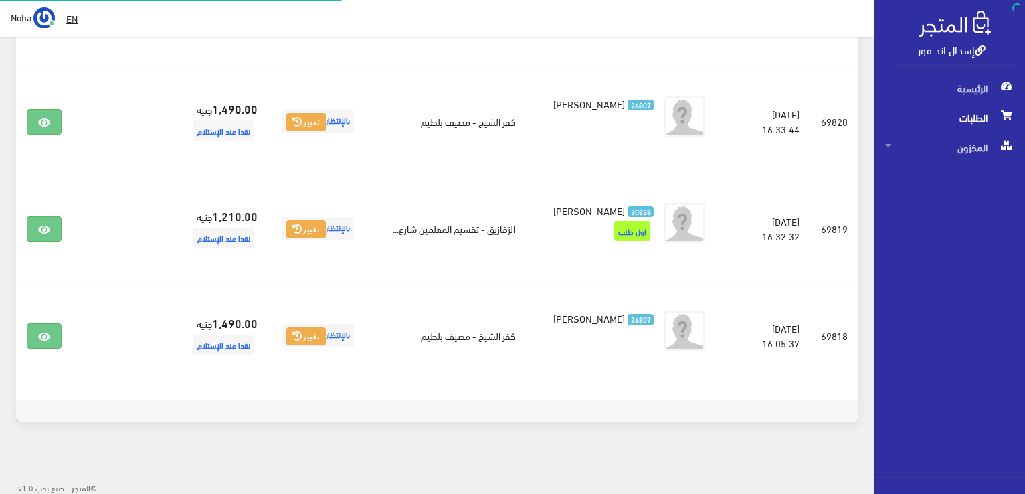
scroll to position [1429, 0]
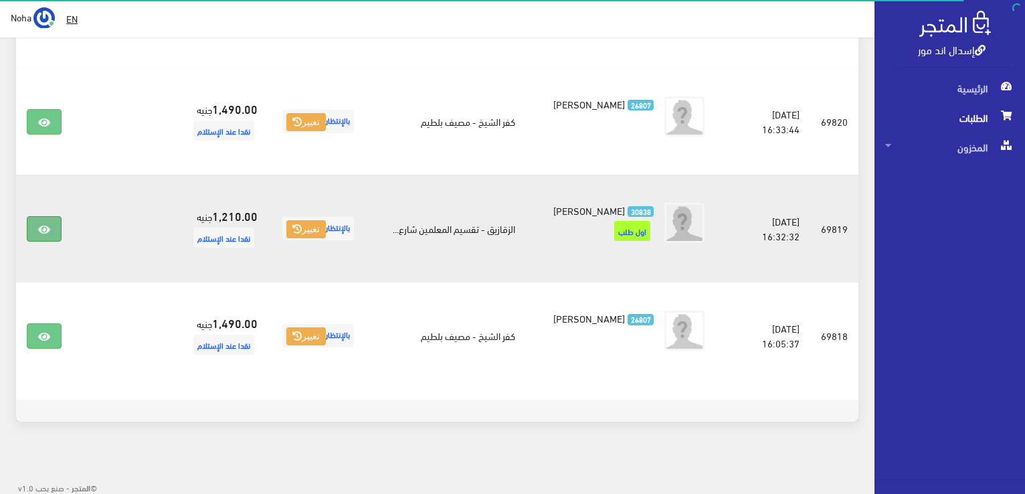
click at [40, 236] on link at bounding box center [44, 228] width 35 height 25
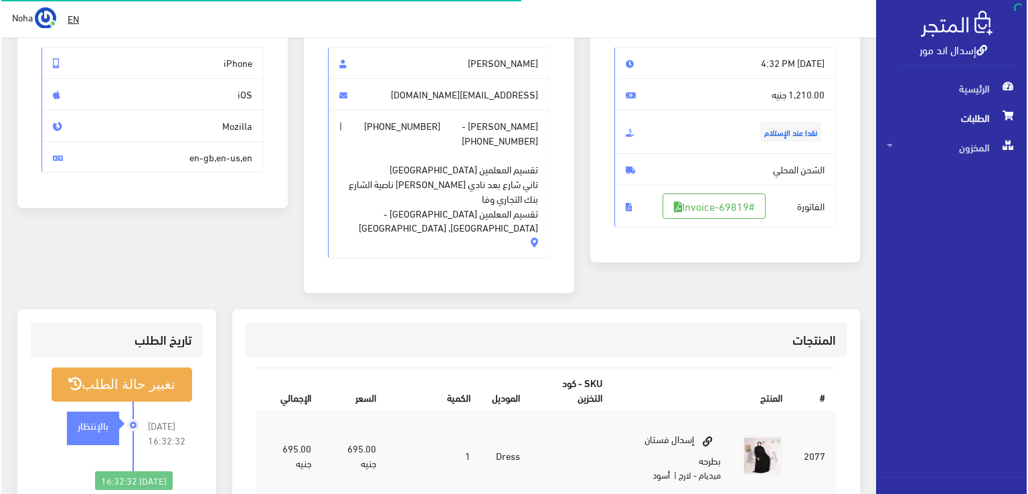
scroll to position [134, 0]
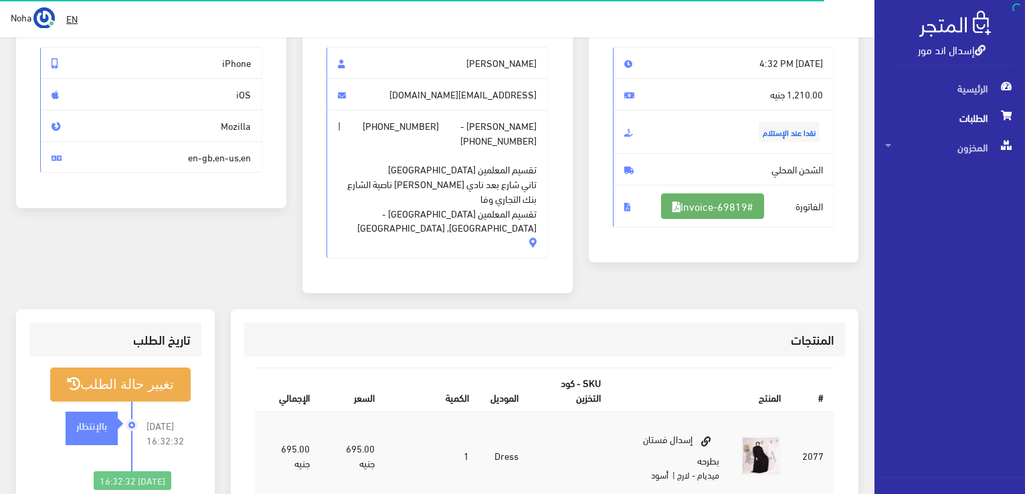
click at [736, 203] on link "#Invoice-69819" at bounding box center [712, 205] width 103 height 25
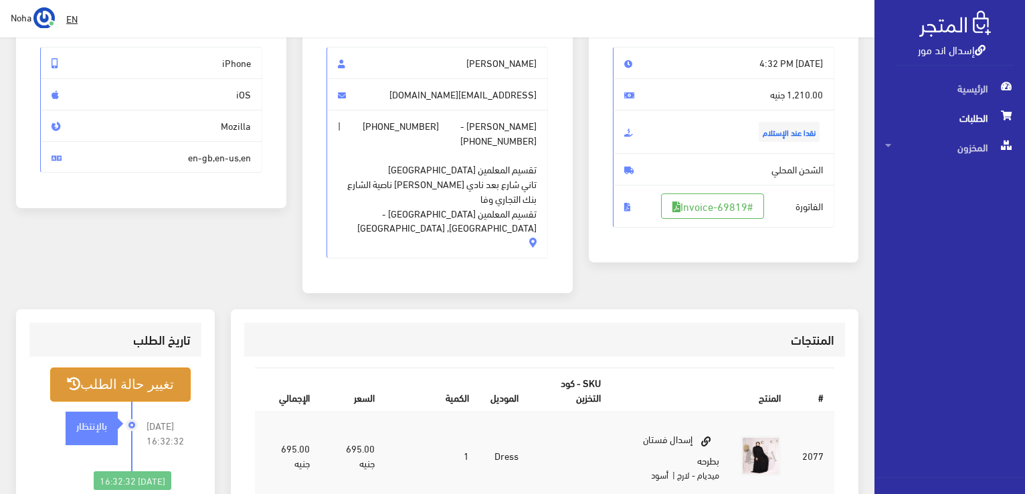
click at [173, 367] on button "تغيير حالة الطلب" at bounding box center [120, 384] width 140 height 34
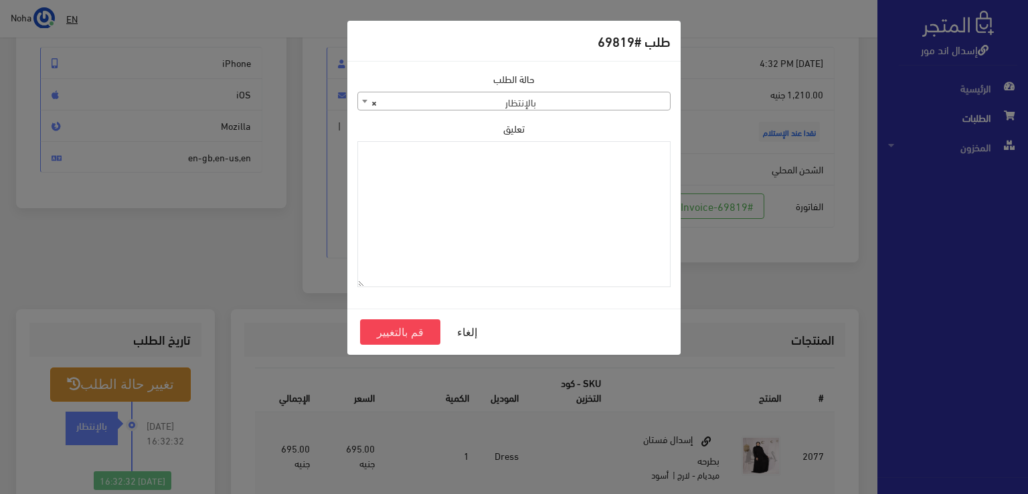
click at [558, 104] on span "× بالإنتظار" at bounding box center [514, 101] width 312 height 19
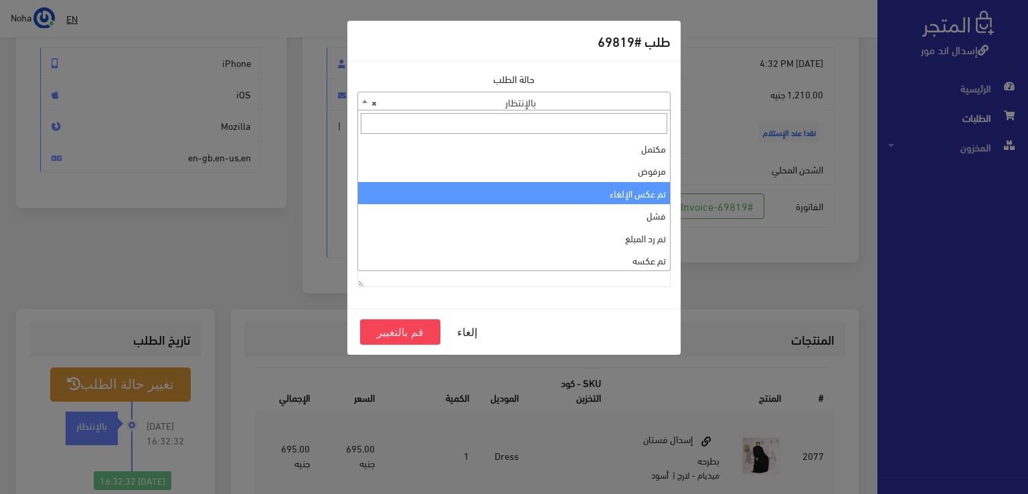
scroll to position [0, 0]
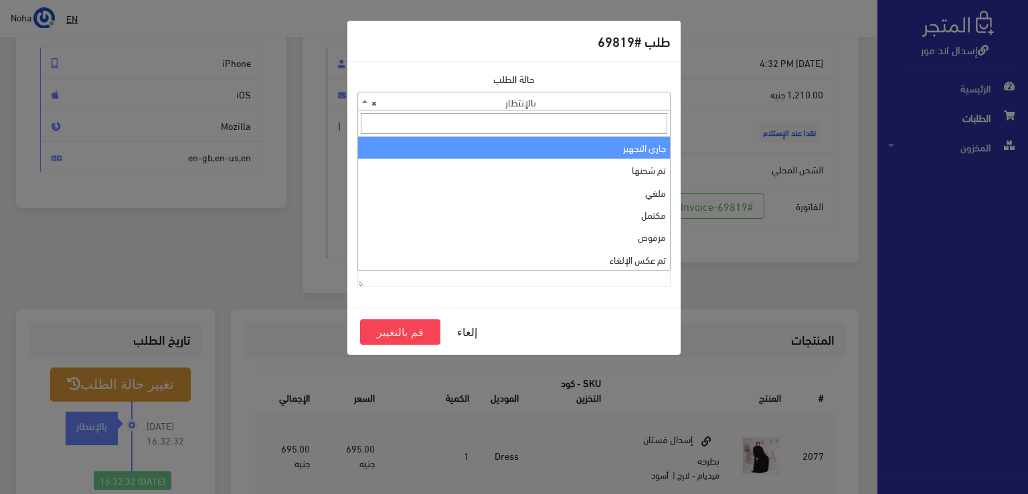
select select "1"
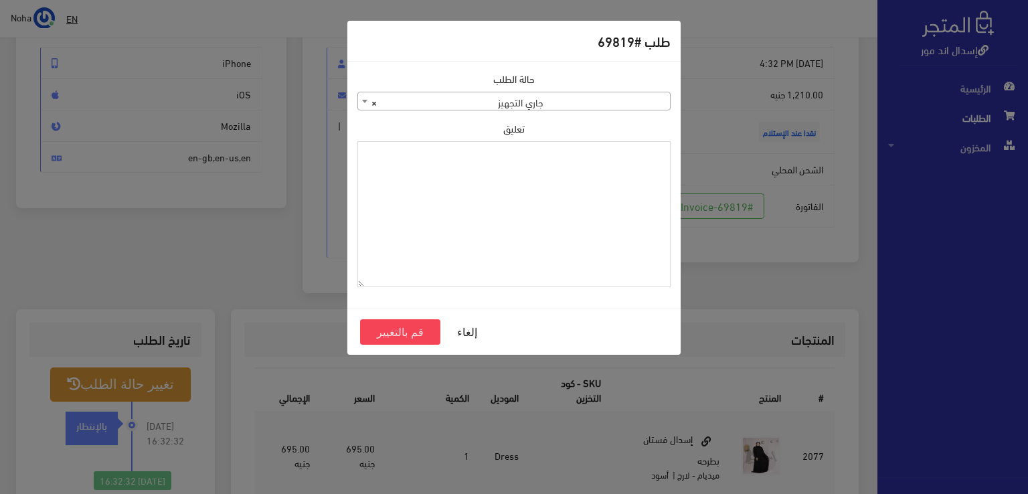
paste textarea "1109616"
type textarea "1109616"
click at [423, 335] on button "قم بالتغيير" at bounding box center [400, 331] width 80 height 25
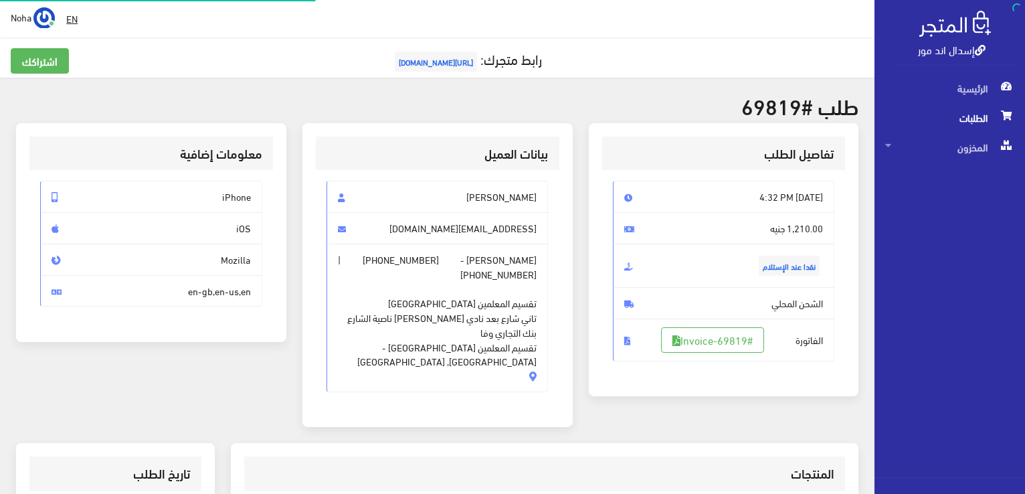
scroll to position [134, 0]
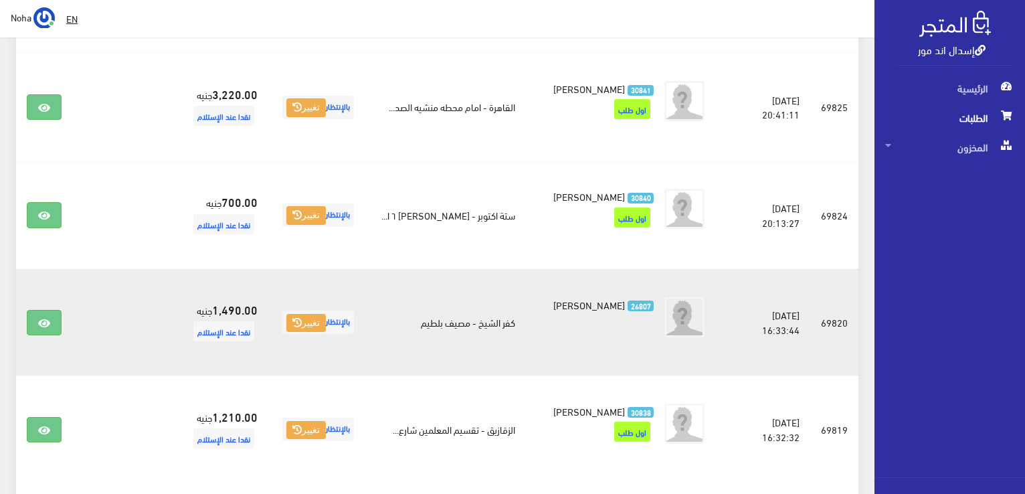
scroll to position [1228, 0]
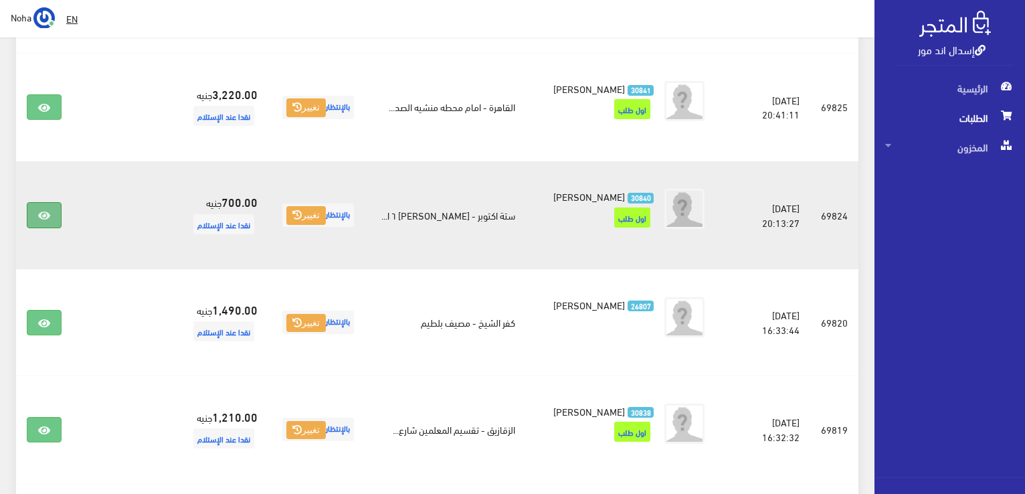
click at [45, 210] on icon at bounding box center [44, 215] width 12 height 11
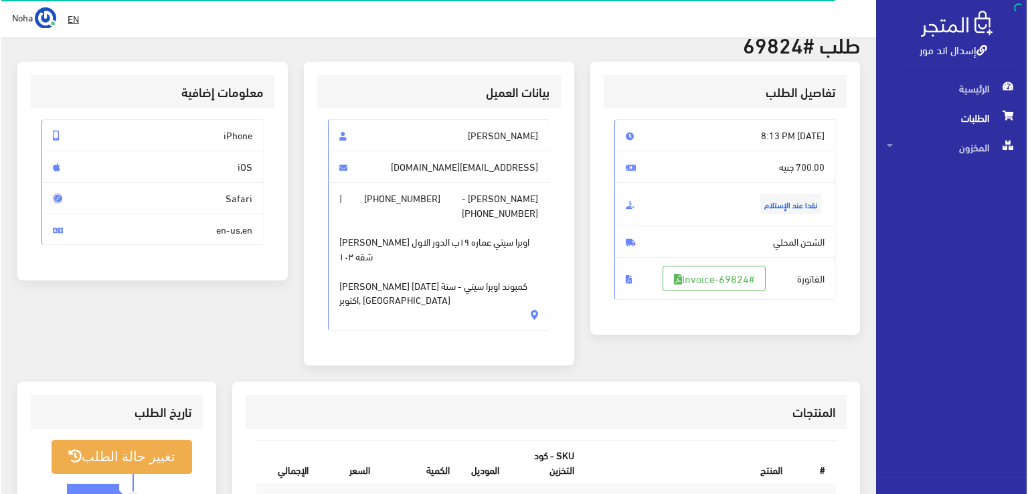
scroll to position [134, 0]
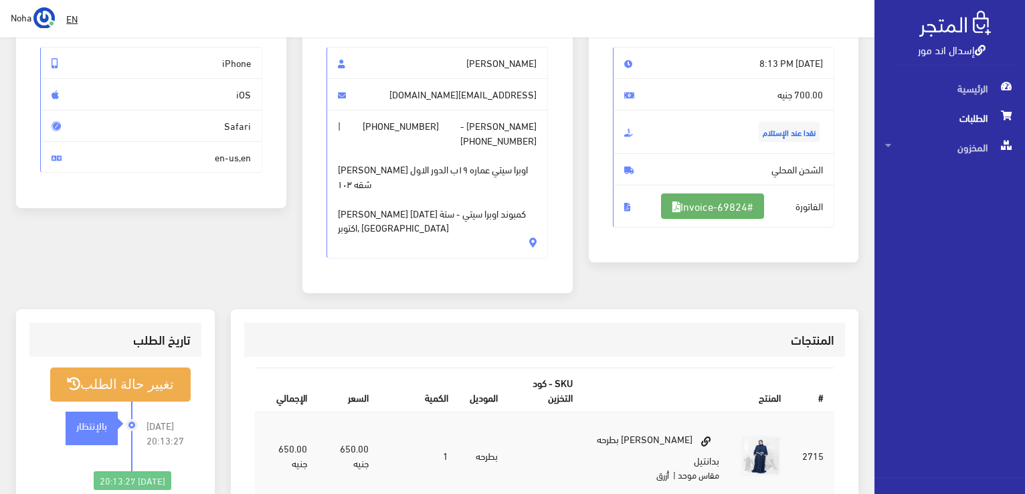
click at [733, 203] on link "#Invoice-69824" at bounding box center [712, 205] width 103 height 25
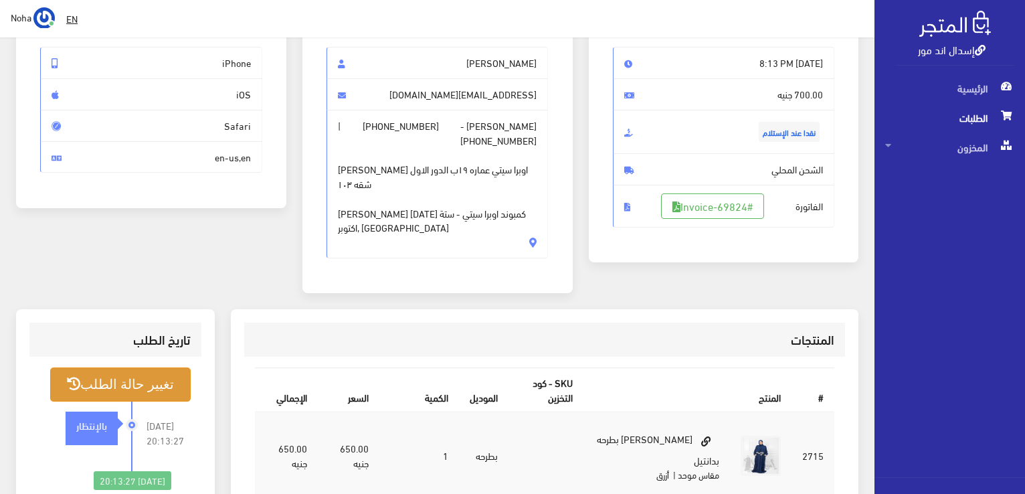
click at [177, 373] on button "تغيير حالة الطلب" at bounding box center [120, 384] width 140 height 34
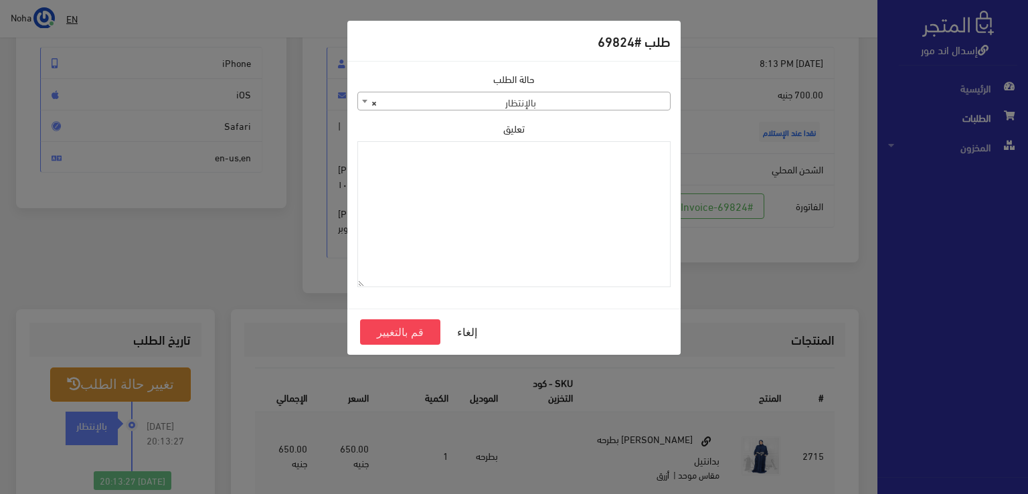
click at [462, 94] on span "× بالإنتظار" at bounding box center [514, 101] width 312 height 19
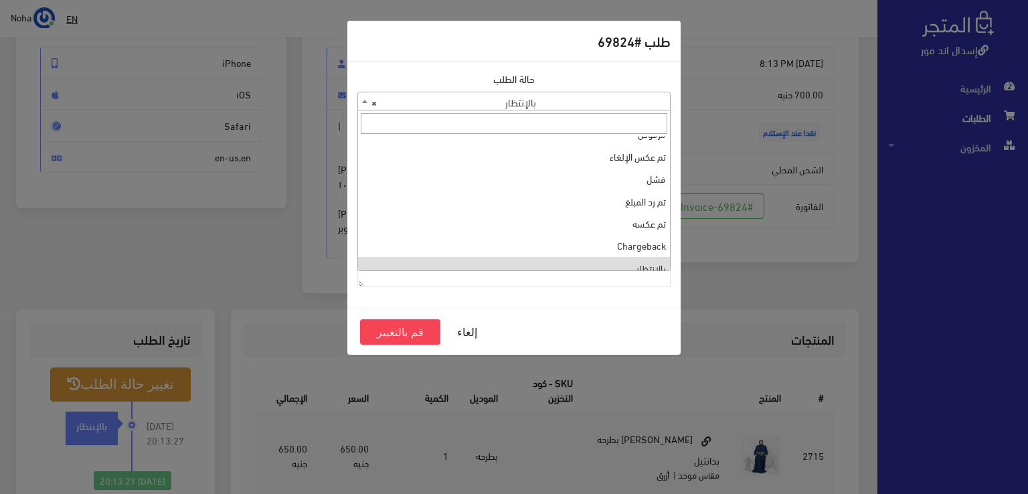
scroll to position [0, 0]
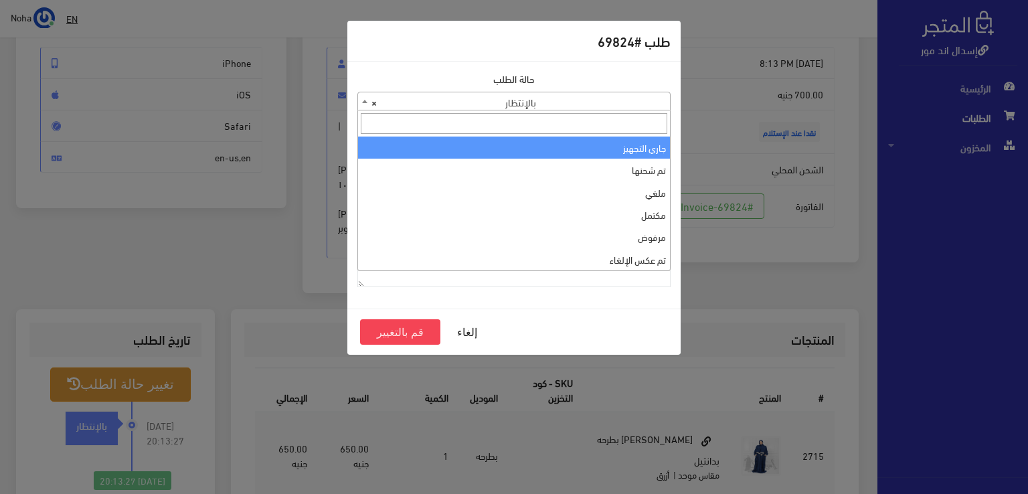
select select "1"
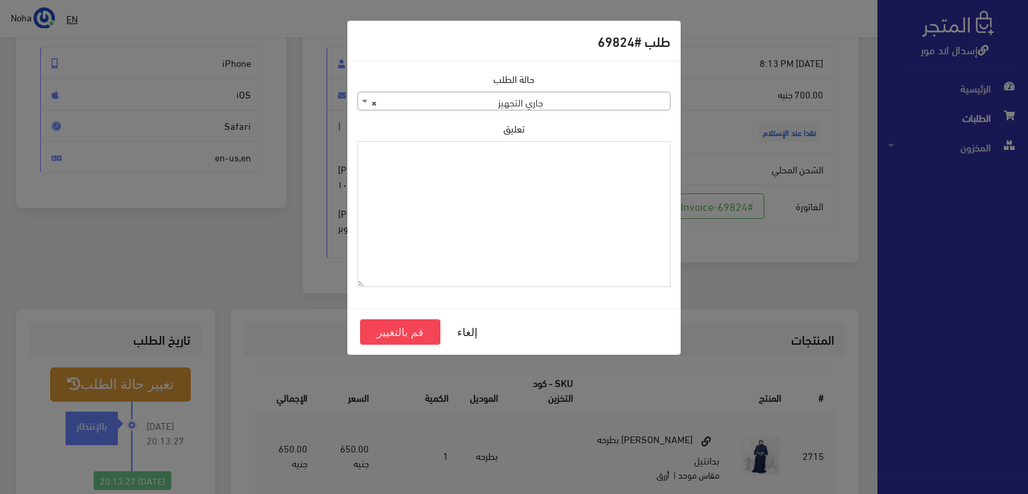
paste textarea "1109616"
type textarea "1109616"
click at [428, 335] on button "قم بالتغيير" at bounding box center [400, 331] width 80 height 25
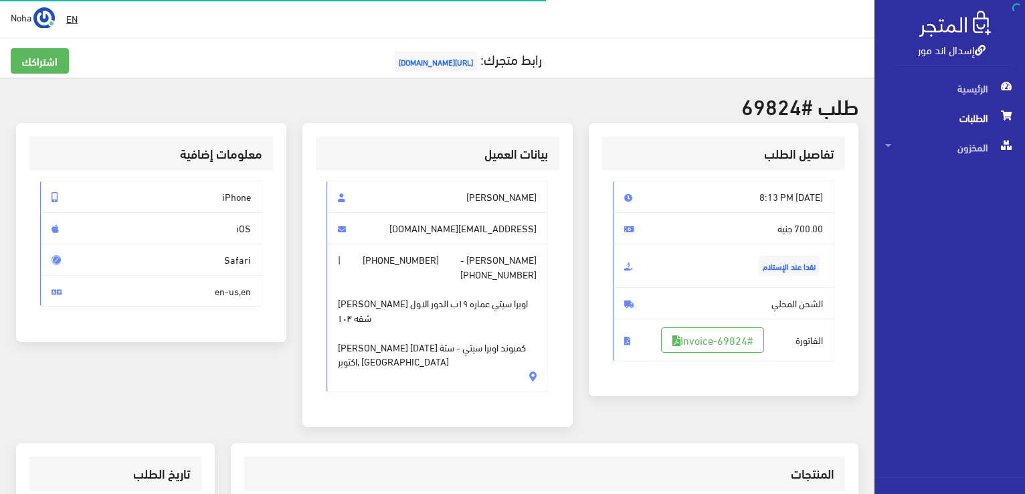
scroll to position [134, 0]
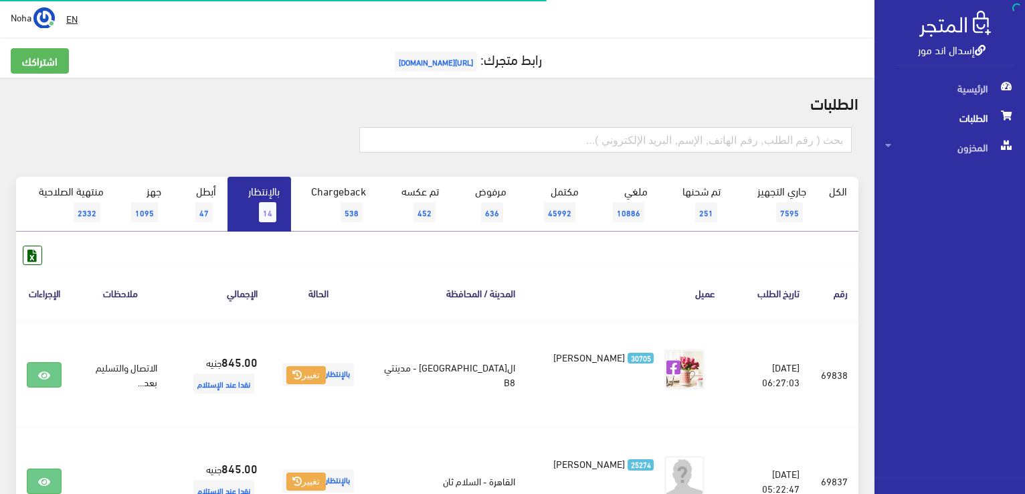
scroll to position [1228, 0]
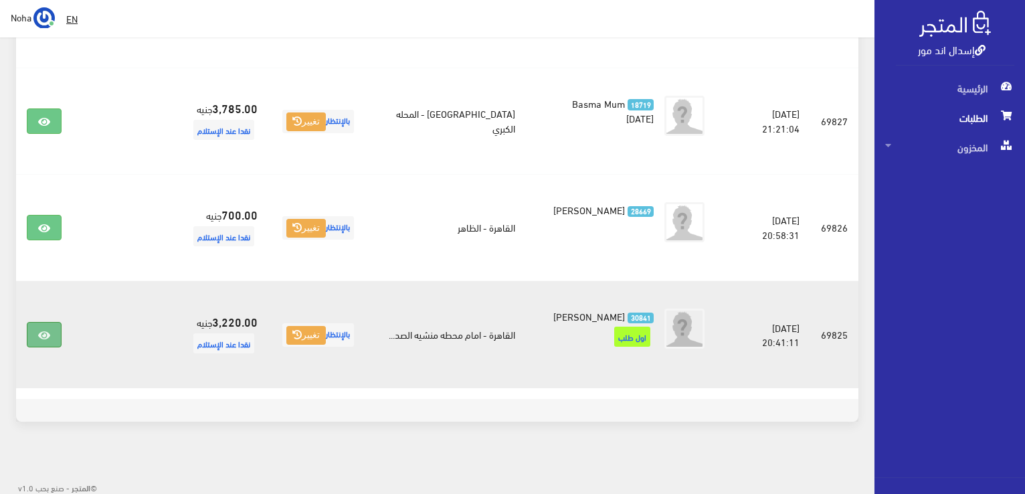
click at [38, 331] on icon at bounding box center [44, 335] width 12 height 11
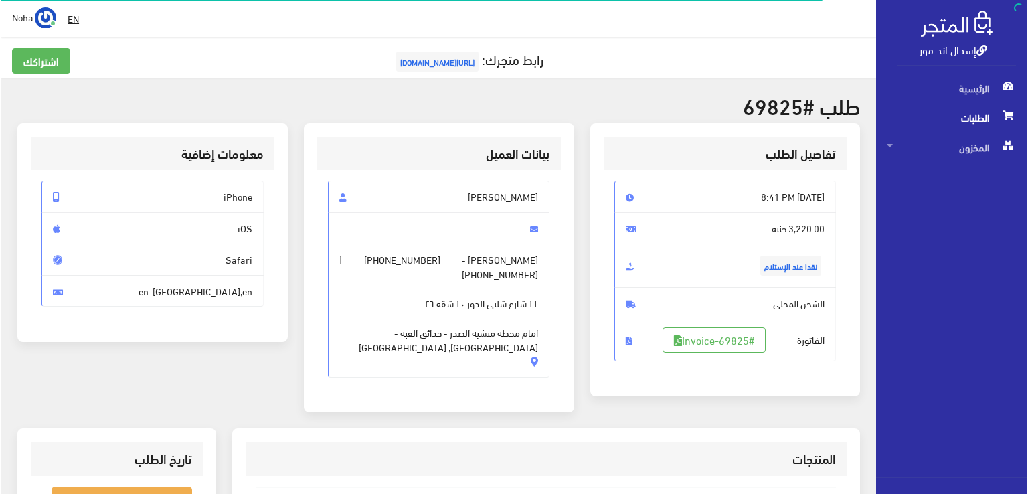
scroll to position [67, 0]
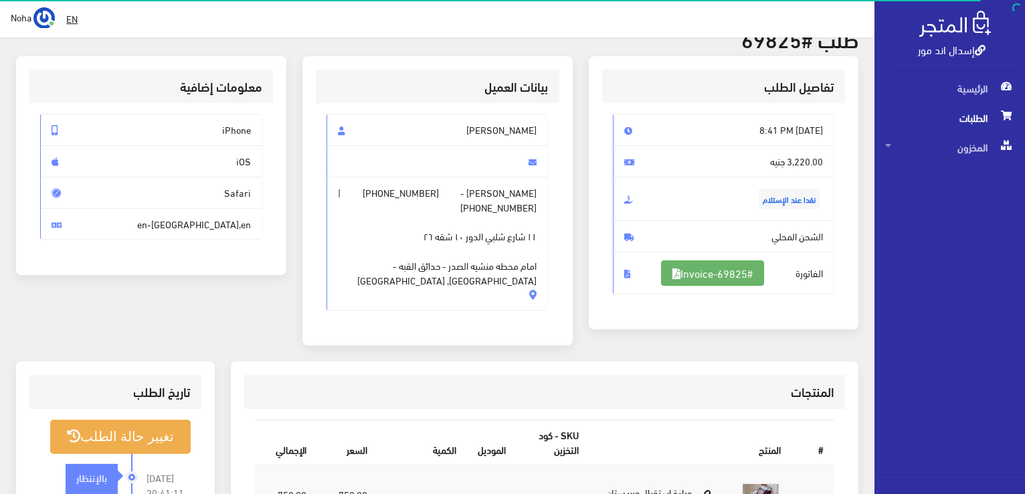
click at [716, 276] on link "#Invoice-69825" at bounding box center [712, 272] width 103 height 25
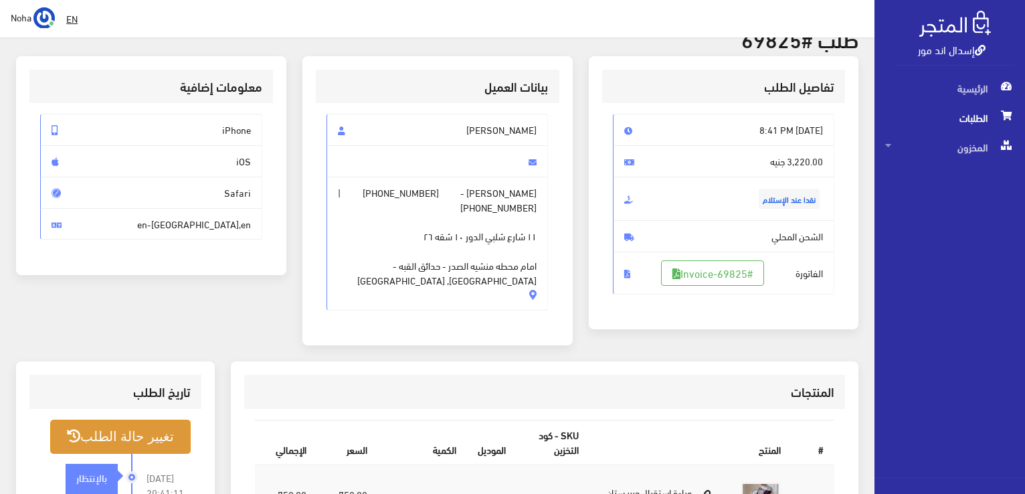
click at [153, 429] on button "تغيير حالة الطلب" at bounding box center [120, 436] width 140 height 34
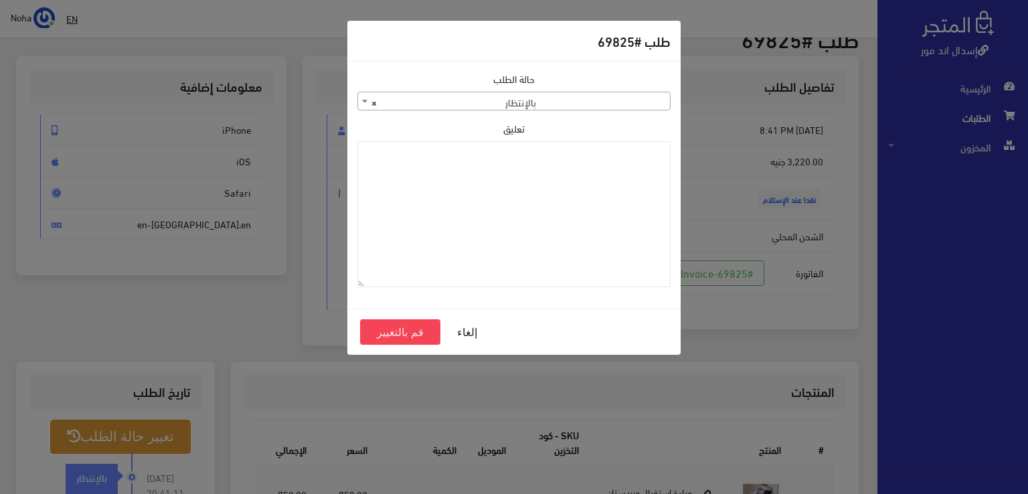
click at [612, 97] on span "× بالإنتظار" at bounding box center [514, 101] width 312 height 19
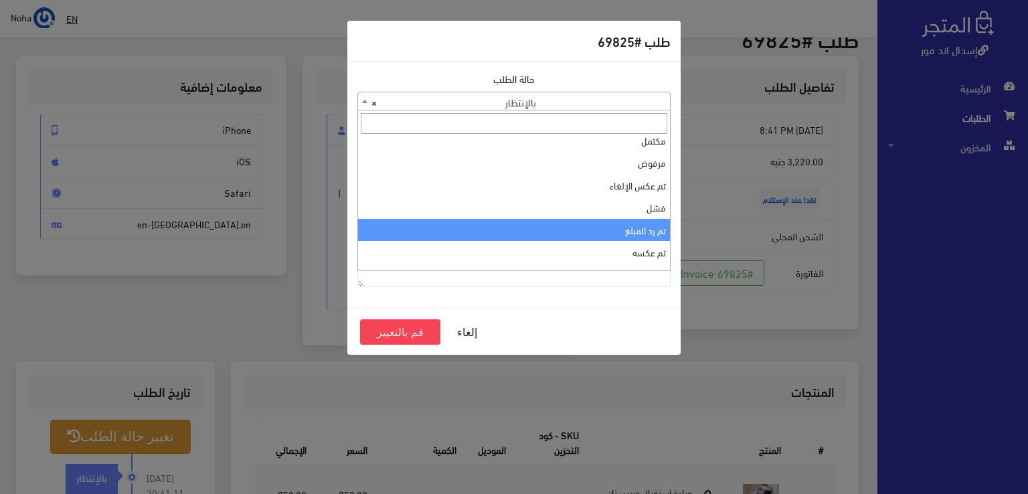
scroll to position [0, 0]
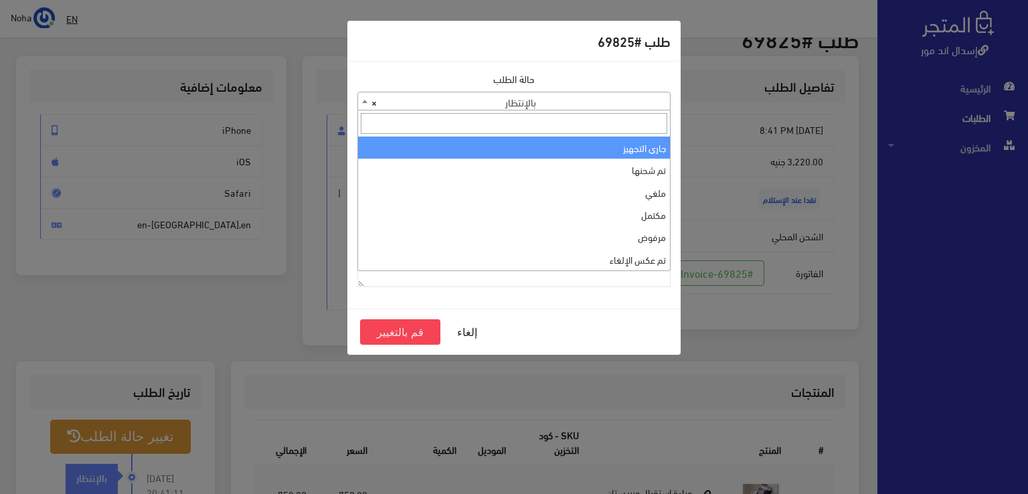
select select "1"
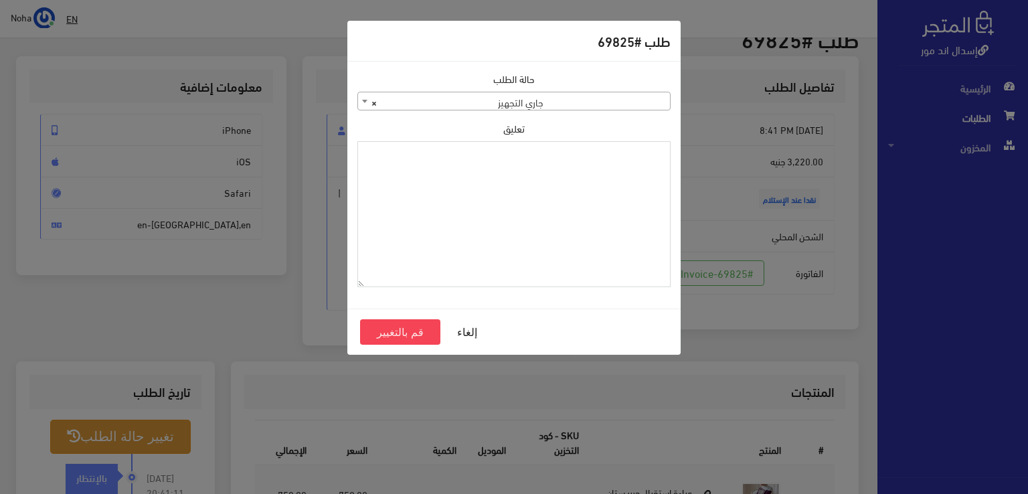
paste textarea "1109616"
type textarea "1109616"
click at [399, 330] on button "قم بالتغيير" at bounding box center [400, 331] width 80 height 25
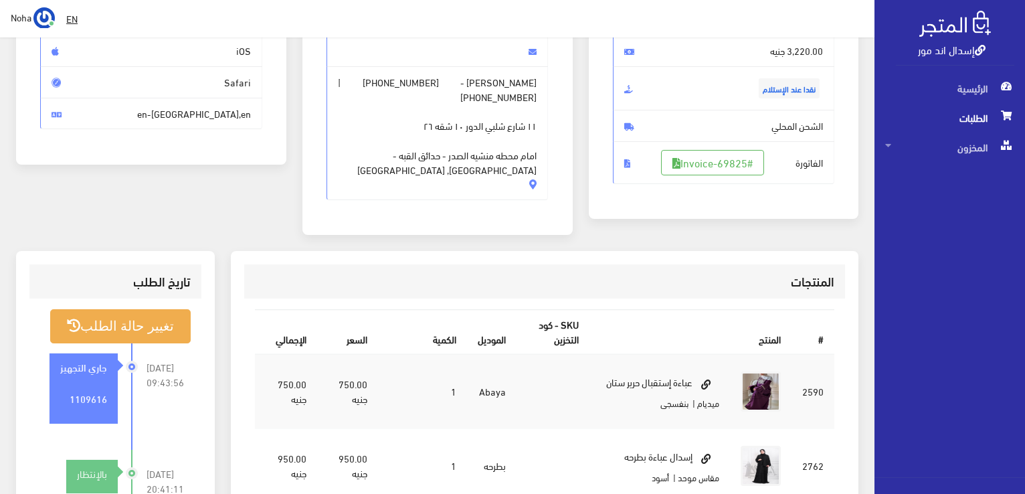
scroll to position [201, 0]
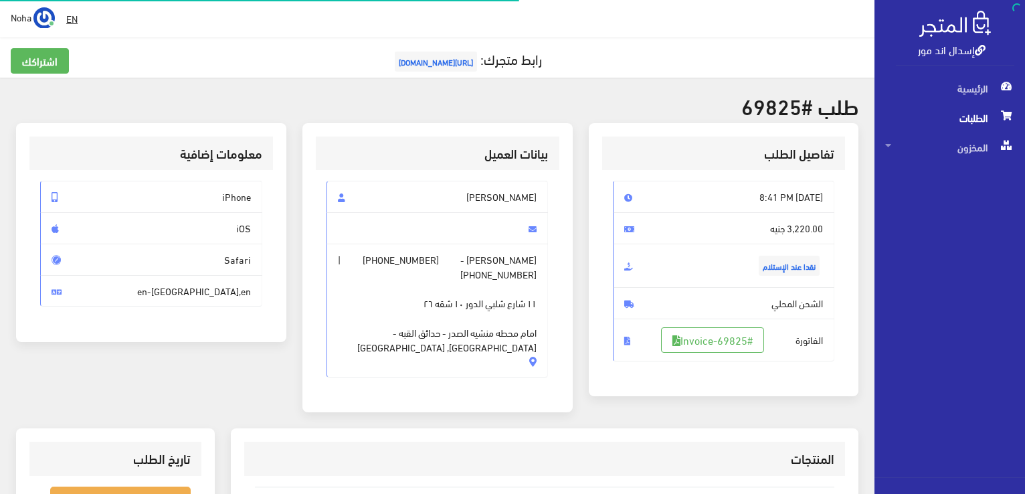
scroll to position [62, 0]
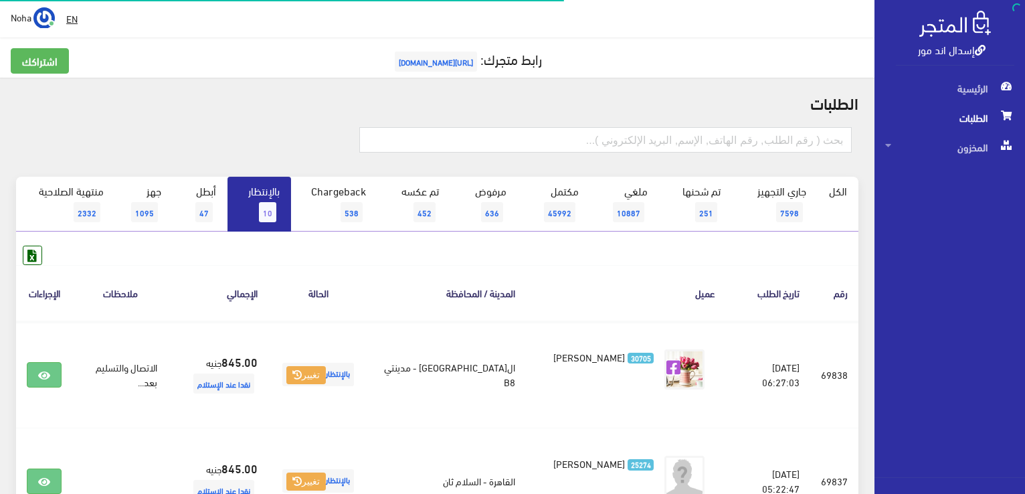
scroll to position [1001, 0]
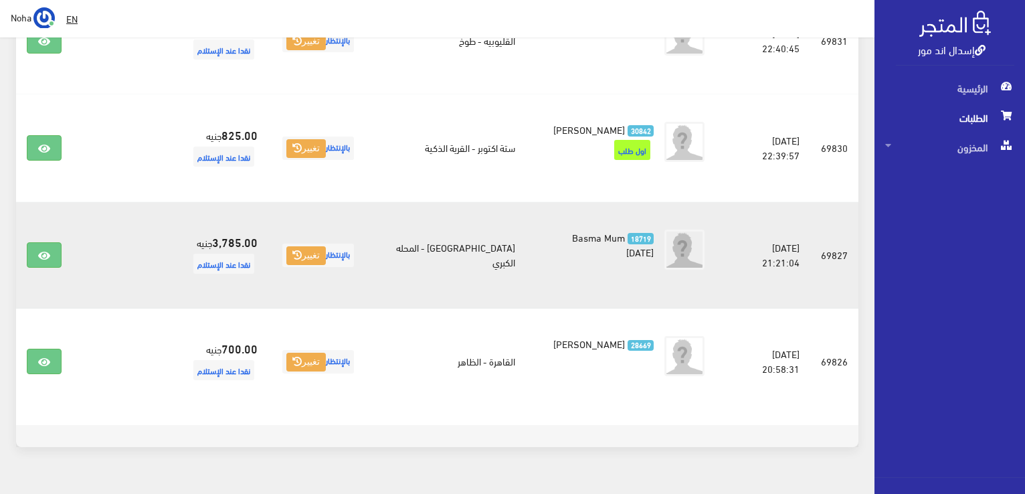
scroll to position [893, 0]
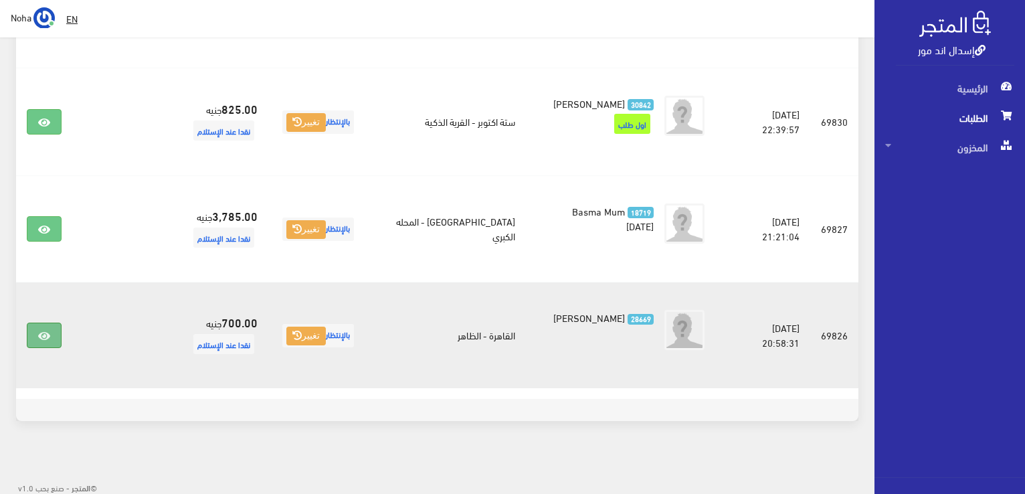
click at [37, 322] on link at bounding box center [44, 334] width 35 height 25
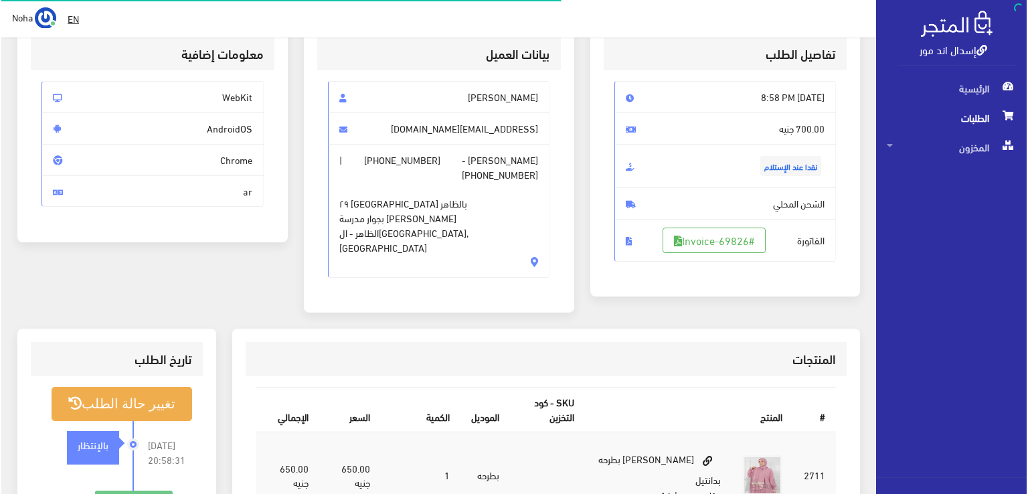
scroll to position [134, 0]
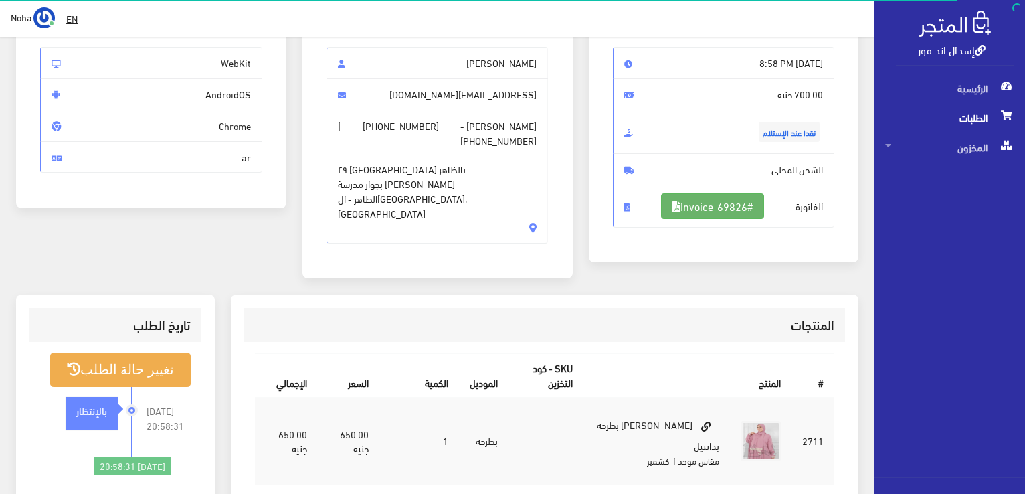
click at [725, 194] on link "#Invoice-69826" at bounding box center [712, 205] width 103 height 25
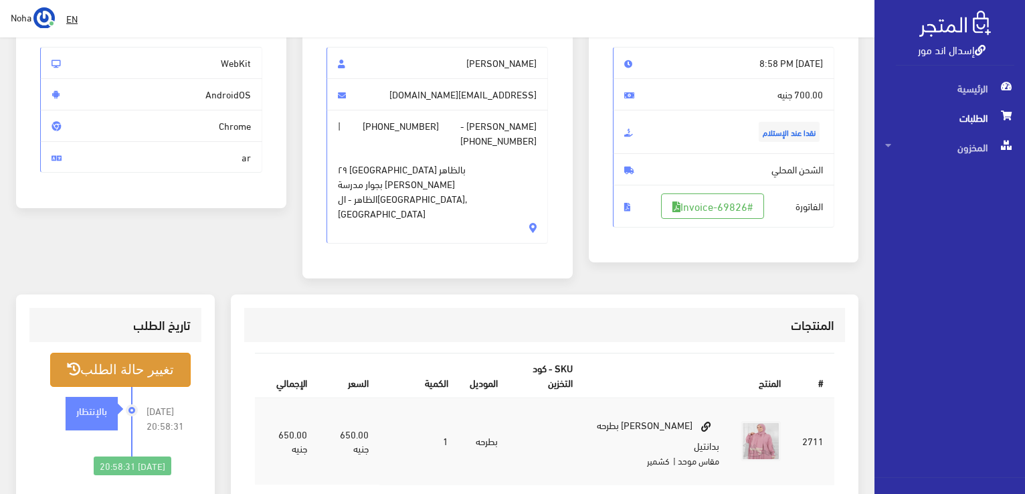
click at [108, 359] on button "تغيير حالة الطلب" at bounding box center [120, 370] width 140 height 34
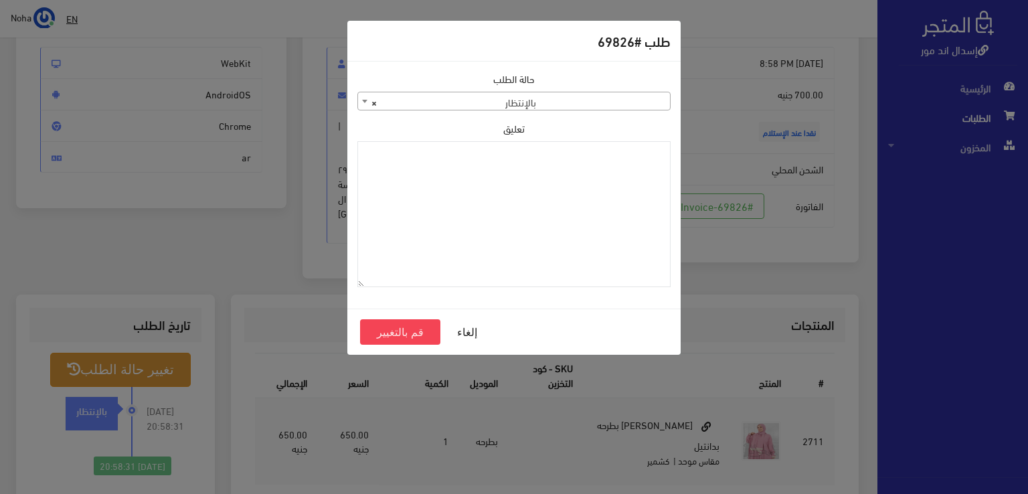
click at [624, 97] on span "× بالإنتظار" at bounding box center [514, 101] width 312 height 19
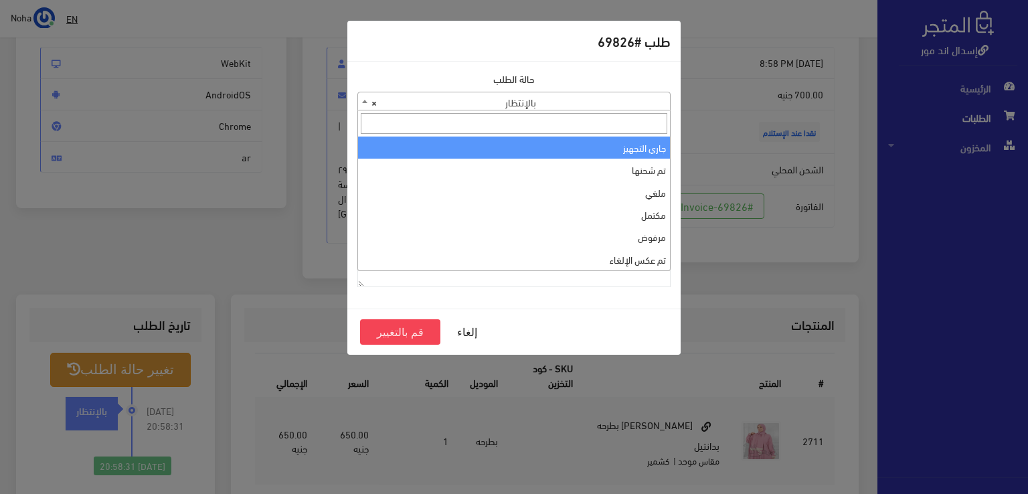
select select "1"
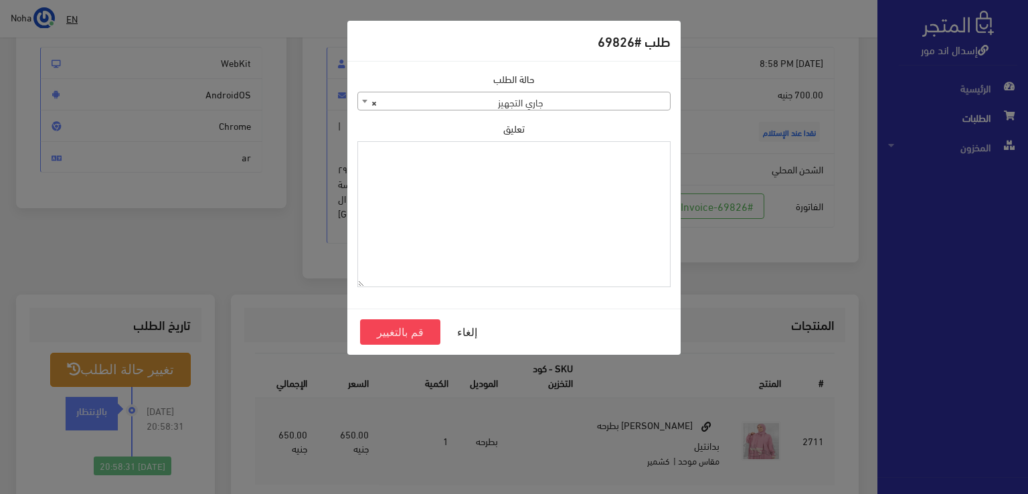
paste textarea "1109616"
type textarea "1109616"
click at [375, 332] on button "قم بالتغيير" at bounding box center [400, 331] width 80 height 25
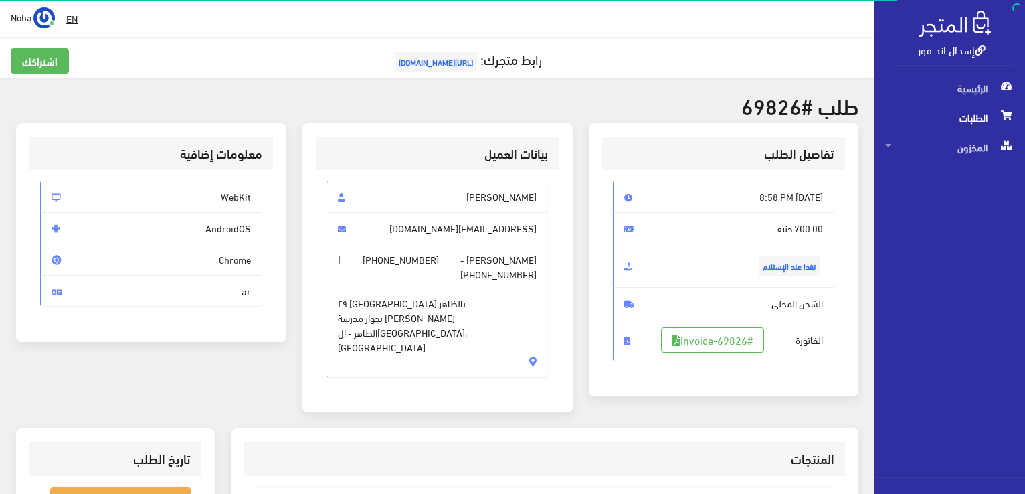
scroll to position [134, 0]
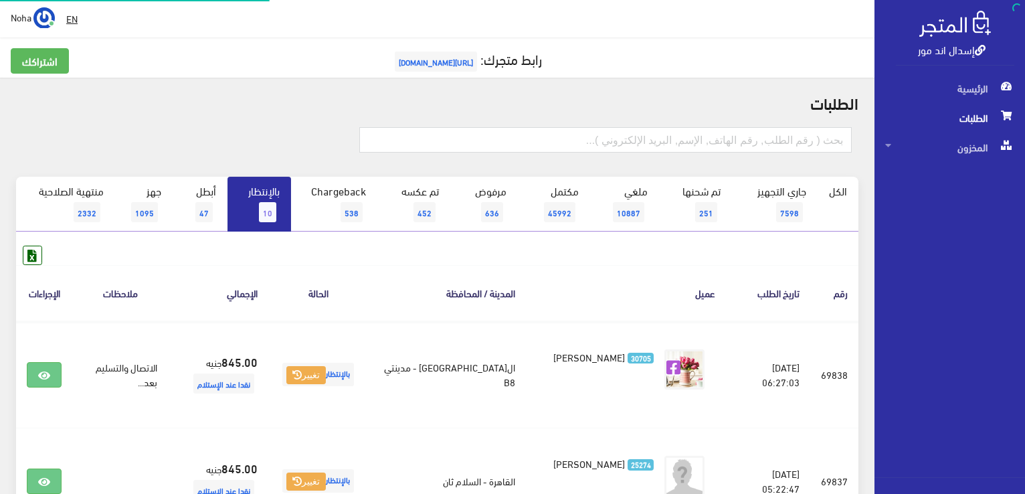
scroll to position [893, 0]
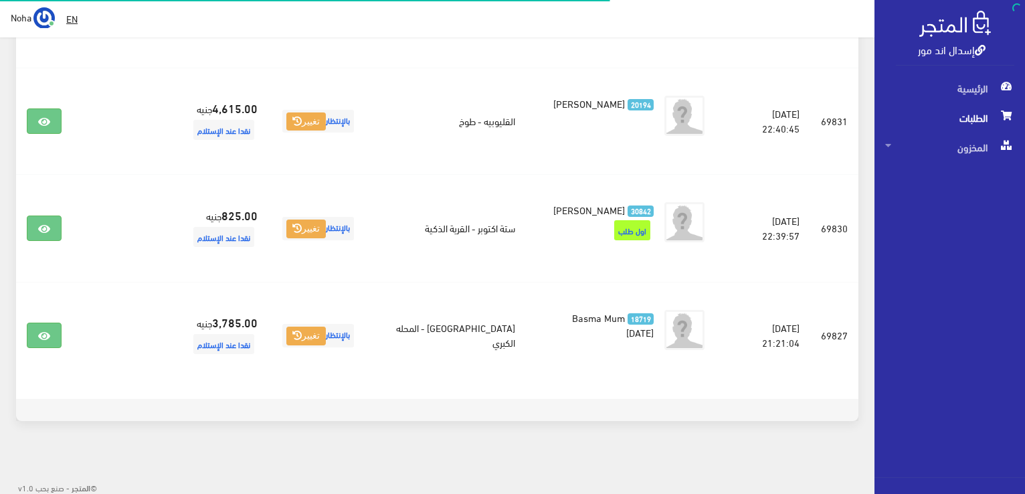
scroll to position [787, 0]
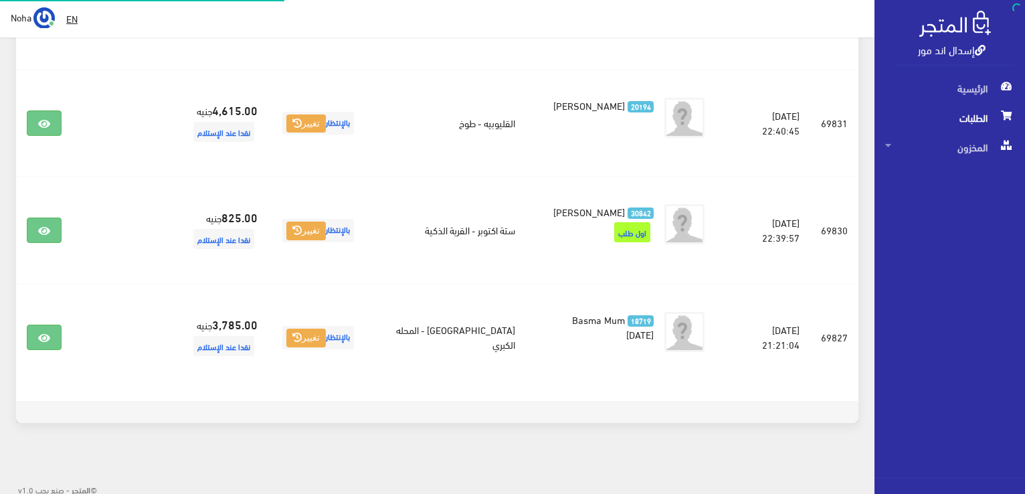
scroll to position [785, 0]
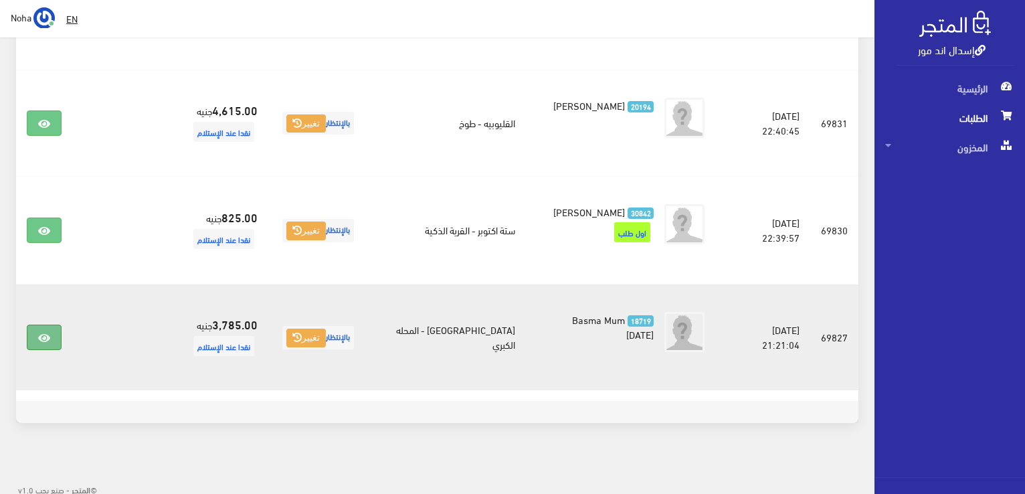
click at [29, 335] on link at bounding box center [44, 336] width 35 height 25
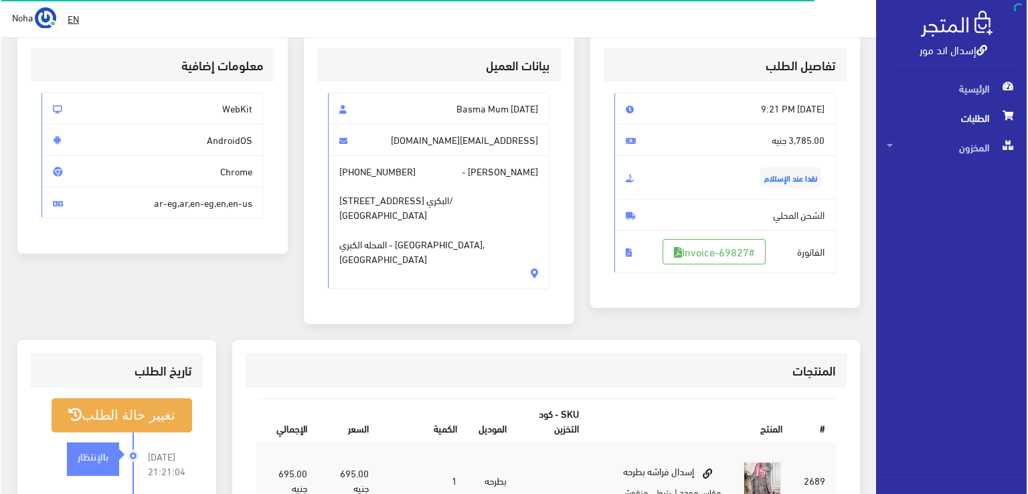
scroll to position [134, 0]
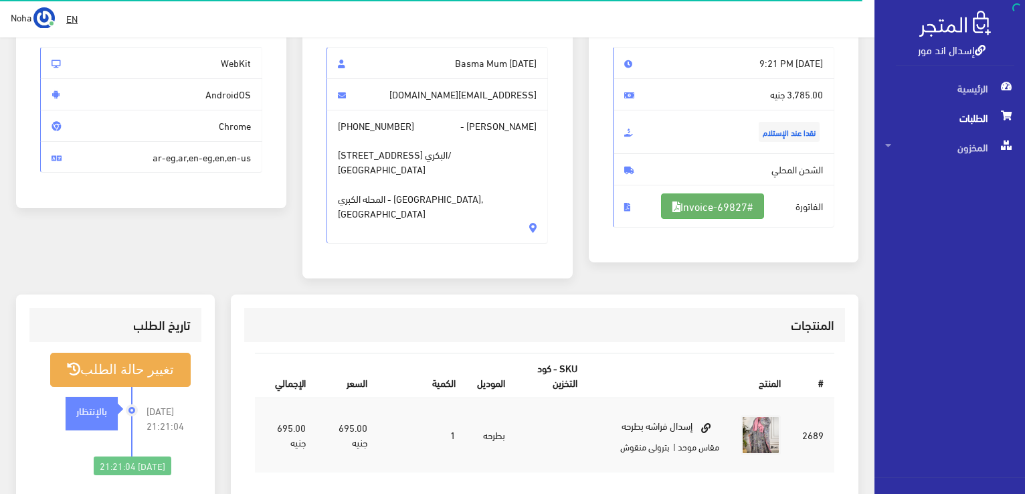
click at [694, 207] on link "#Invoice-69827" at bounding box center [712, 205] width 103 height 25
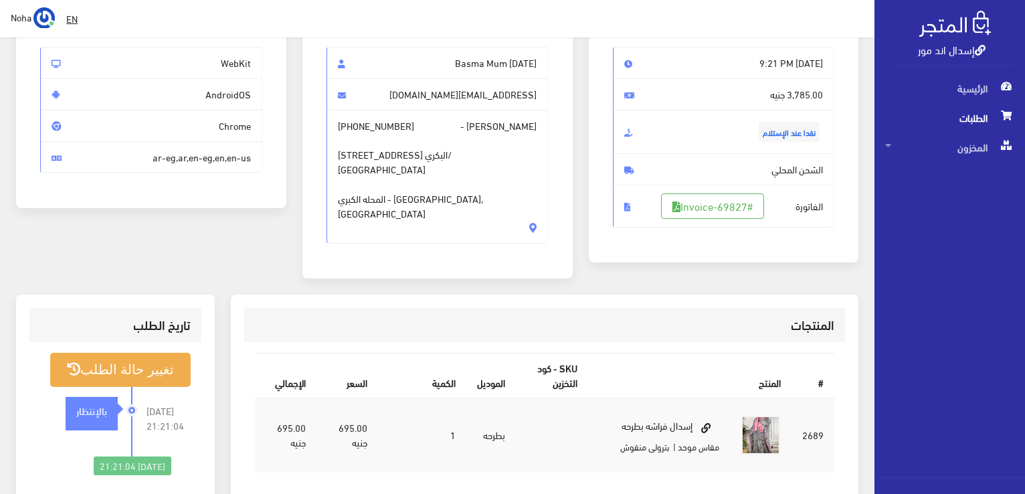
click at [153, 342] on div "تغيير حالة الطلب [DATE] 21:21:04 بالإنتظار [DATE] 21:21:04" at bounding box center [115, 414] width 172 height 144
click at [159, 354] on button "تغيير حالة الطلب" at bounding box center [120, 370] width 140 height 34
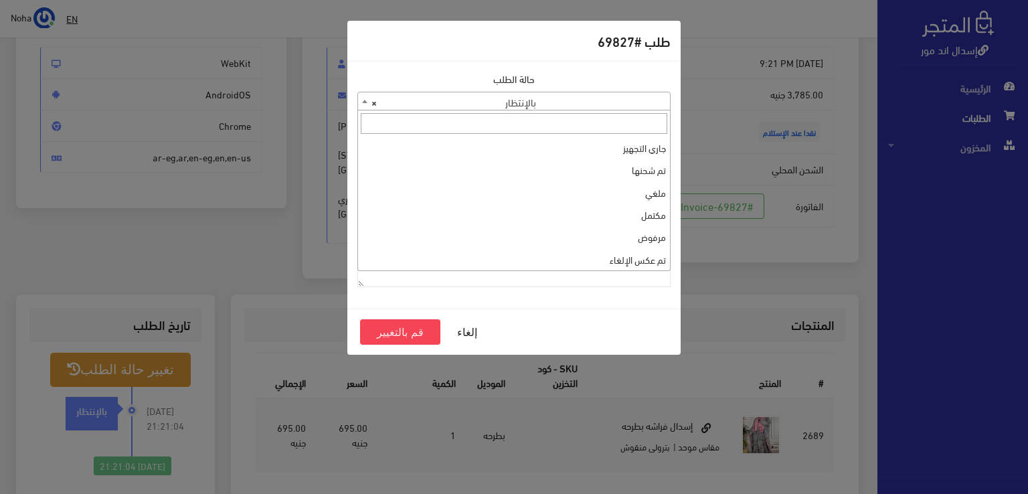
click at [569, 98] on span "× بالإنتظار" at bounding box center [514, 101] width 312 height 19
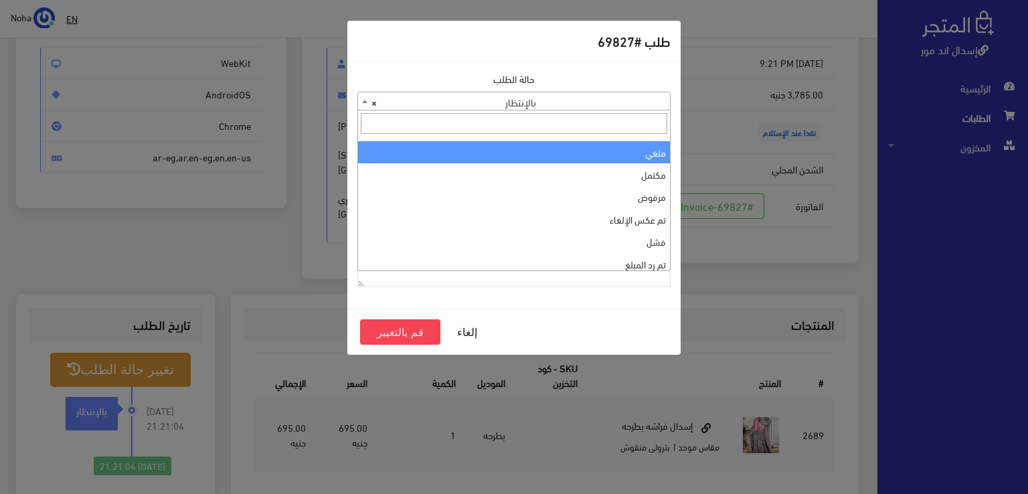
scroll to position [0, 0]
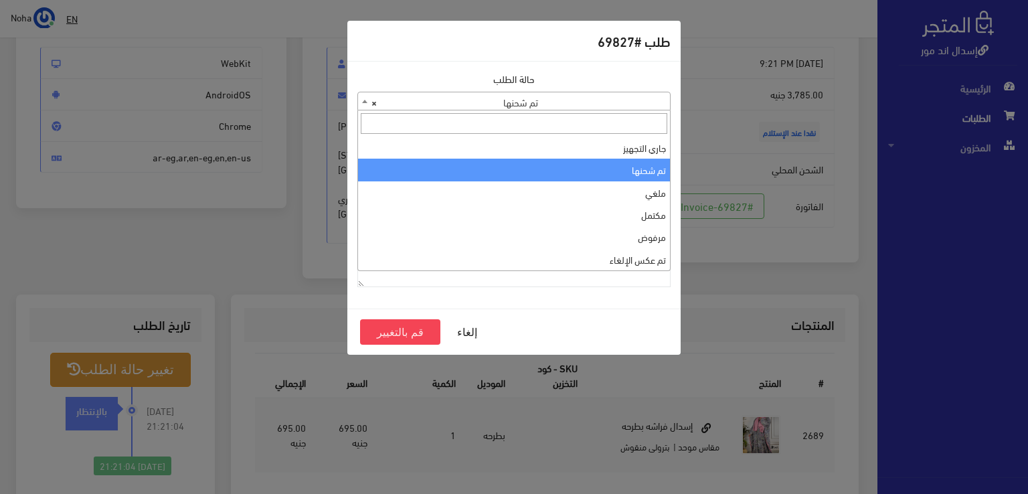
click at [589, 108] on span "× تم شحنها" at bounding box center [514, 101] width 312 height 19
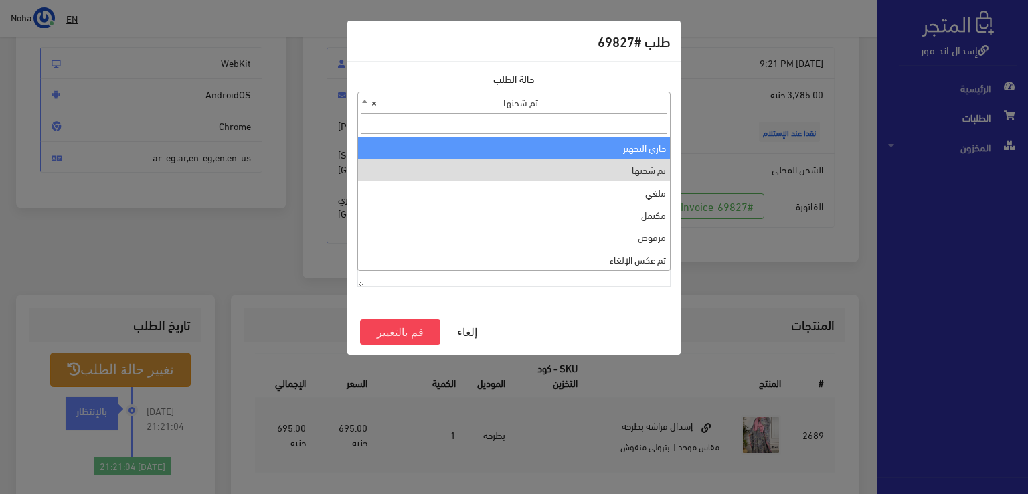
select select "1"
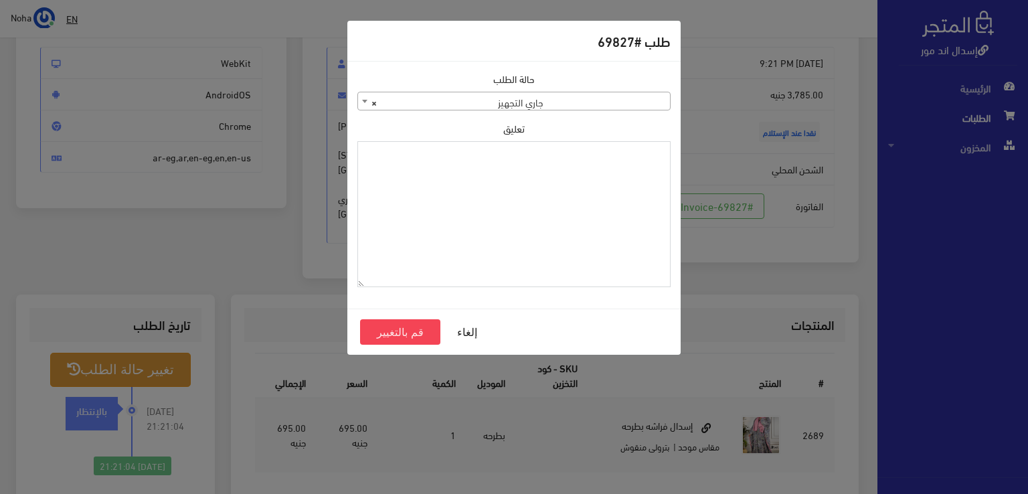
paste textarea "1109616"
type textarea "1109616"
click at [385, 337] on button "قم بالتغيير" at bounding box center [400, 331] width 80 height 25
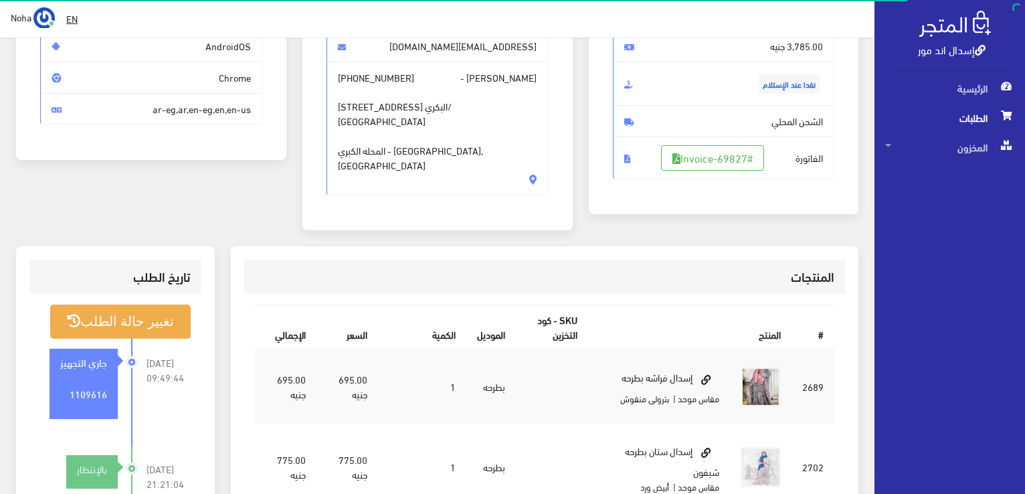
scroll to position [201, 0]
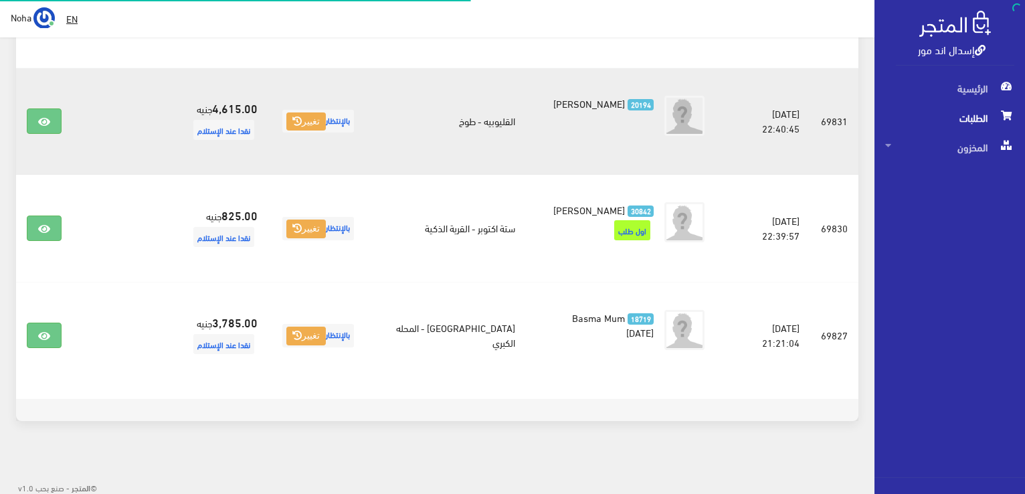
scroll to position [787, 0]
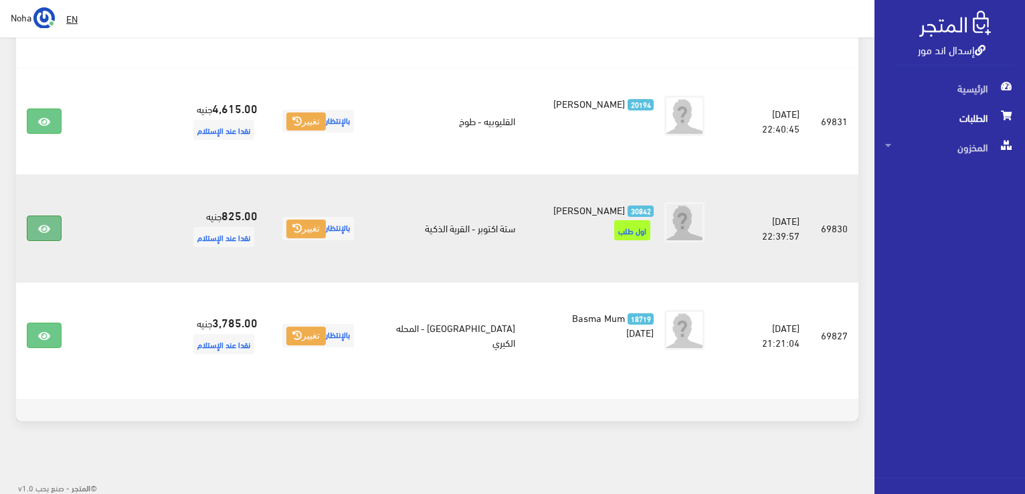
click at [46, 231] on icon at bounding box center [44, 228] width 12 height 11
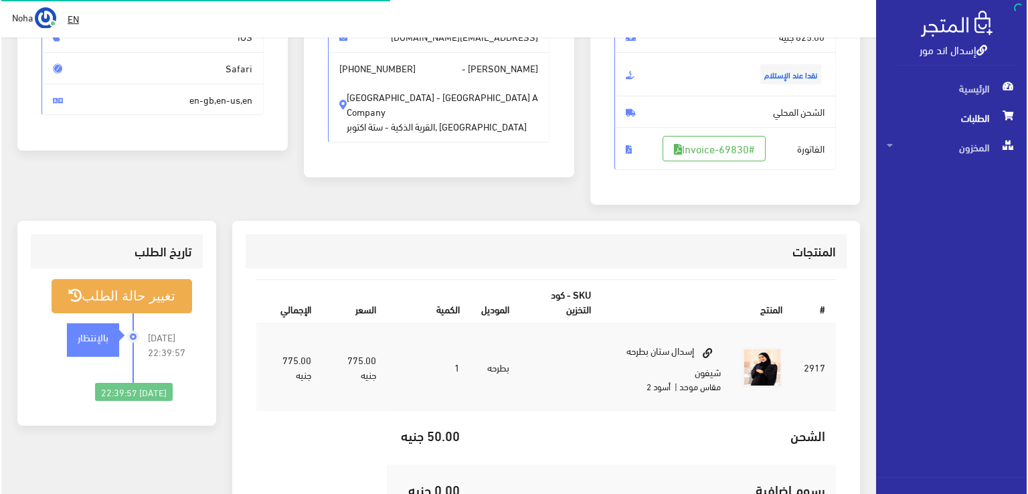
scroll to position [201, 0]
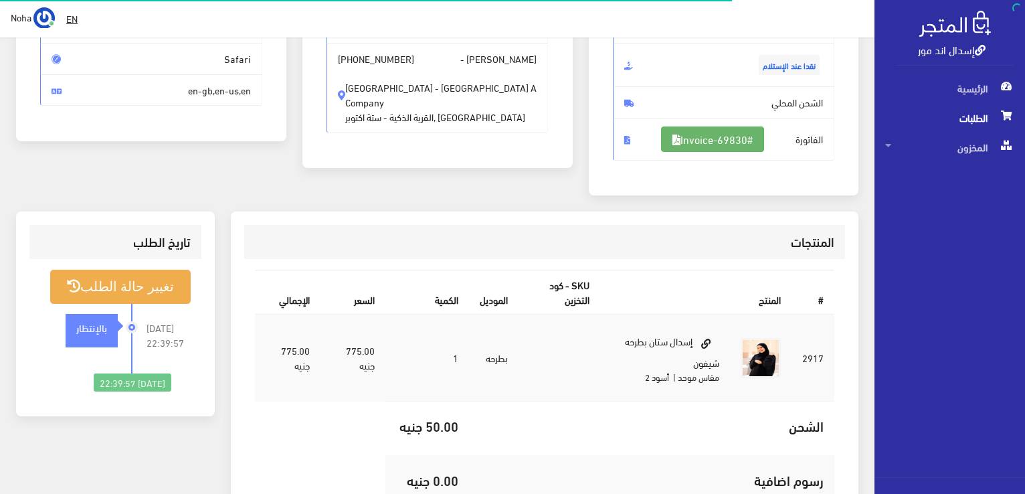
click at [710, 137] on link "#Invoice-69830" at bounding box center [712, 138] width 103 height 25
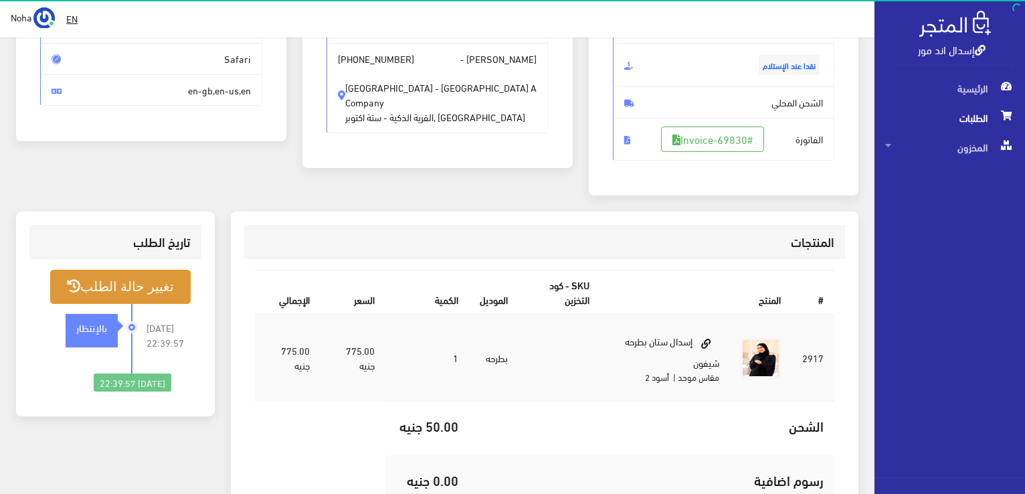
click at [148, 292] on button "تغيير حالة الطلب" at bounding box center [120, 287] width 140 height 34
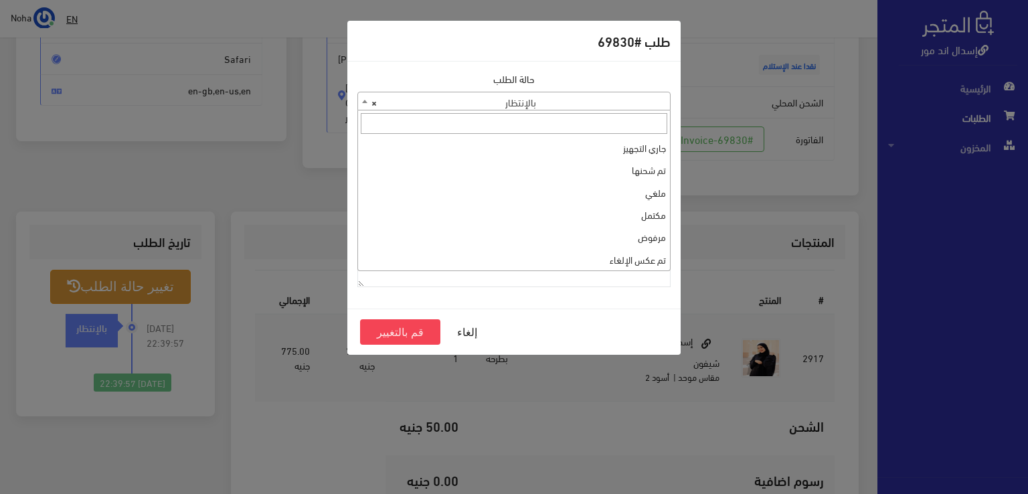
click at [583, 108] on span "× بالإنتظار" at bounding box center [514, 101] width 312 height 19
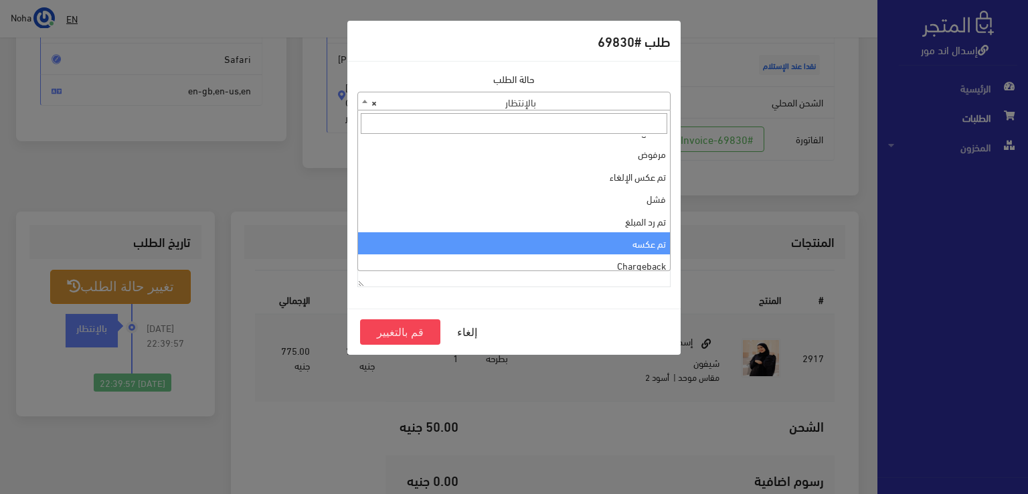
scroll to position [0, 0]
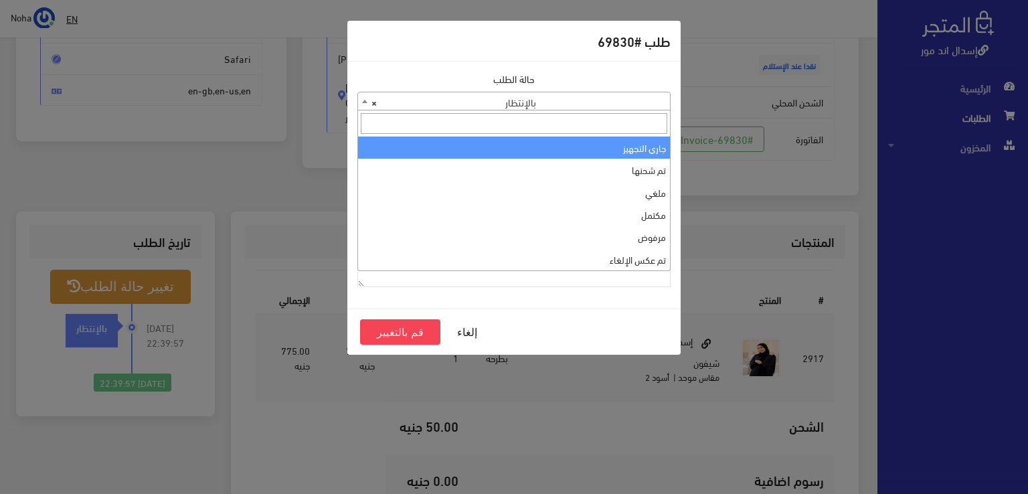
select select "1"
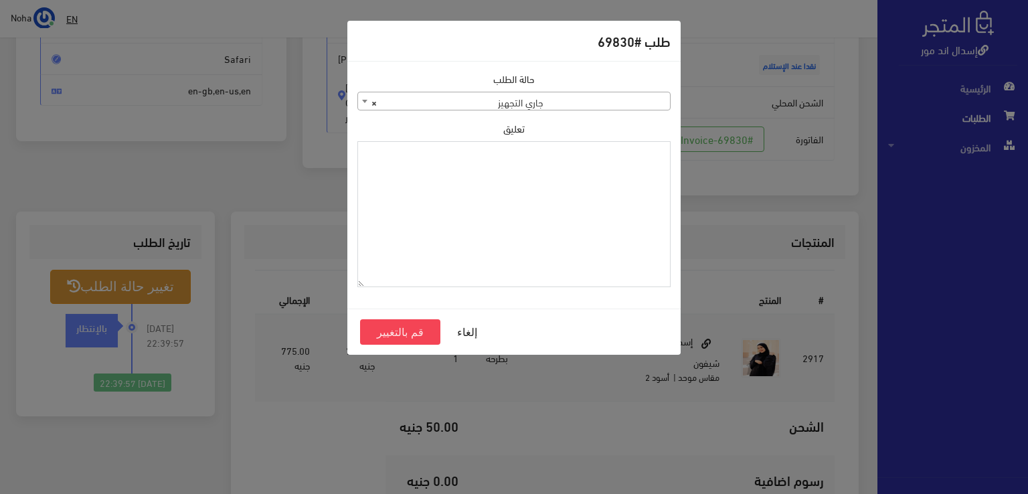
paste textarea "1109616"
type textarea "1109616"
click at [395, 331] on button "قم بالتغيير" at bounding box center [400, 331] width 80 height 25
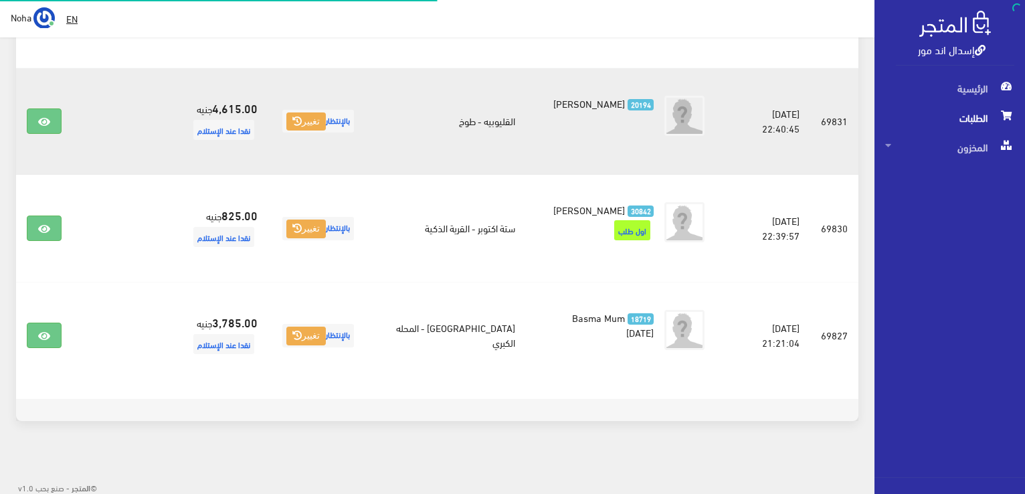
scroll to position [787, 0]
click at [30, 120] on link at bounding box center [44, 120] width 35 height 25
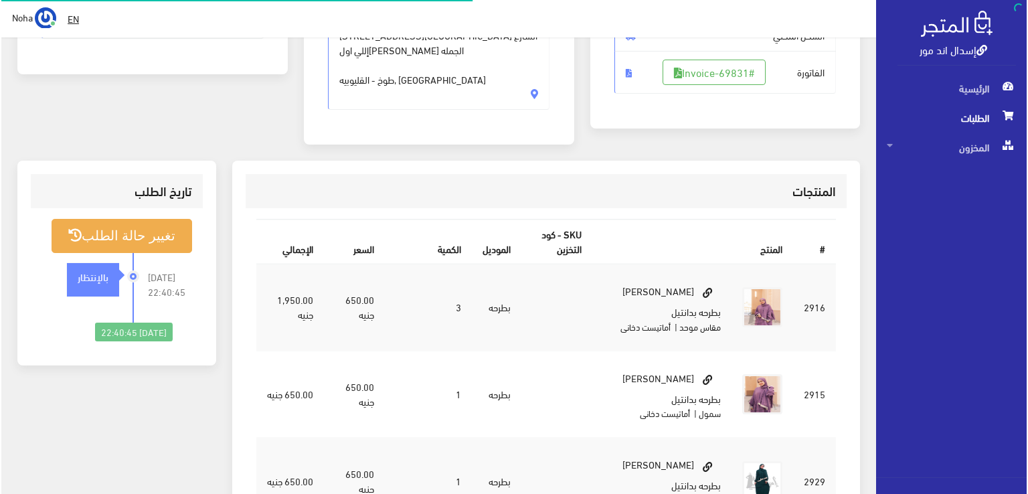
scroll to position [268, 0]
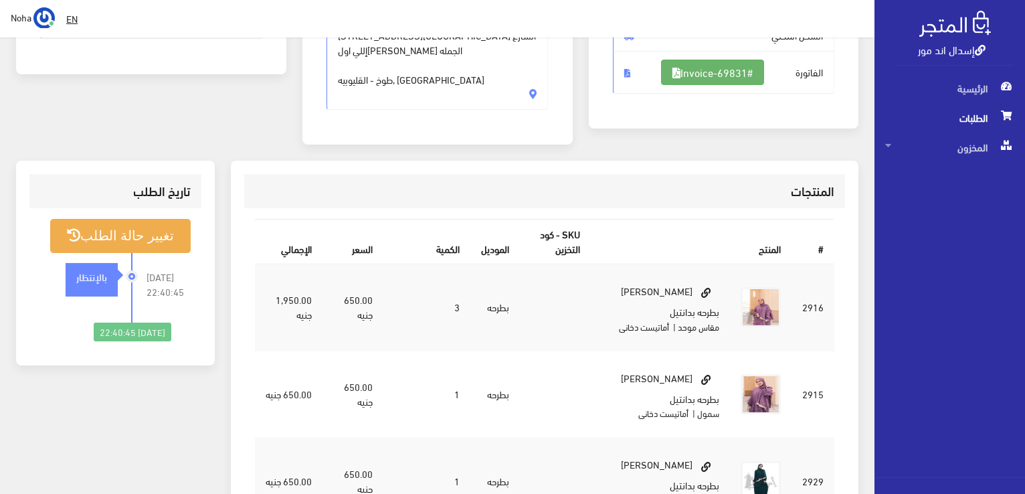
click at [717, 62] on link "#Invoice-69831" at bounding box center [712, 72] width 103 height 25
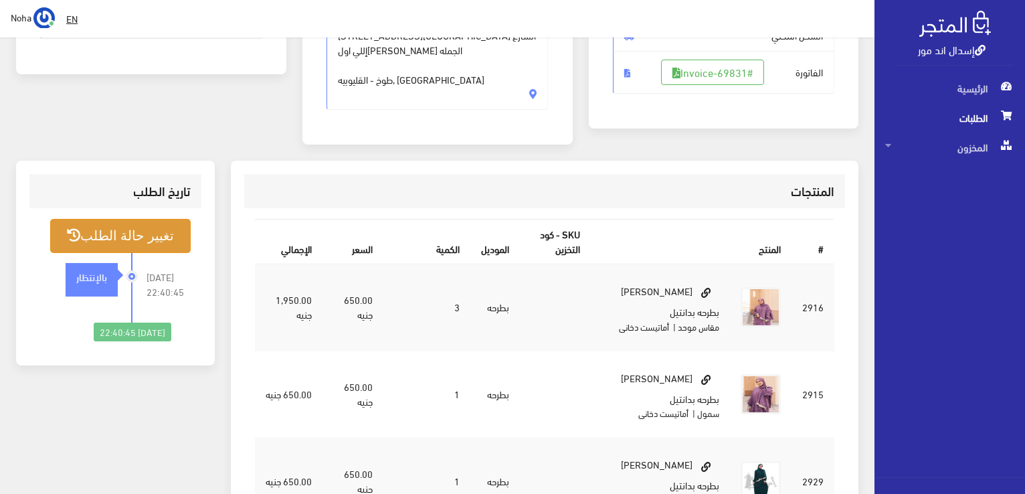
click at [162, 219] on button "تغيير حالة الطلب" at bounding box center [120, 236] width 140 height 34
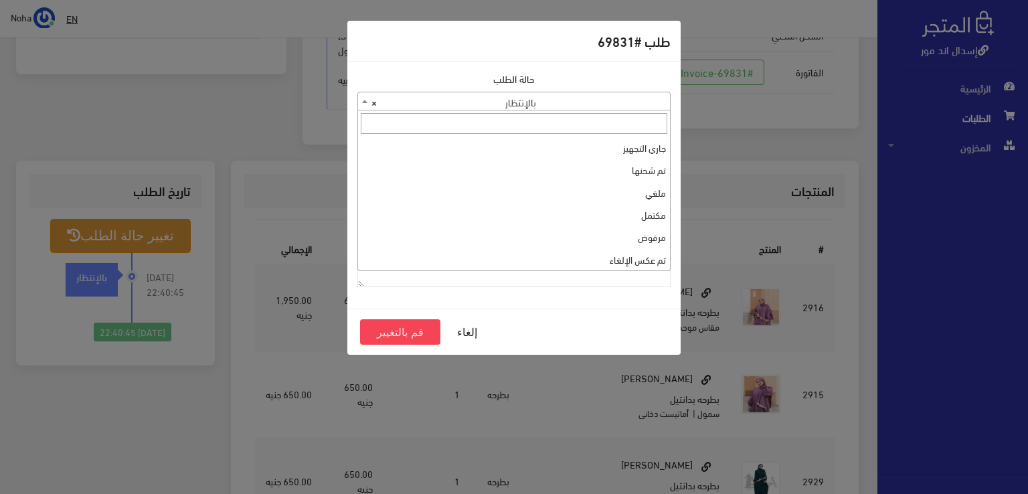
click at [455, 100] on span "× بالإنتظار" at bounding box center [514, 101] width 312 height 19
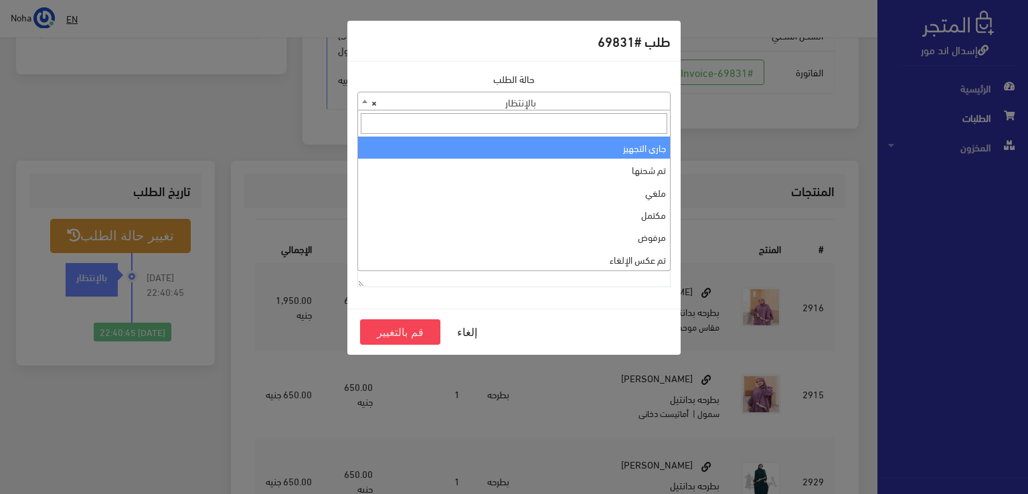
select select "1"
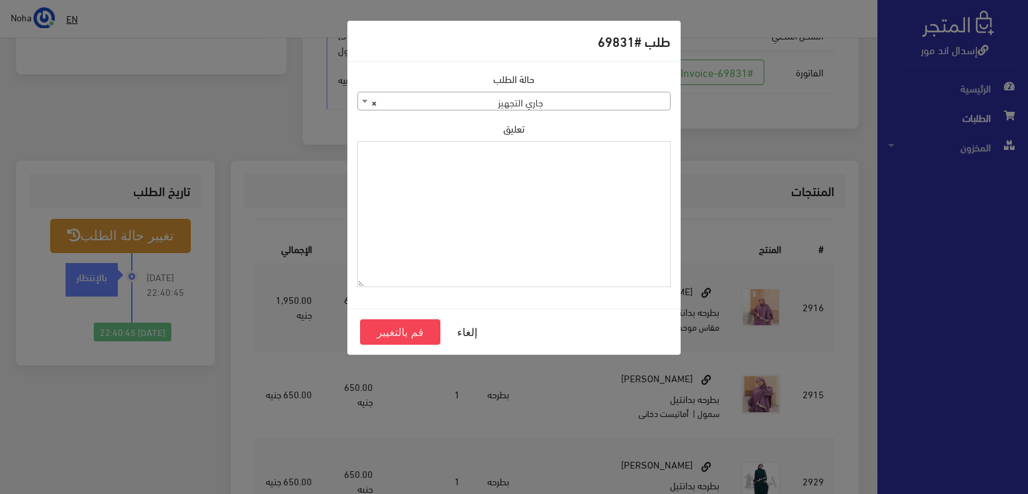
paste textarea "1109616"
type textarea "1109616"
click at [390, 334] on button "قم بالتغيير" at bounding box center [400, 331] width 80 height 25
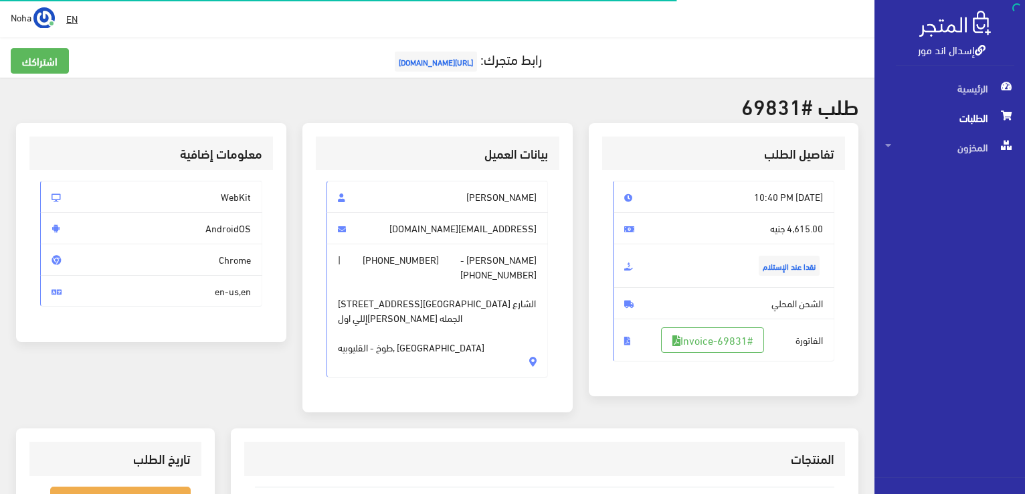
scroll to position [268, 0]
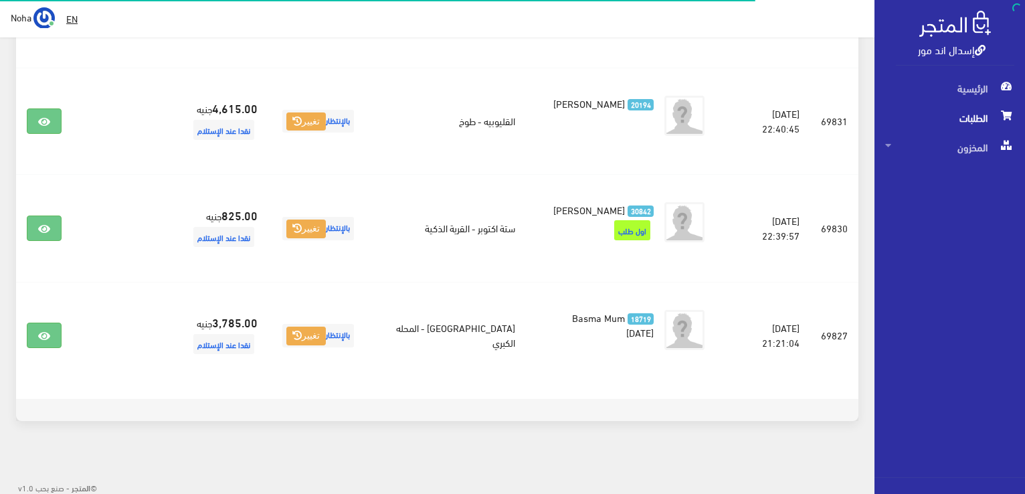
scroll to position [720, 0]
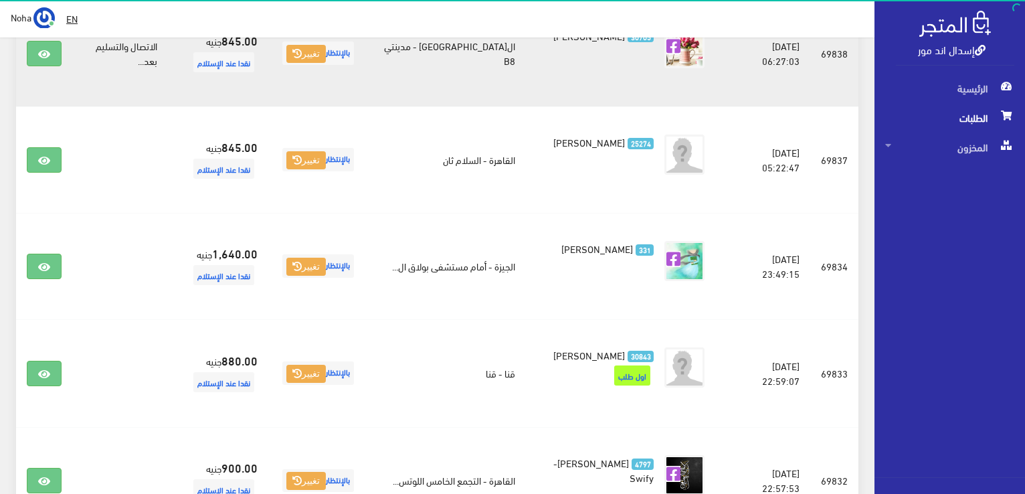
scroll to position [482, 0]
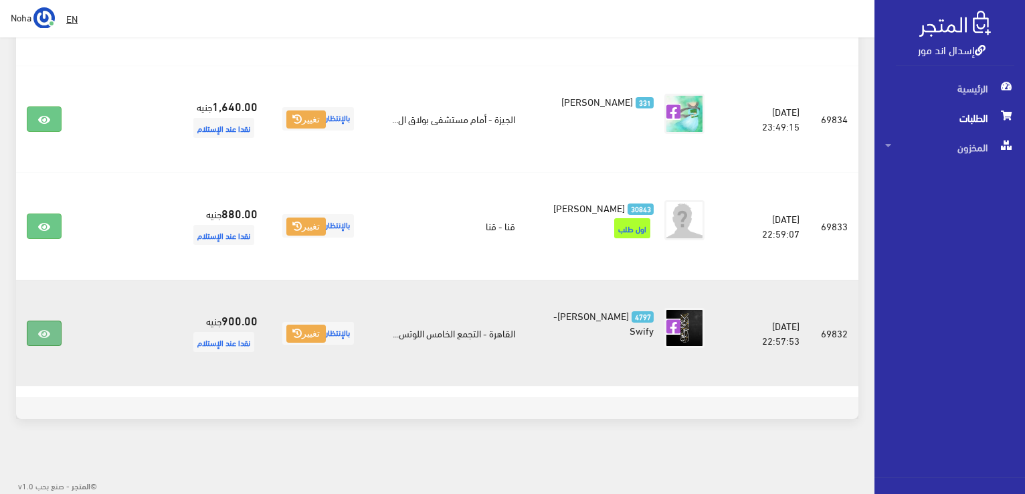
click at [47, 331] on icon at bounding box center [44, 334] width 12 height 11
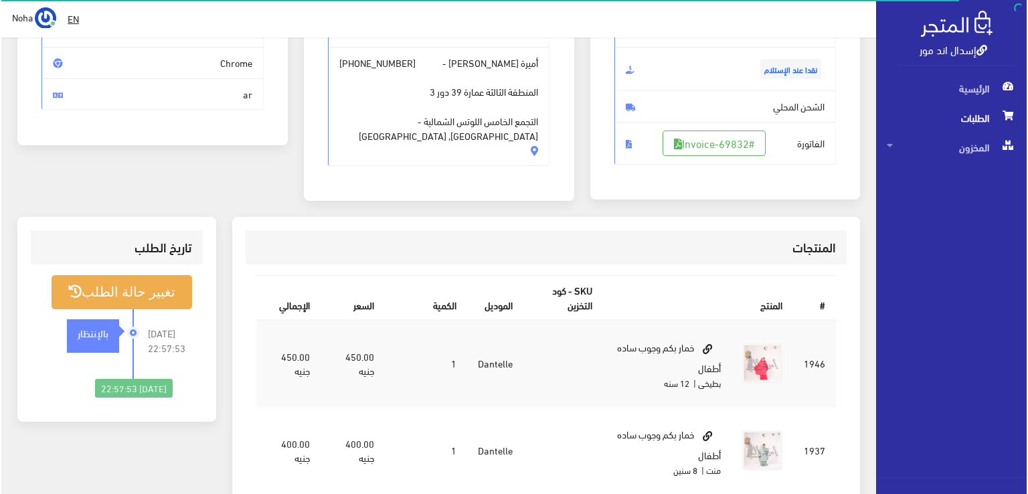
scroll to position [201, 0]
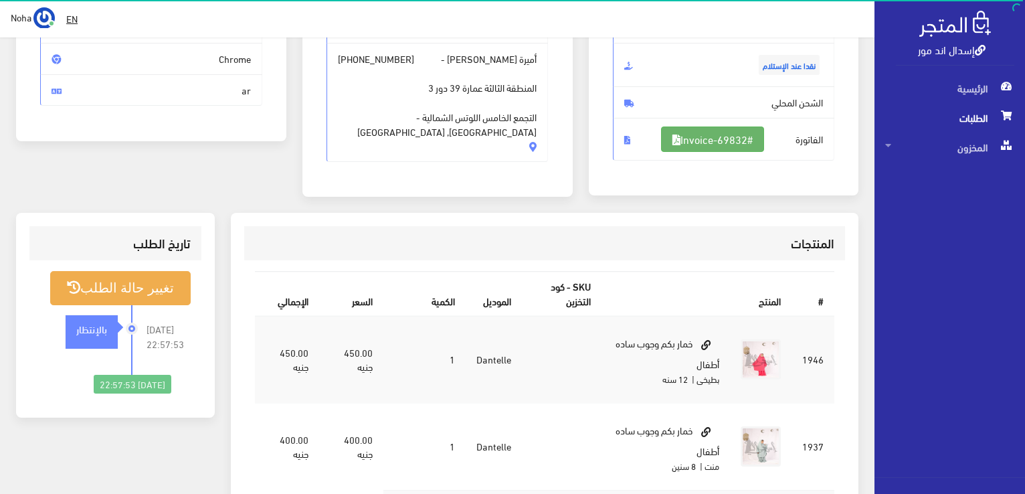
click at [721, 147] on link "#Invoice-69832" at bounding box center [712, 138] width 103 height 25
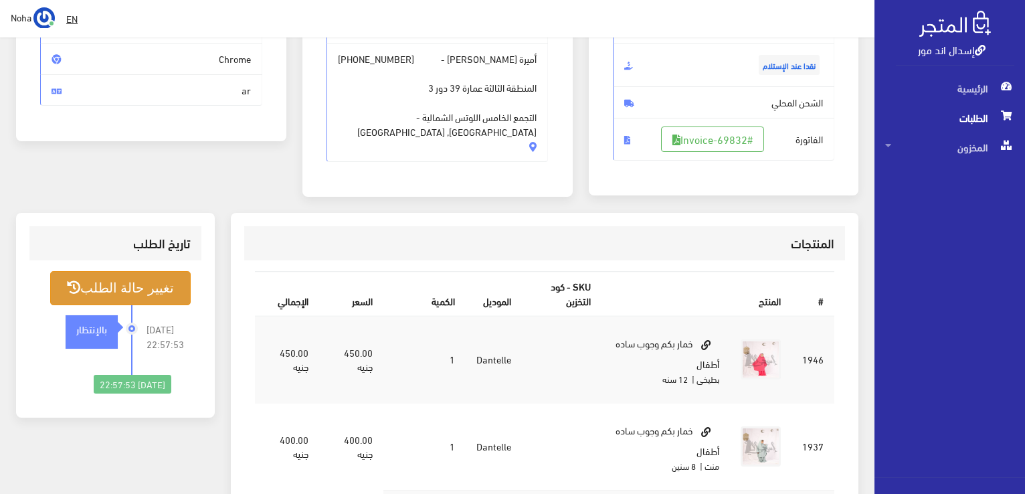
click at [150, 300] on button "تغيير حالة الطلب" at bounding box center [120, 288] width 140 height 34
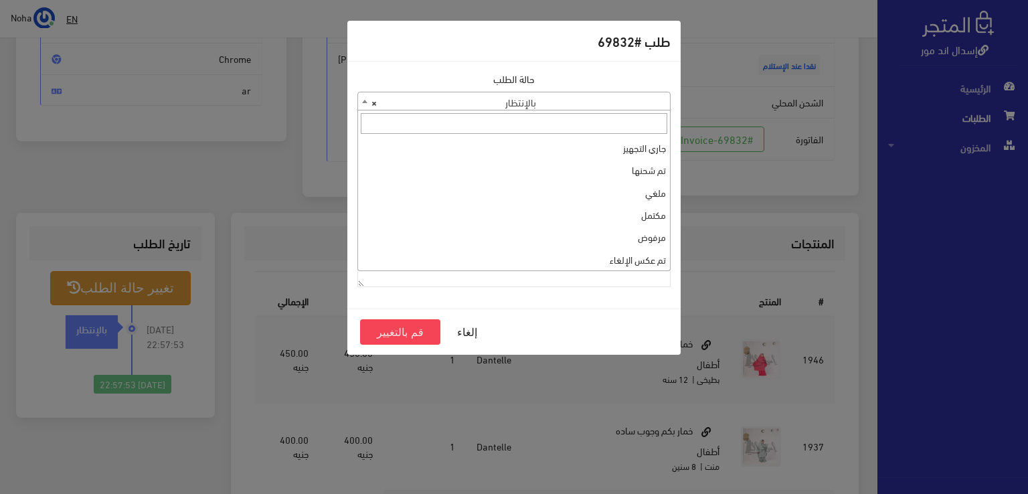
click at [576, 104] on span "× بالإنتظار" at bounding box center [514, 101] width 312 height 19
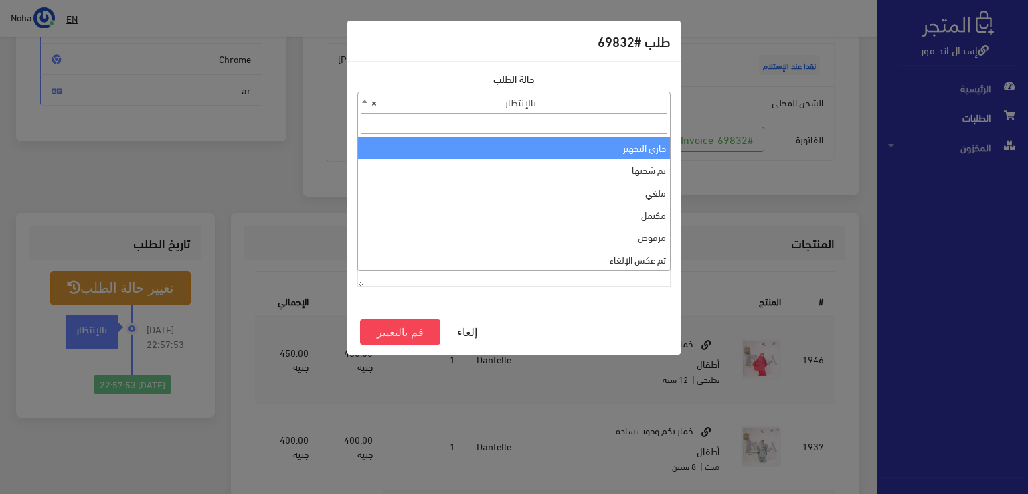
select select "1"
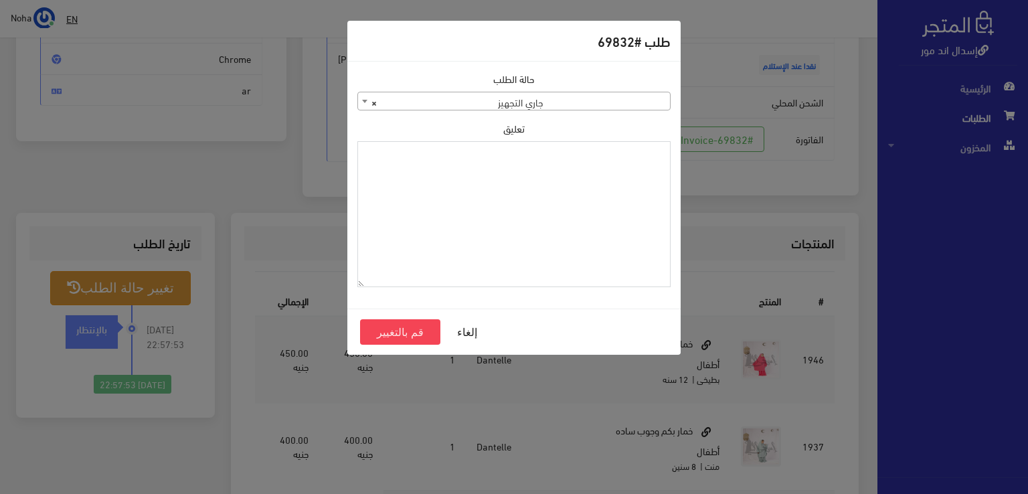
paste textarea "1109616"
type textarea "1109616"
click at [411, 335] on button "قم بالتغيير" at bounding box center [400, 331] width 80 height 25
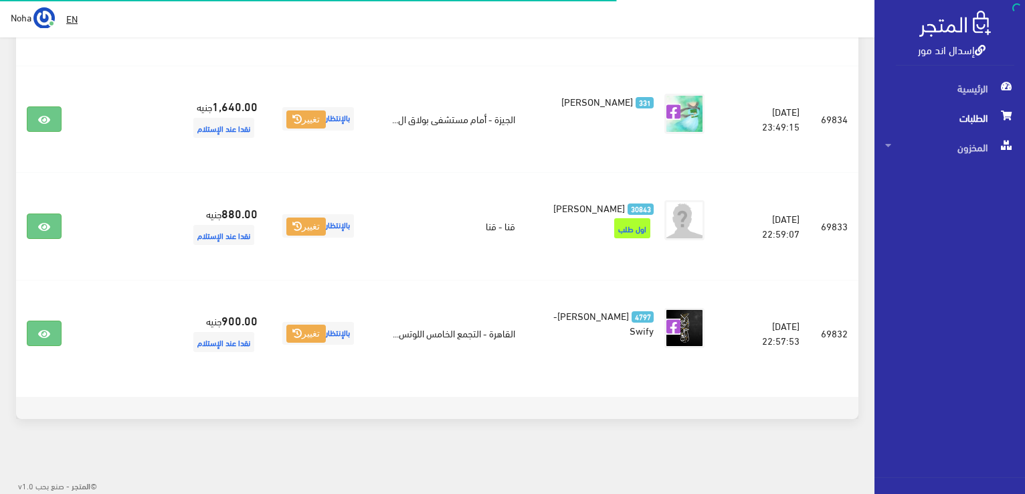
scroll to position [482, 0]
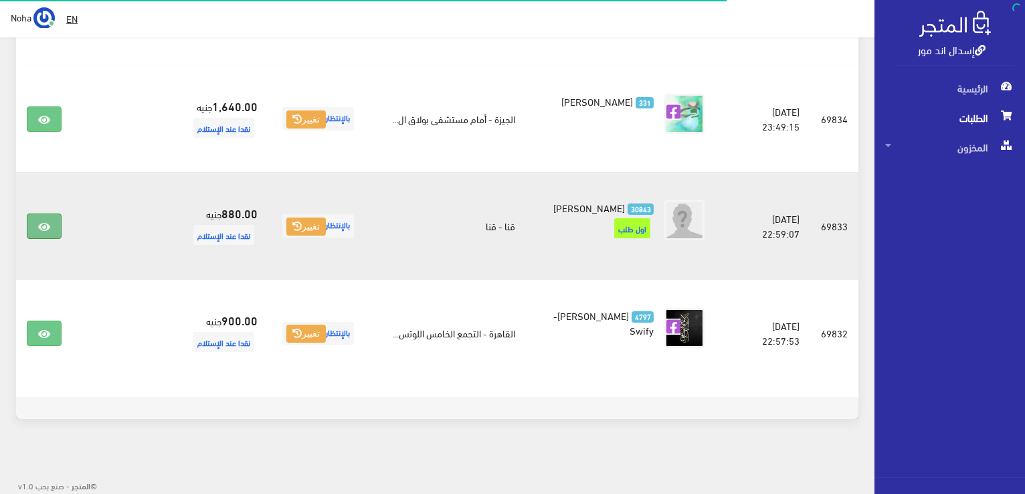
click at [42, 225] on link at bounding box center [44, 225] width 35 height 25
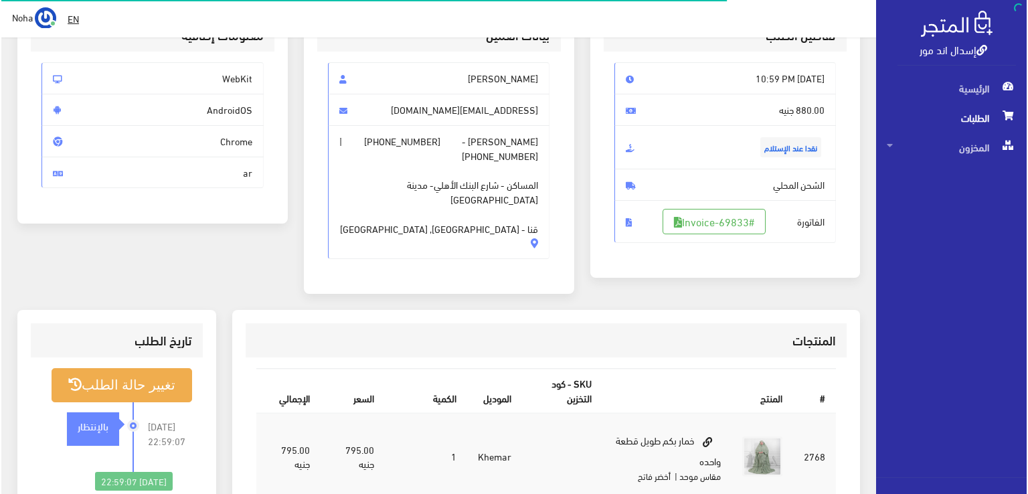
scroll to position [134, 0]
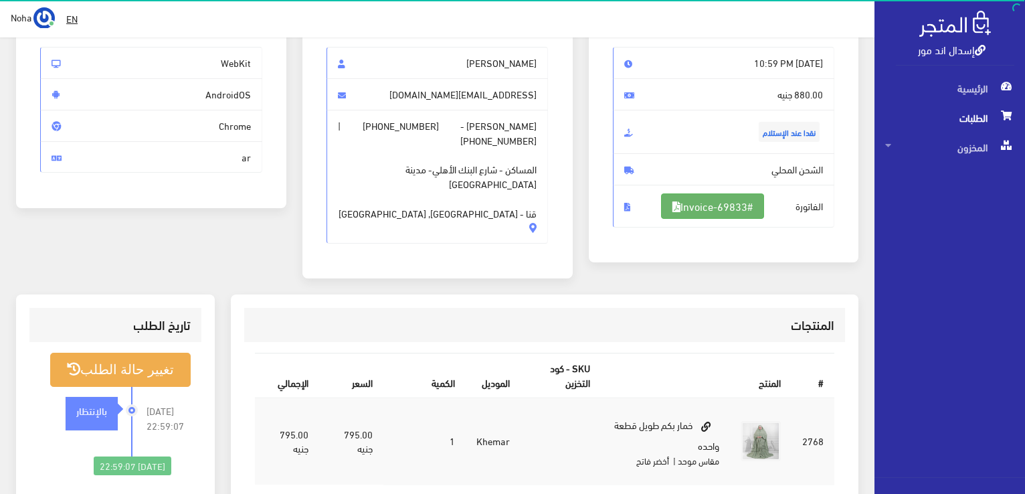
click at [702, 196] on link "#Invoice-69833" at bounding box center [712, 205] width 103 height 25
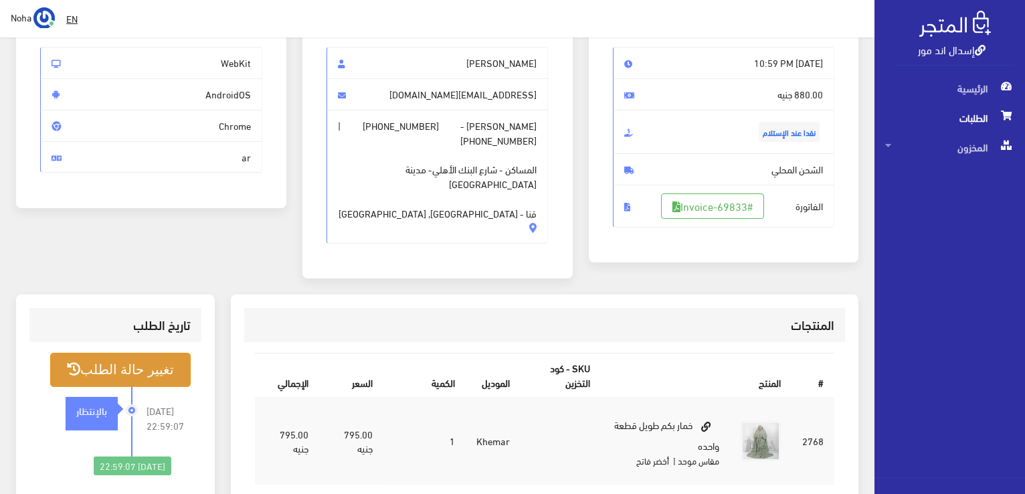
click at [161, 353] on button "تغيير حالة الطلب" at bounding box center [120, 370] width 140 height 34
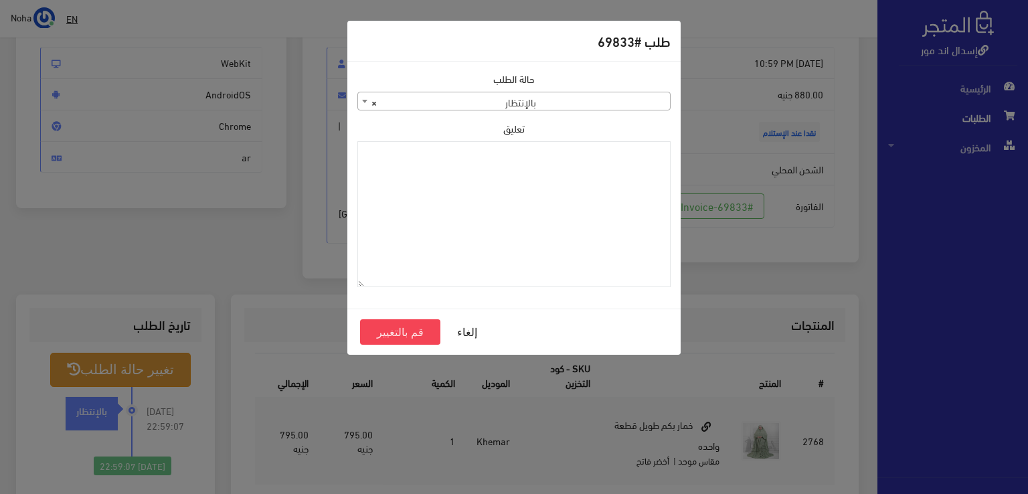
click at [498, 104] on span "× بالإنتظار" at bounding box center [514, 101] width 312 height 19
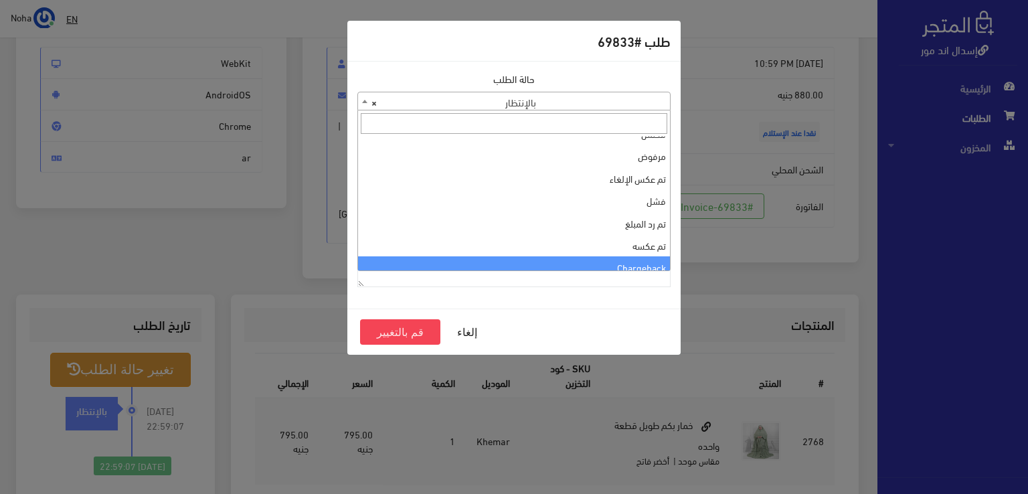
scroll to position [0, 0]
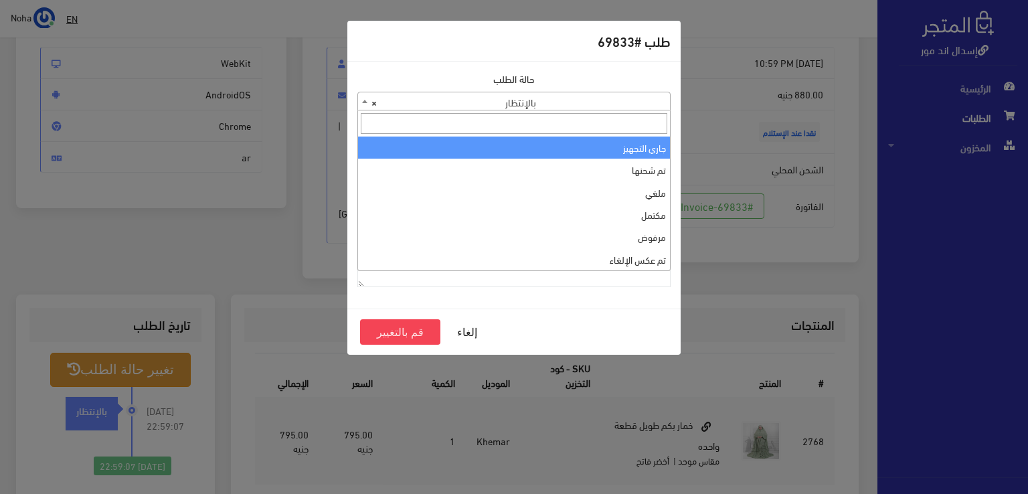
select select "1"
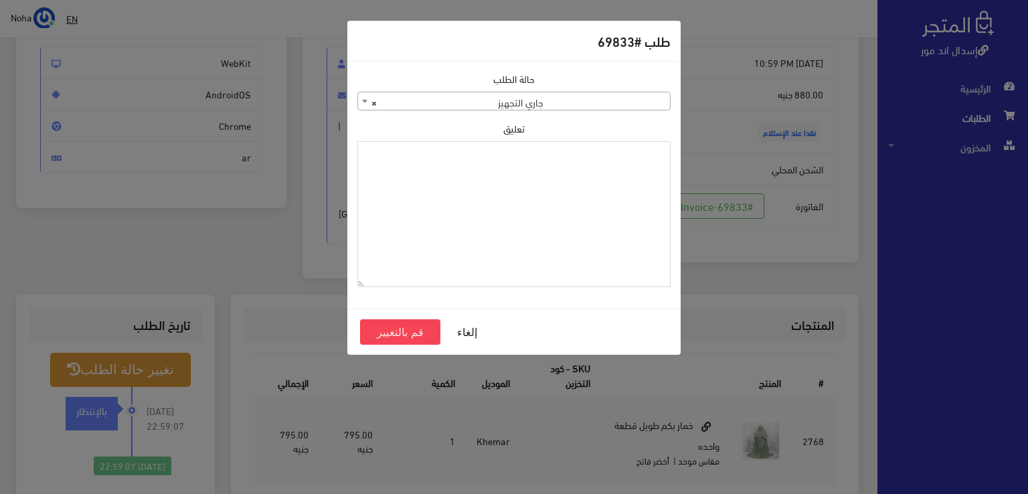
paste textarea "1109616"
type textarea "1109616"
click at [389, 337] on button "قم بالتغيير" at bounding box center [400, 331] width 80 height 25
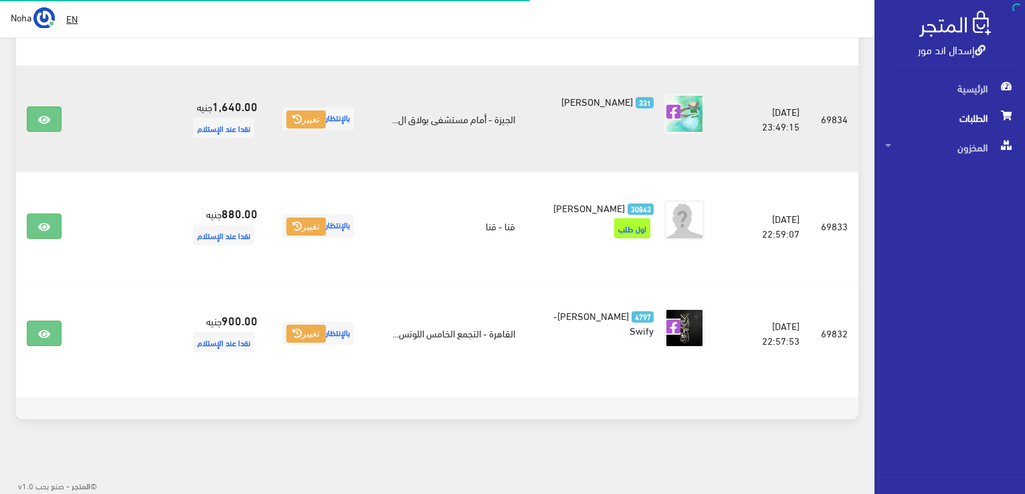
scroll to position [482, 0]
click at [39, 114] on icon at bounding box center [44, 119] width 12 height 11
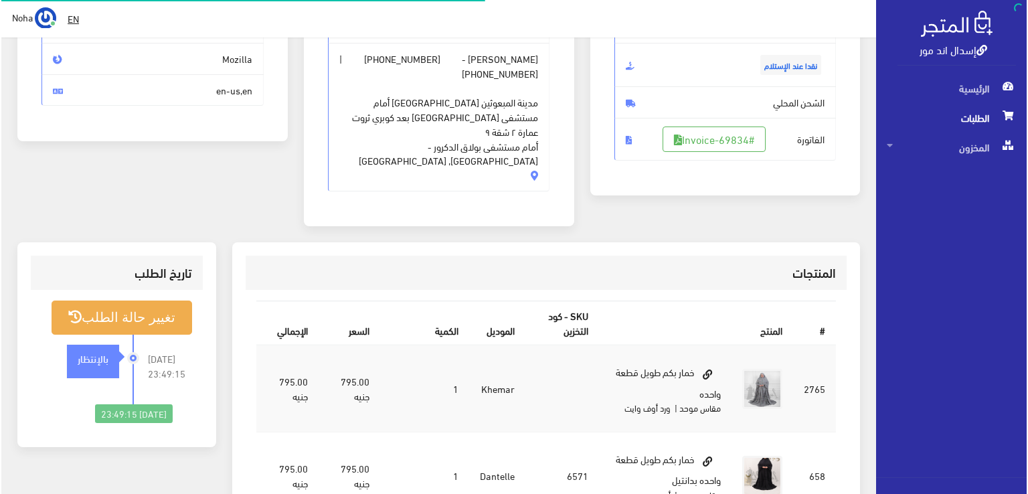
scroll to position [201, 0]
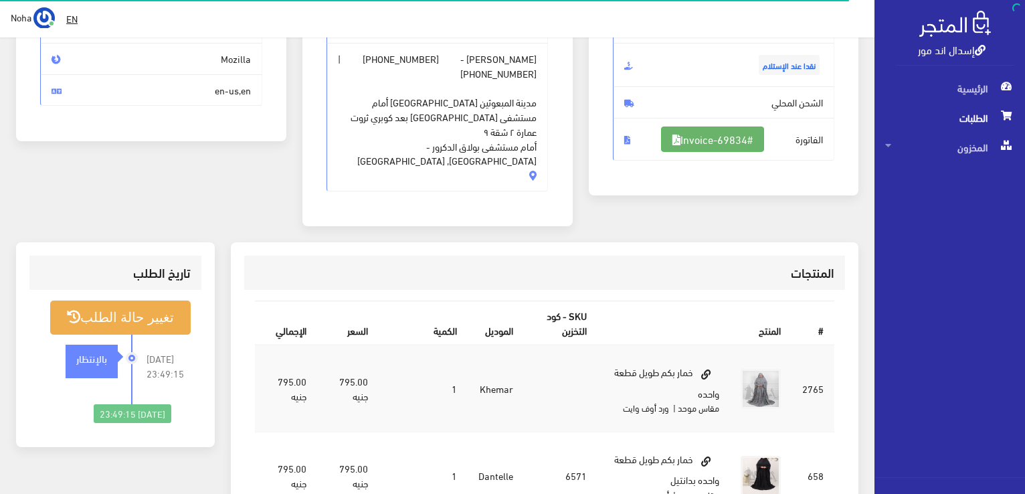
click at [688, 141] on link "#Invoice-69834" at bounding box center [712, 138] width 103 height 25
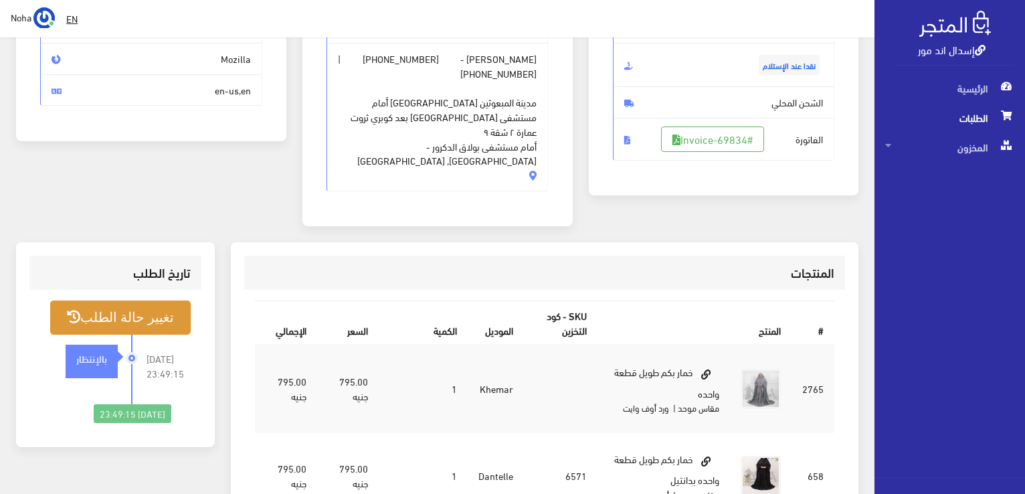
click at [126, 306] on button "تغيير حالة الطلب" at bounding box center [120, 317] width 140 height 34
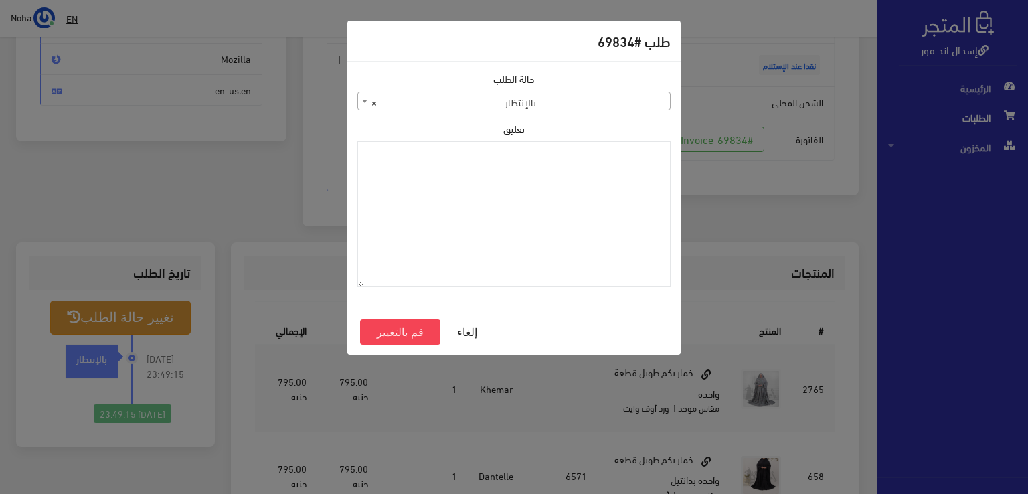
click at [635, 99] on span "× بالإنتظار" at bounding box center [514, 101] width 312 height 19
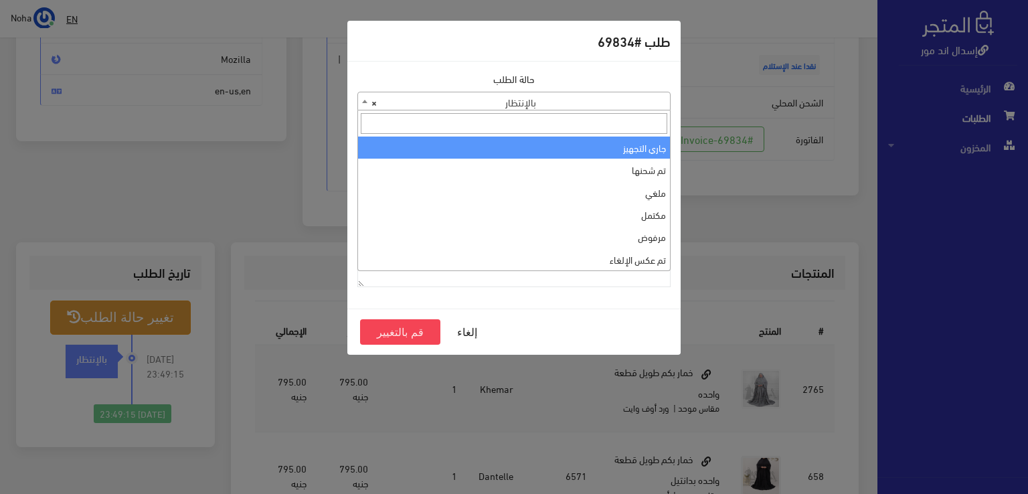
select select "1"
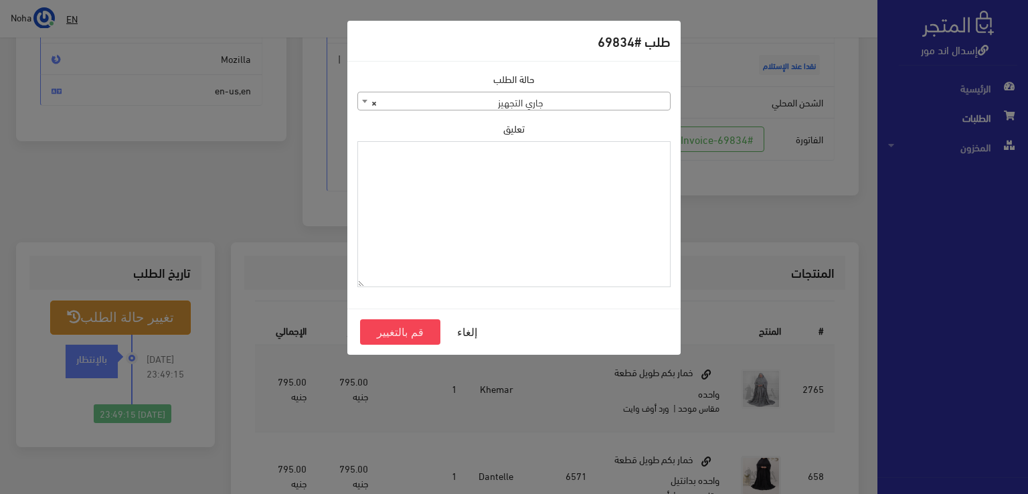
paste textarea "1109616"
type textarea "1109616"
click at [427, 330] on button "قم بالتغيير" at bounding box center [400, 331] width 80 height 25
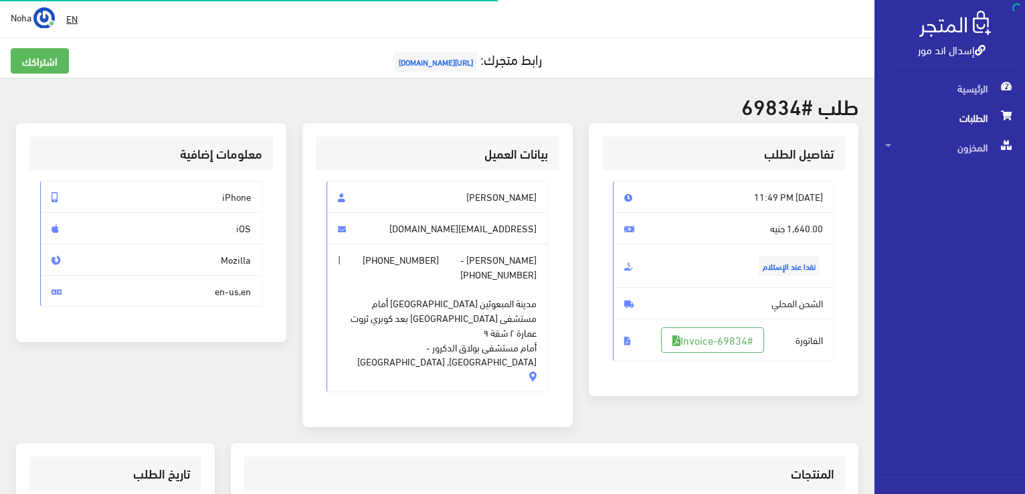
scroll to position [192, 0]
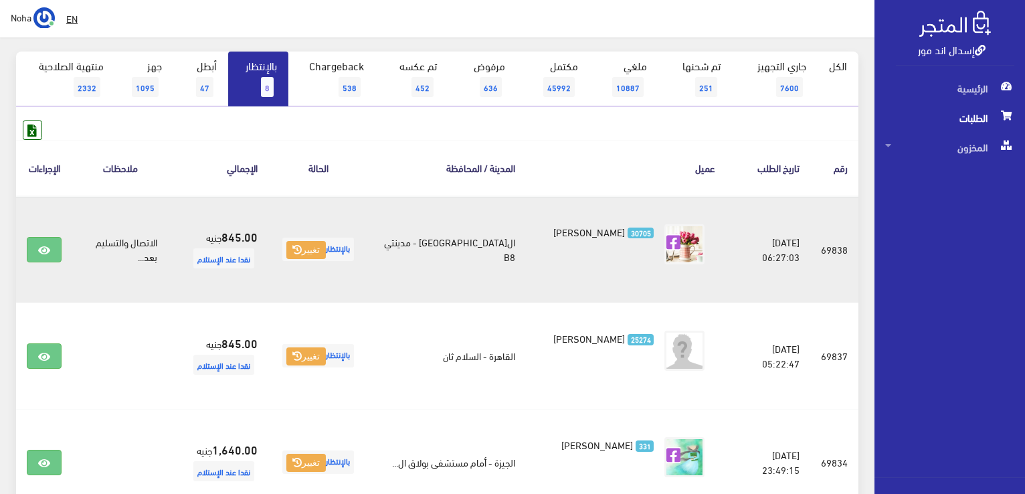
scroll to position [147, 0]
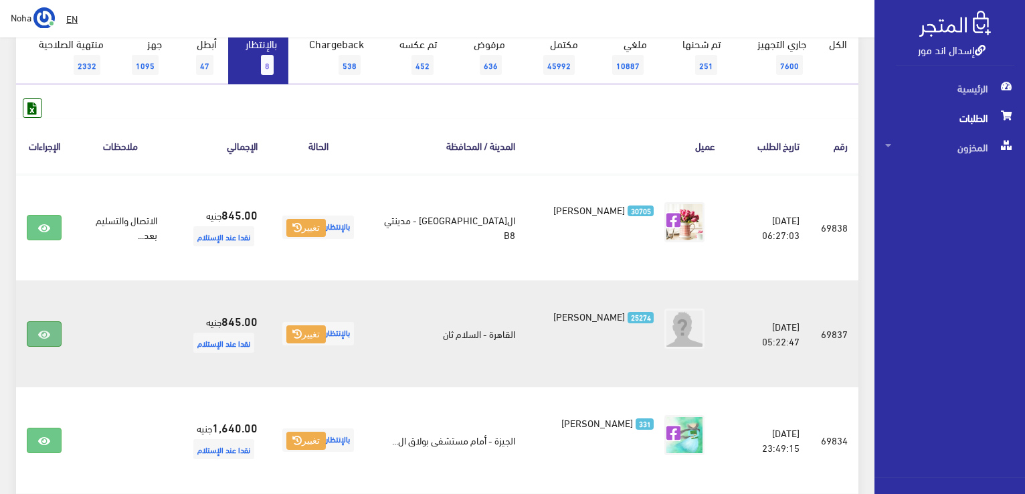
click at [43, 333] on icon at bounding box center [44, 334] width 12 height 11
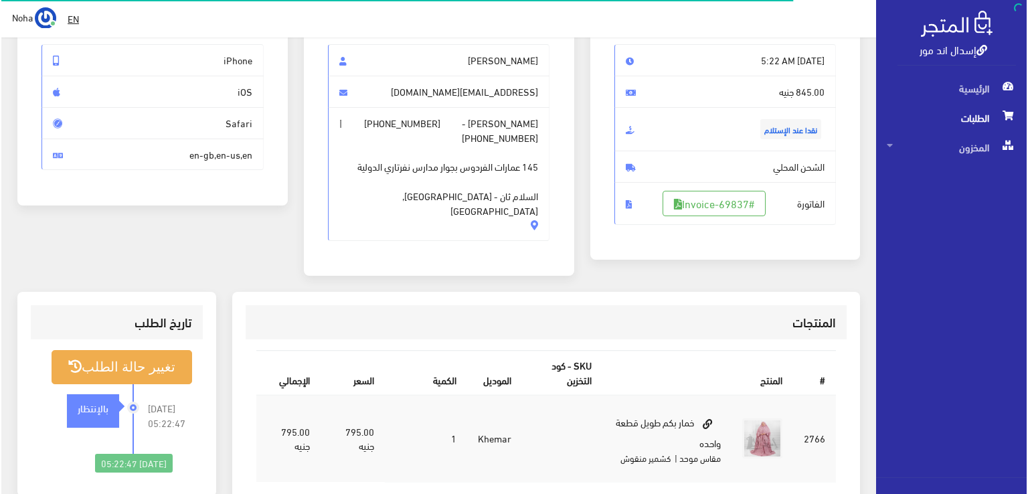
scroll to position [201, 0]
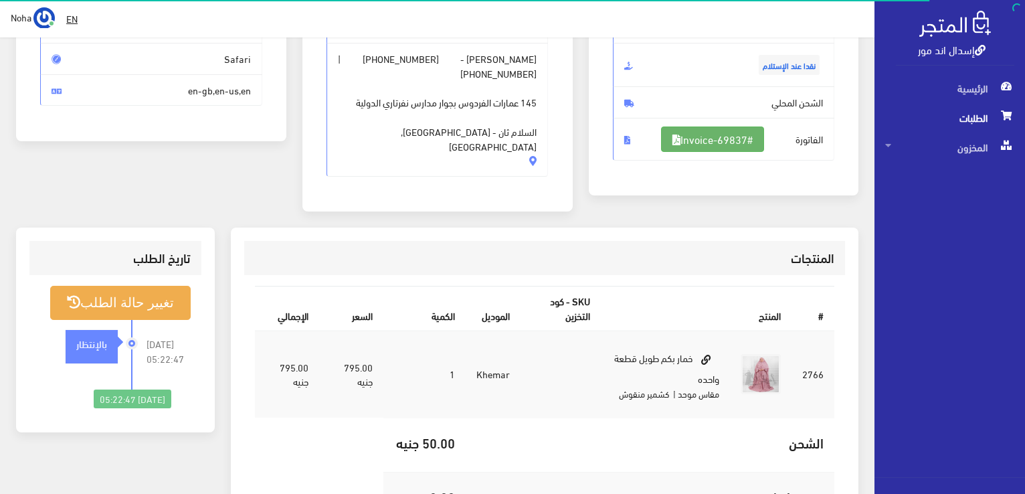
click at [733, 134] on link "#Invoice-69837" at bounding box center [712, 138] width 103 height 25
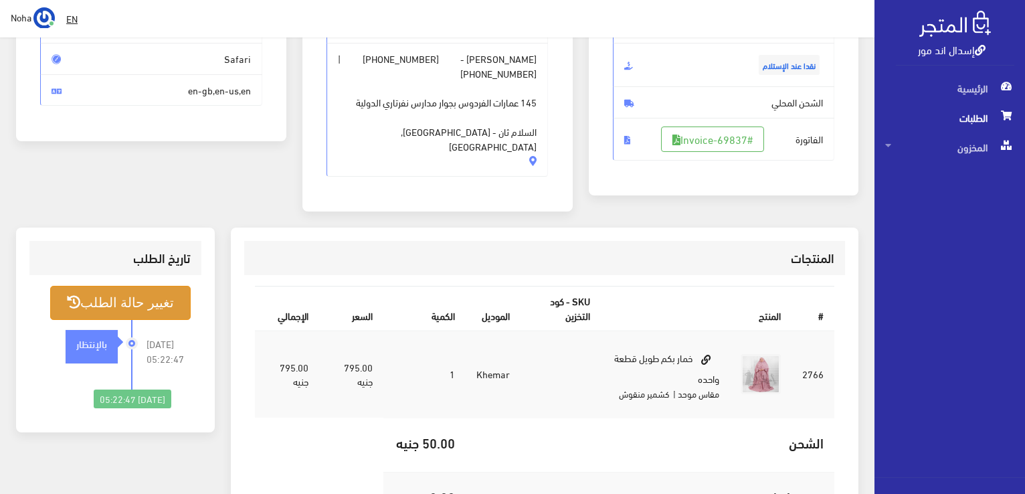
click at [156, 286] on button "تغيير حالة الطلب" at bounding box center [120, 303] width 140 height 34
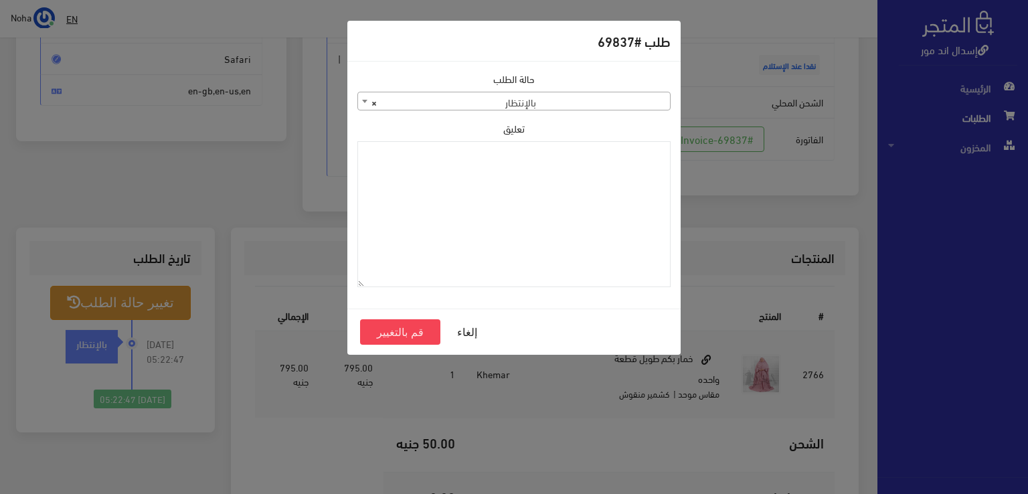
click at [472, 98] on span "× بالإنتظار" at bounding box center [514, 101] width 312 height 19
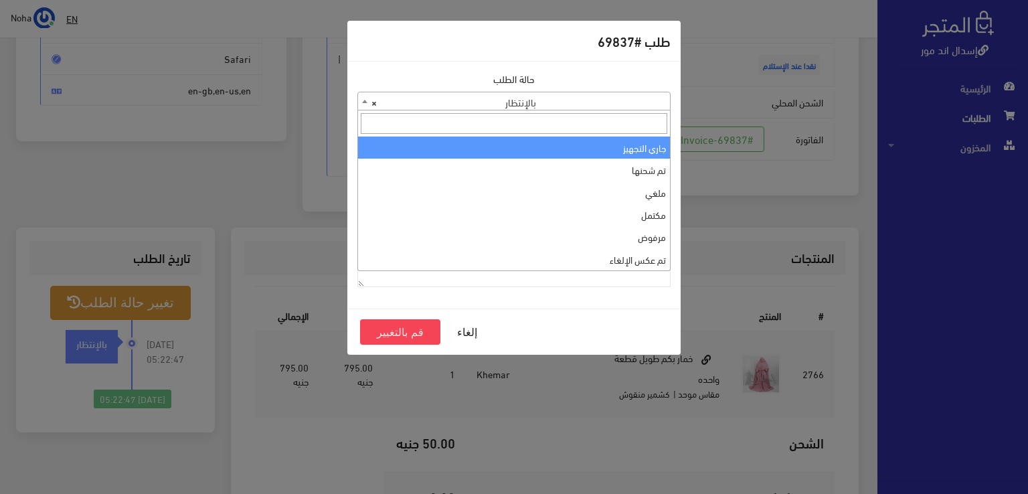
select select "1"
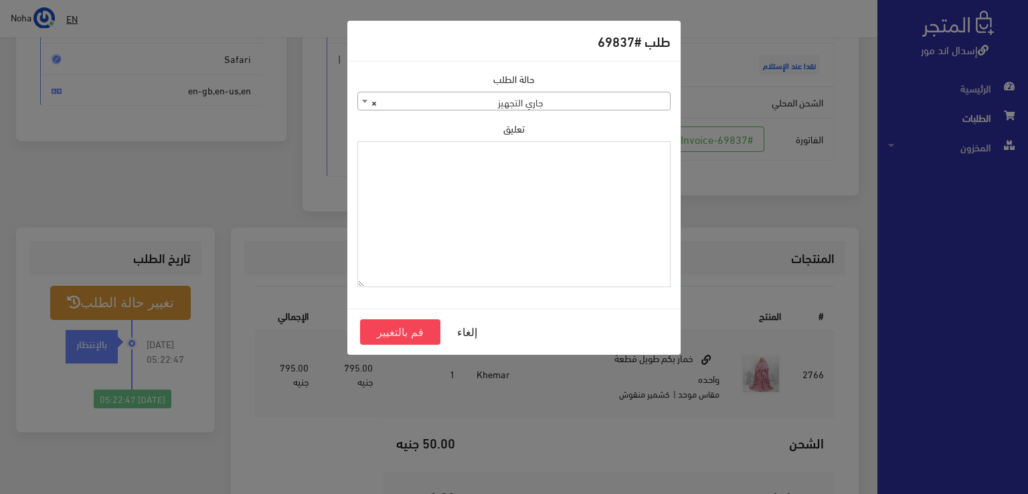
paste textarea "1109616"
type textarea "1109616"
click at [387, 330] on button "قم بالتغيير" at bounding box center [400, 331] width 80 height 25
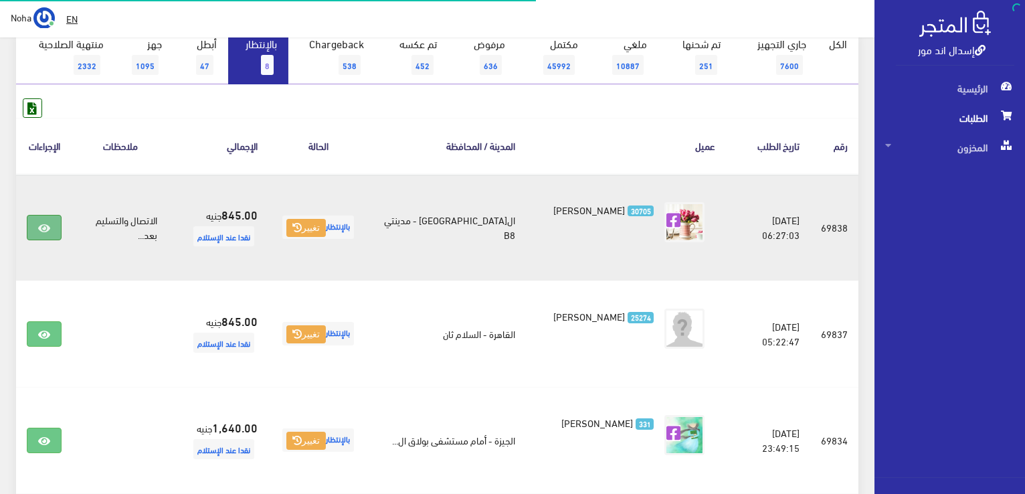
scroll to position [147, 0]
click at [33, 230] on link at bounding box center [44, 227] width 35 height 25
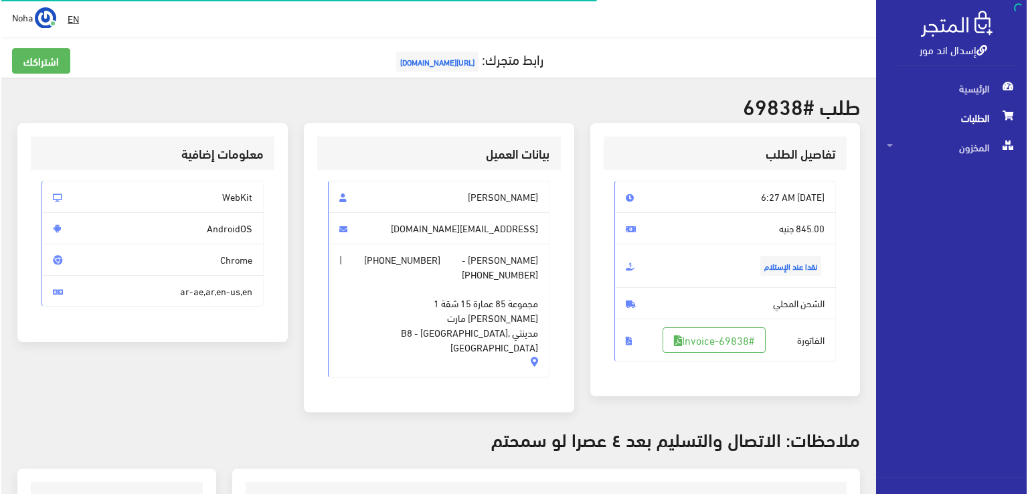
scroll to position [201, 0]
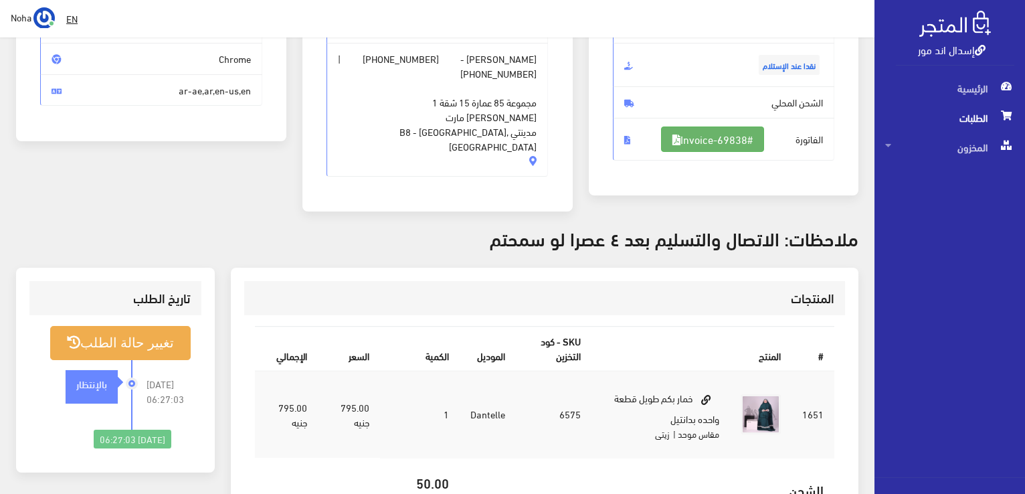
click at [723, 137] on link "#Invoice-69838" at bounding box center [712, 138] width 103 height 25
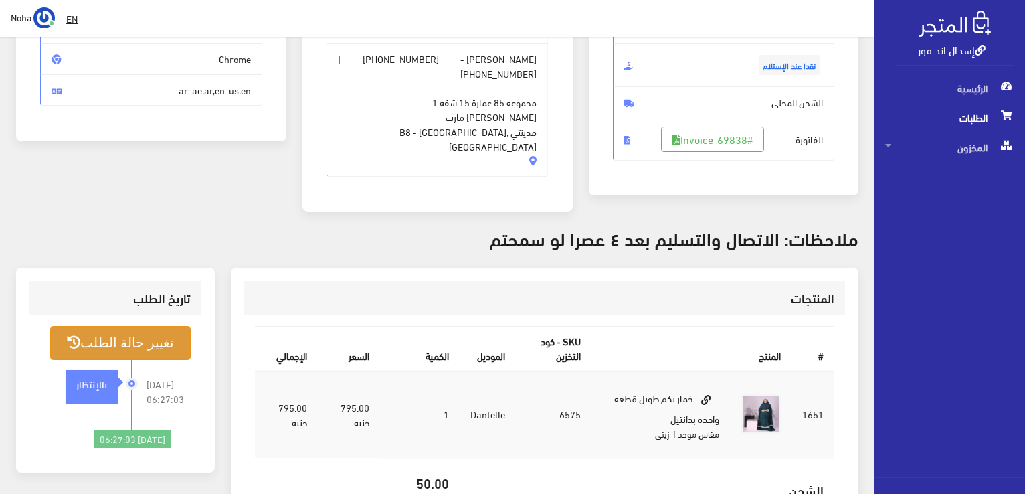
click at [157, 335] on button "تغيير حالة الطلب" at bounding box center [120, 343] width 140 height 34
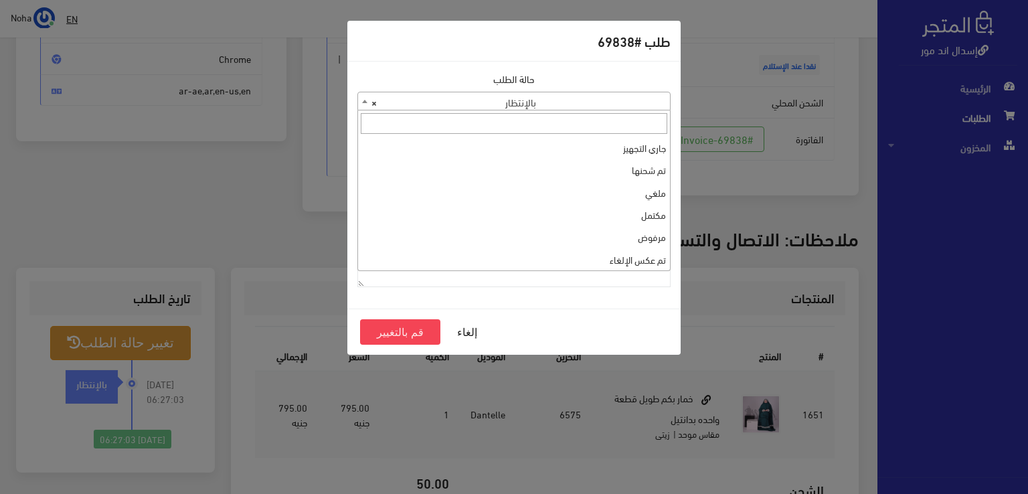
click at [541, 97] on span "× بالإنتظار" at bounding box center [514, 101] width 312 height 19
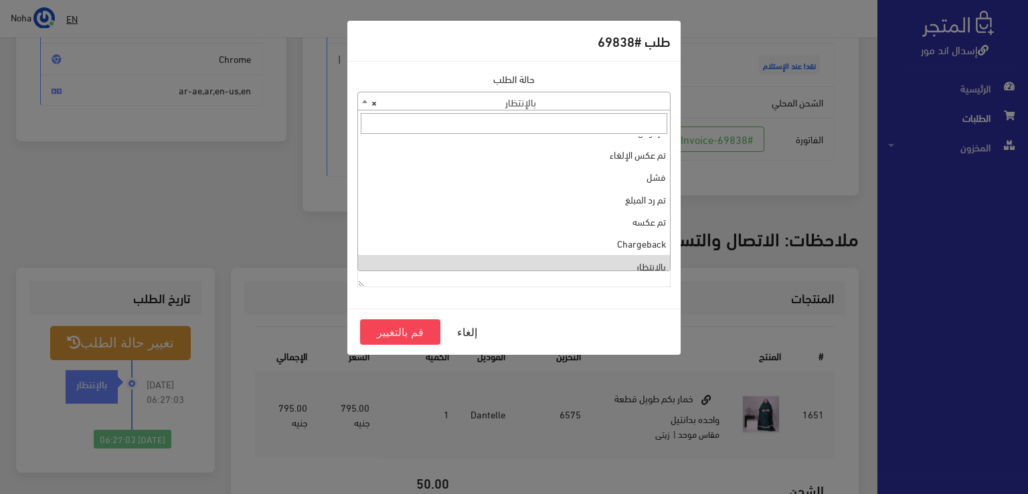
scroll to position [0, 0]
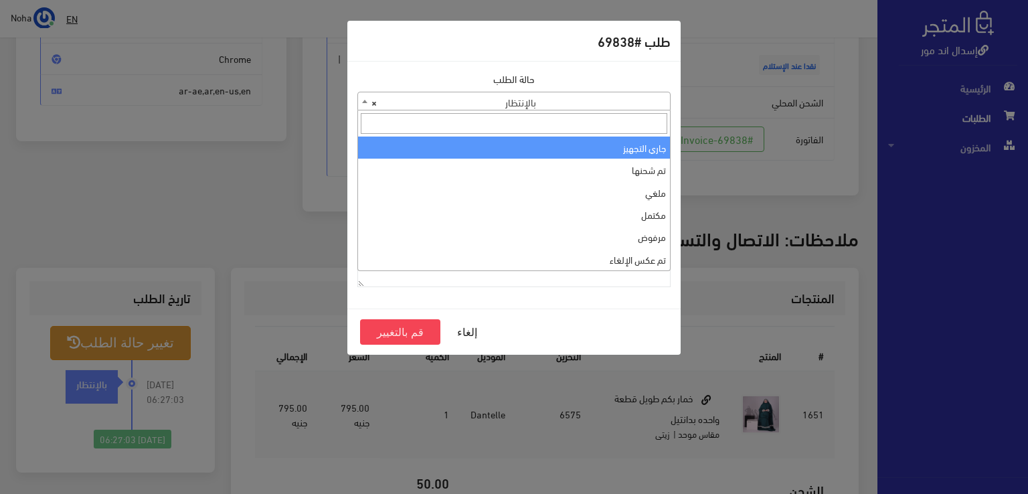
select select "1"
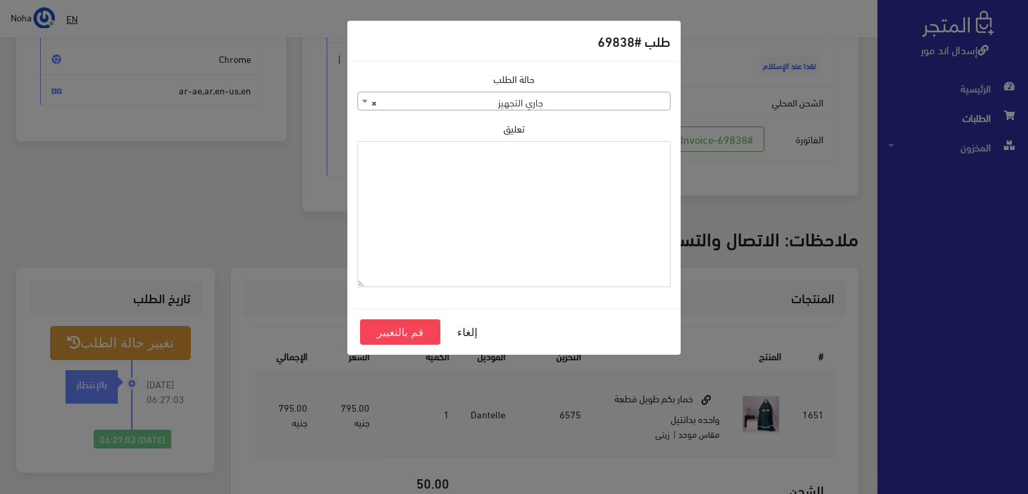
paste textarea "1109616"
type textarea "1109616"
click at [399, 331] on button "قم بالتغيير" at bounding box center [400, 331] width 80 height 25
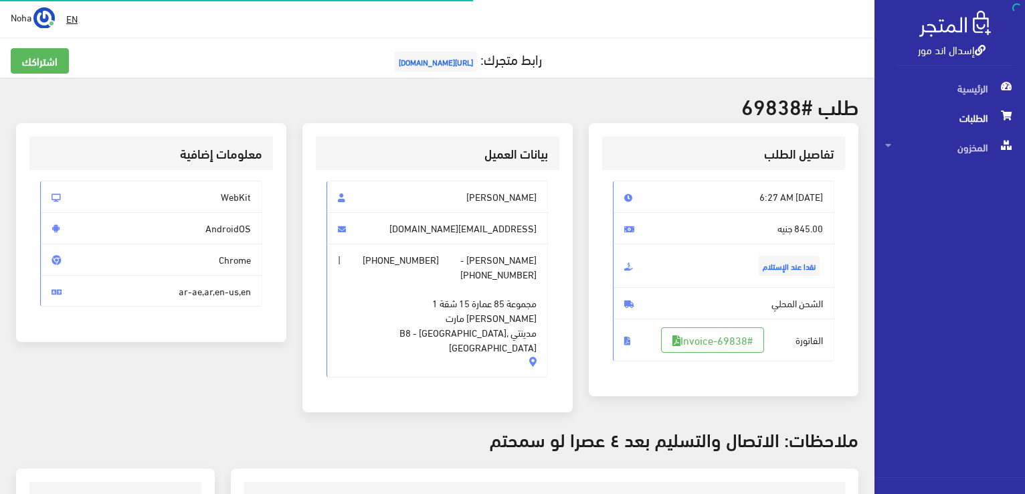
scroll to position [192, 0]
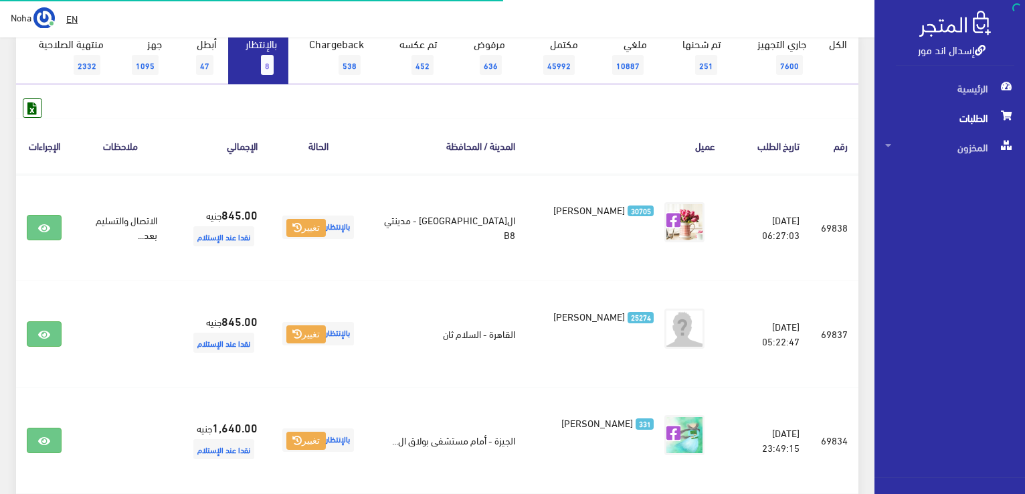
scroll to position [147, 0]
click at [268, 52] on link "بالإنتظار 8" at bounding box center [258, 56] width 60 height 55
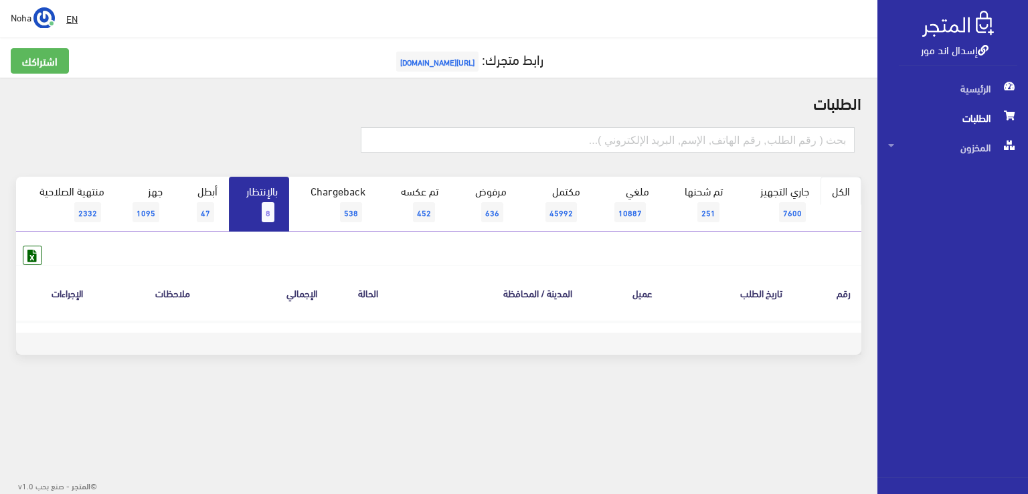
click at [835, 188] on link "الكل" at bounding box center [840, 191] width 41 height 28
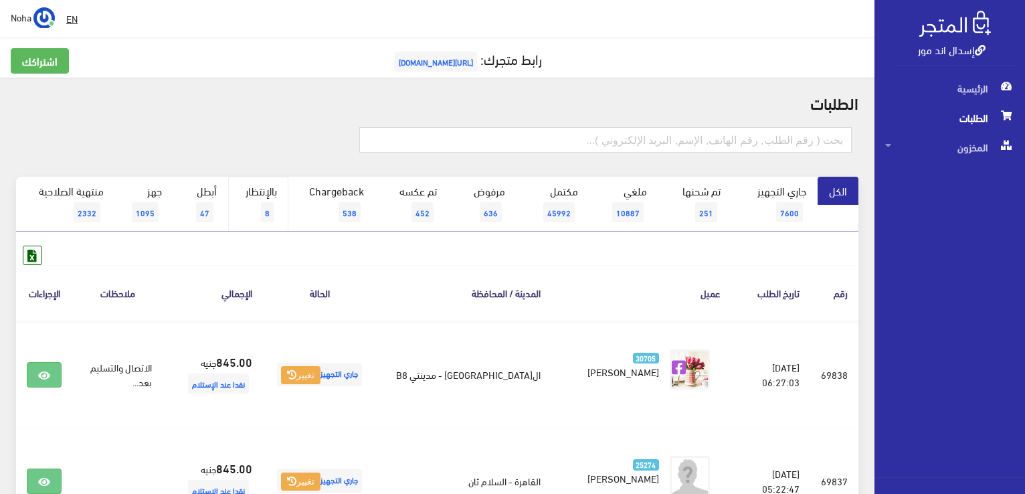
click at [267, 215] on span "8" at bounding box center [267, 212] width 13 height 20
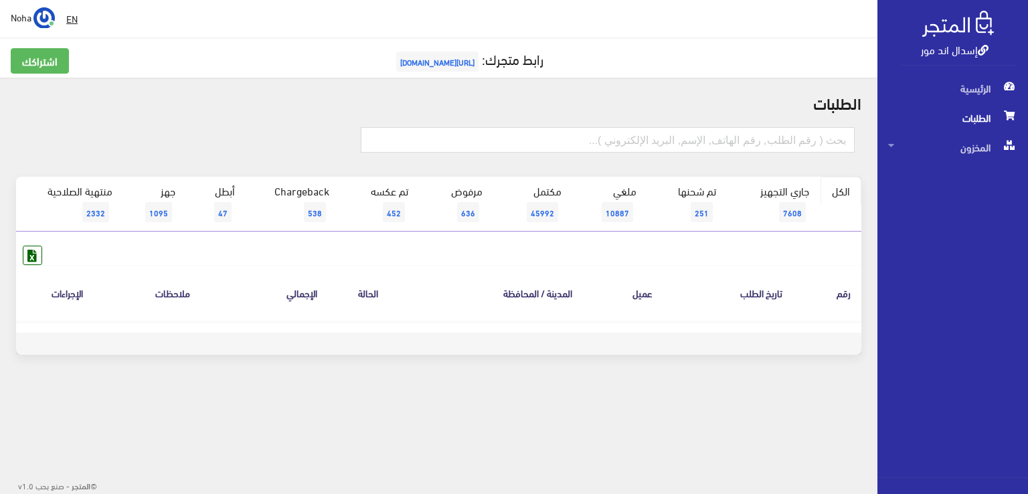
click at [828, 192] on link "الكل" at bounding box center [840, 191] width 41 height 28
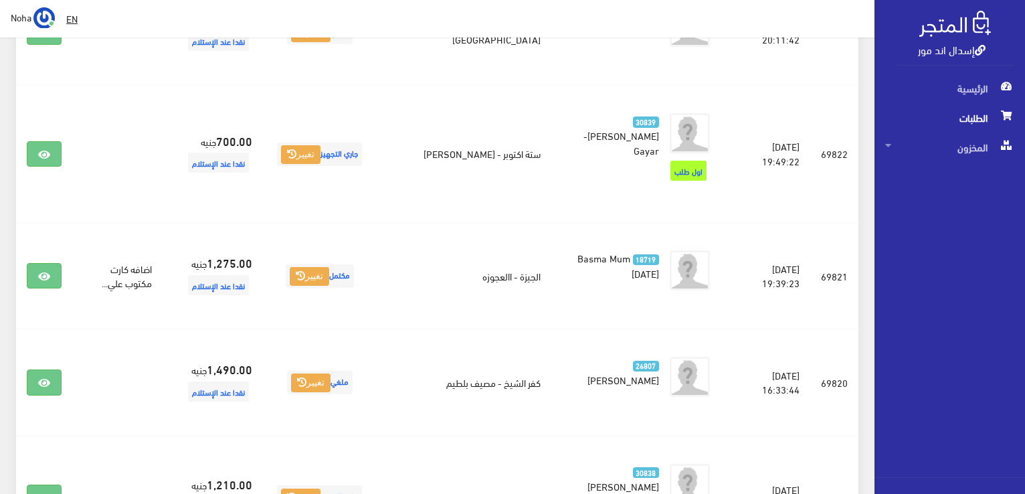
scroll to position [2074, 0]
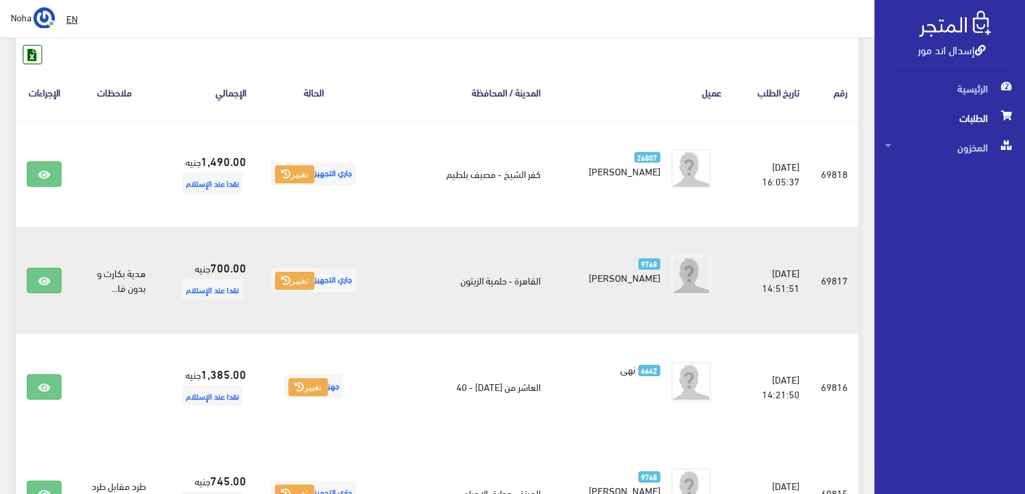
scroll to position [268, 0]
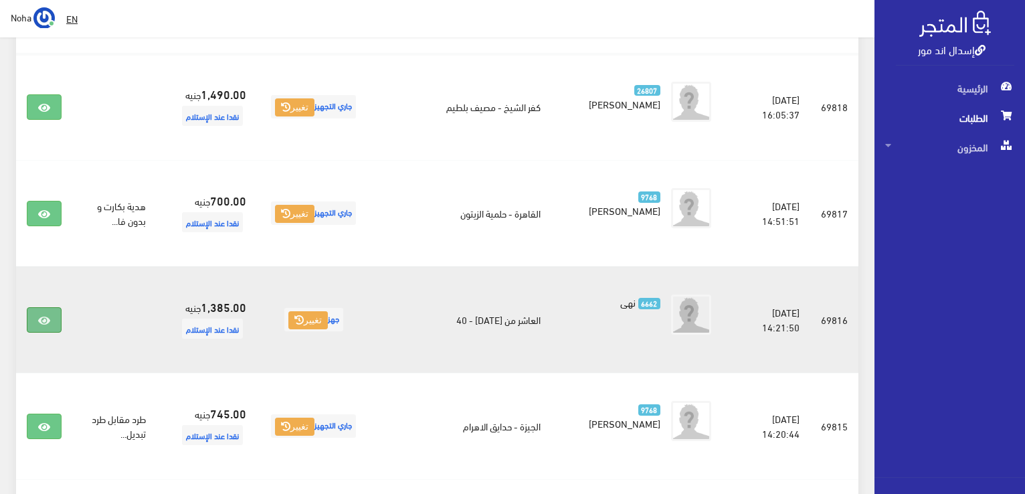
click at [48, 316] on icon at bounding box center [44, 320] width 12 height 11
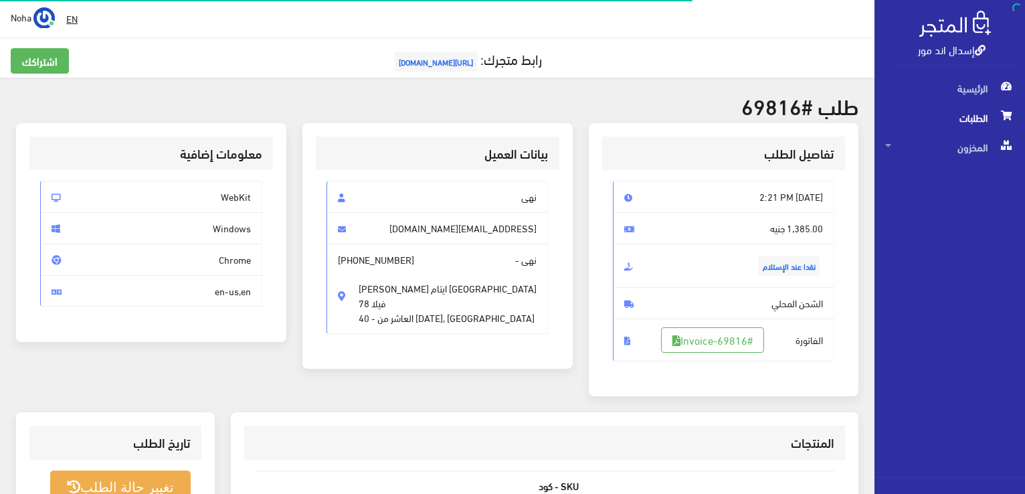
scroll to position [335, 0]
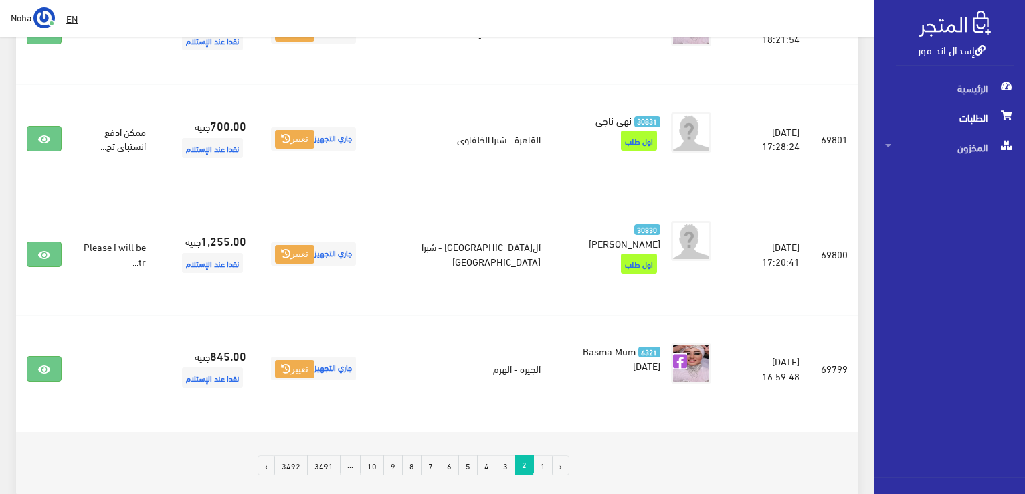
scroll to position [2144, 0]
